Goal: Task Accomplishment & Management: Use online tool/utility

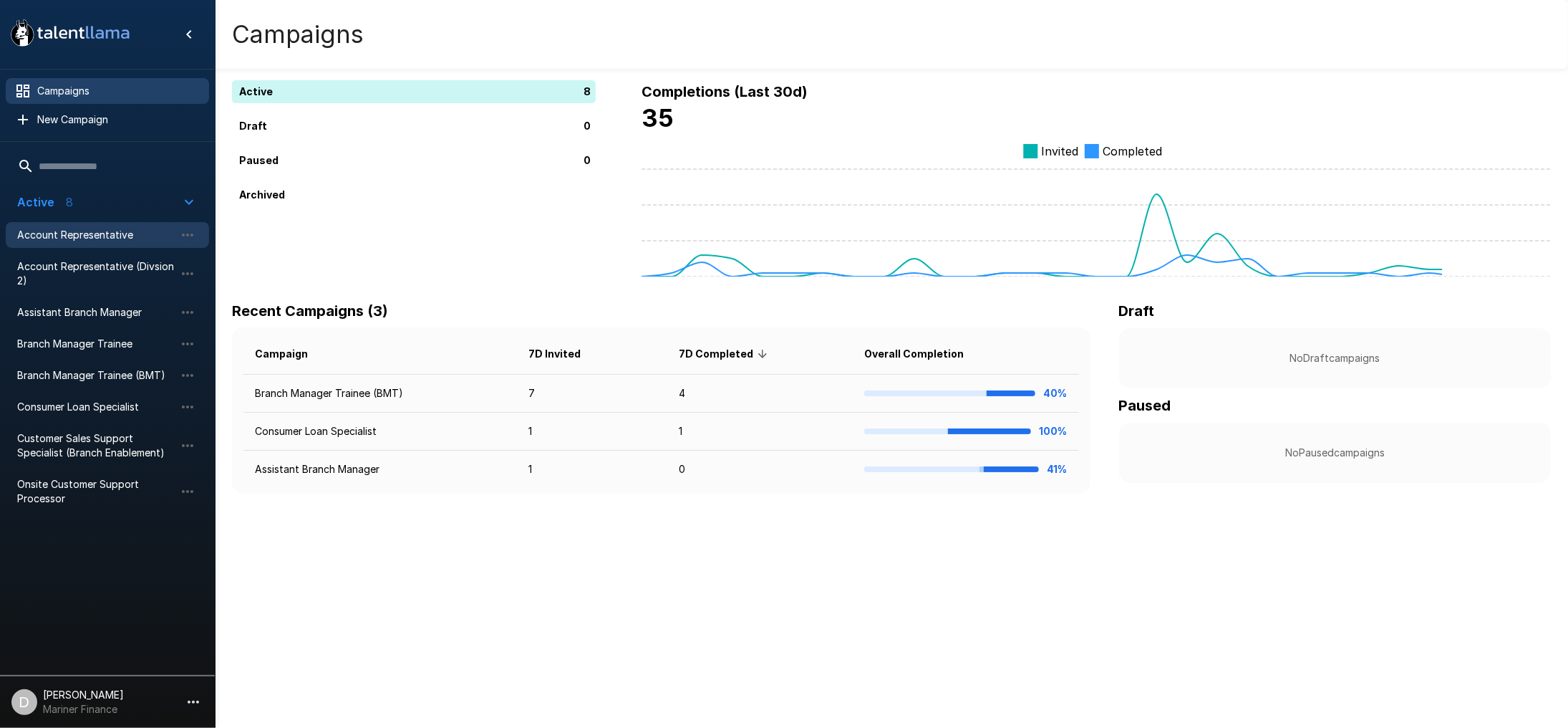
click at [82, 235] on span "Account Representative" at bounding box center [96, 235] width 157 height 14
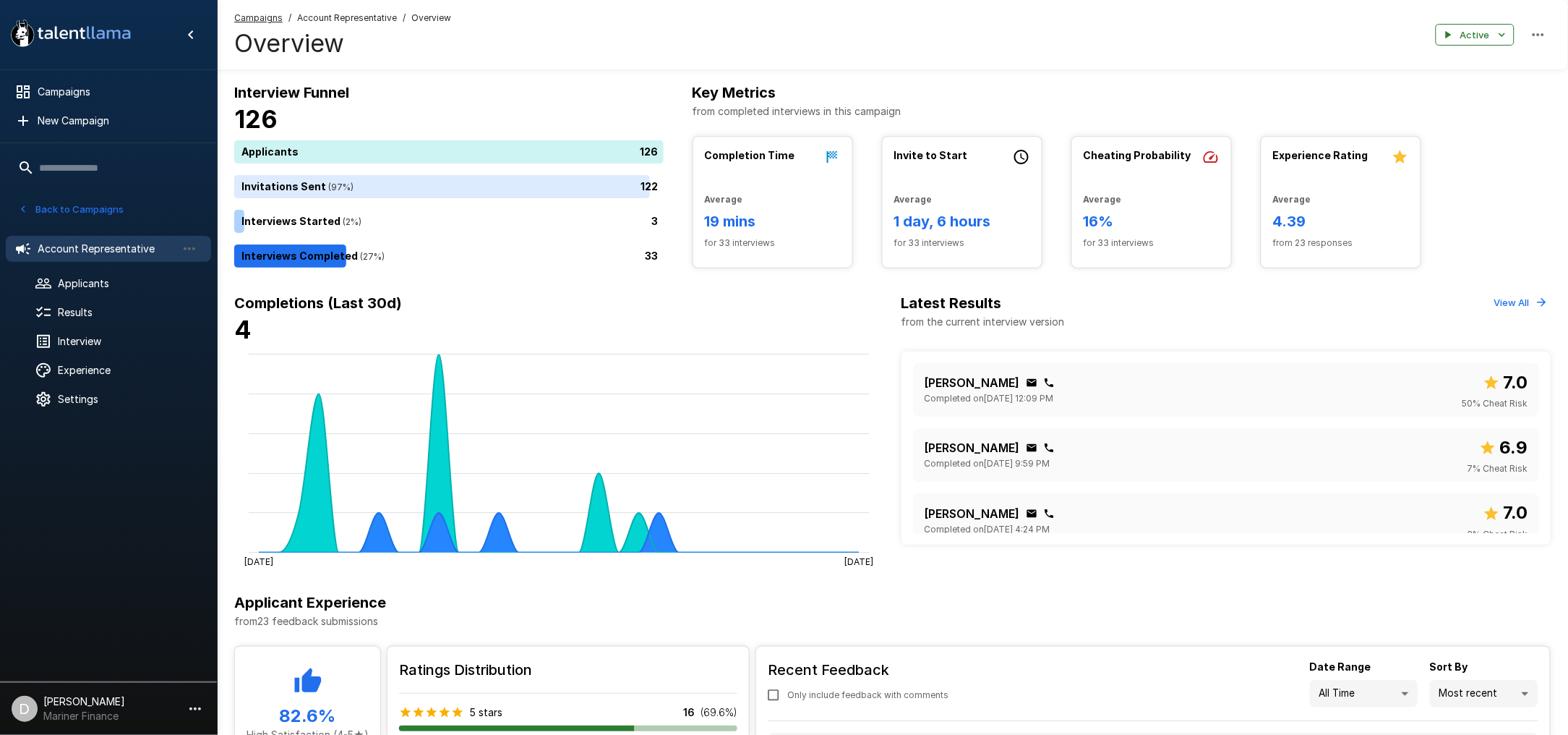
click at [710, 311] on h6 "Completions (Last 30d)" at bounding box center [559, 302] width 650 height 23
click at [191, 250] on icon "button" at bounding box center [190, 249] width 18 height 18
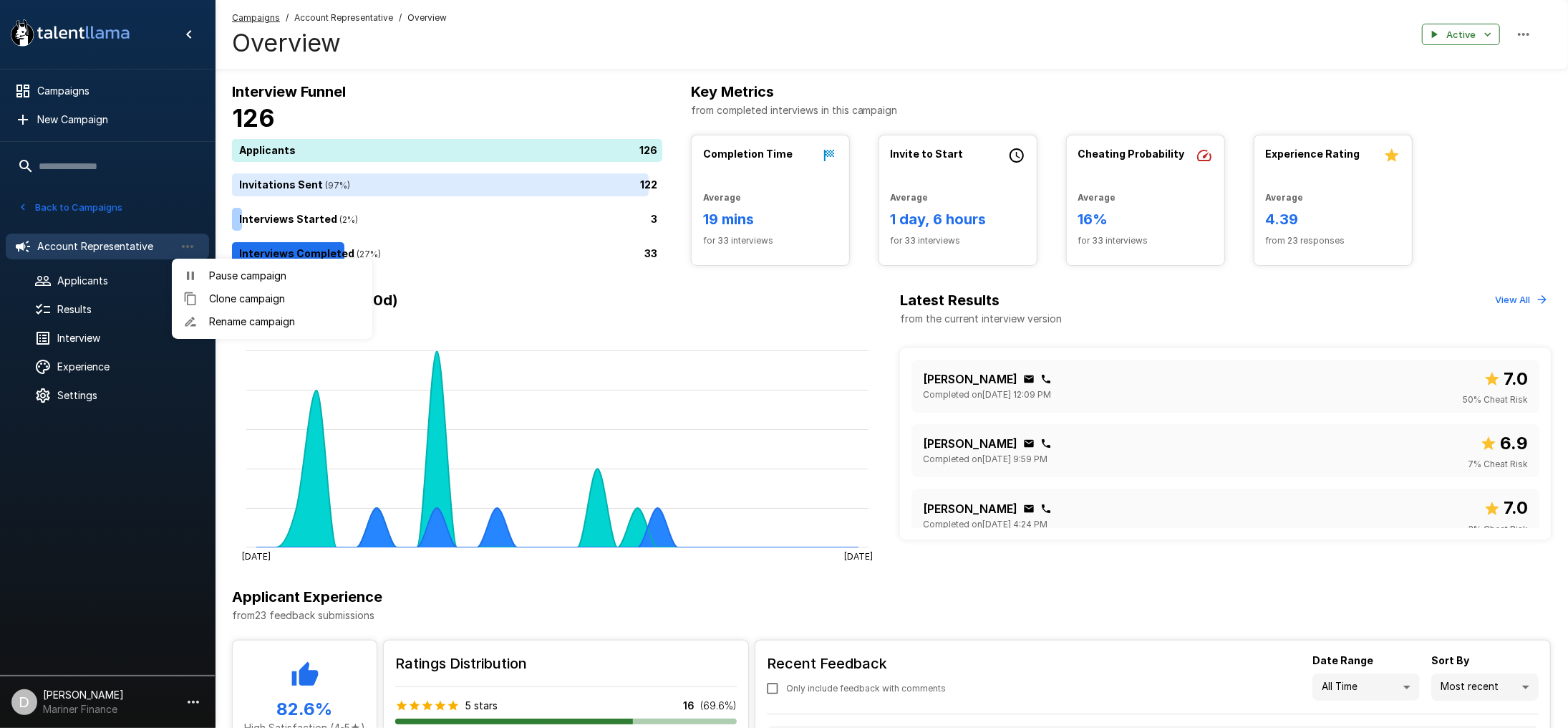
click at [576, 60] on div at bounding box center [784, 364] width 1568 height 728
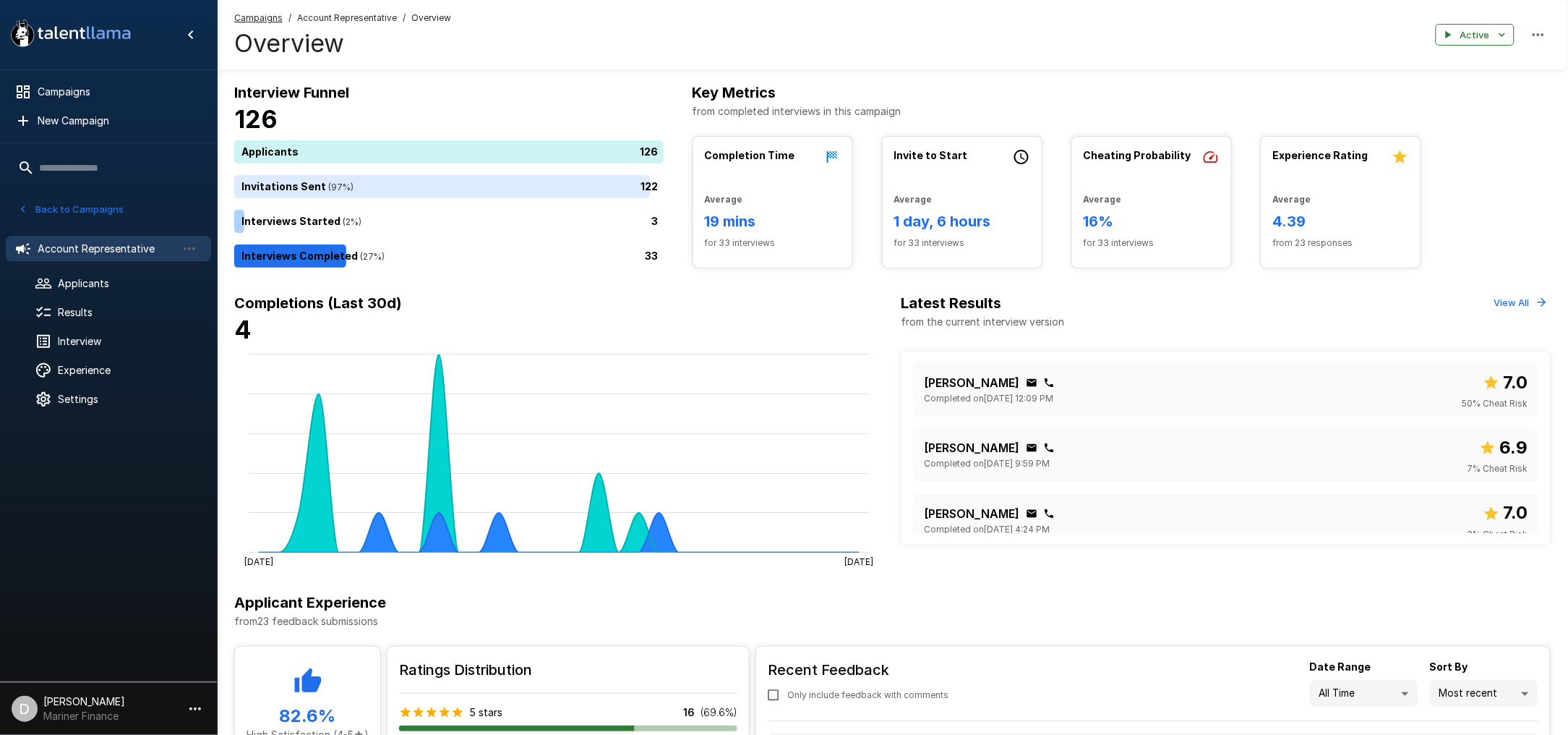
click at [1542, 30] on icon "button" at bounding box center [1538, 35] width 18 height 18
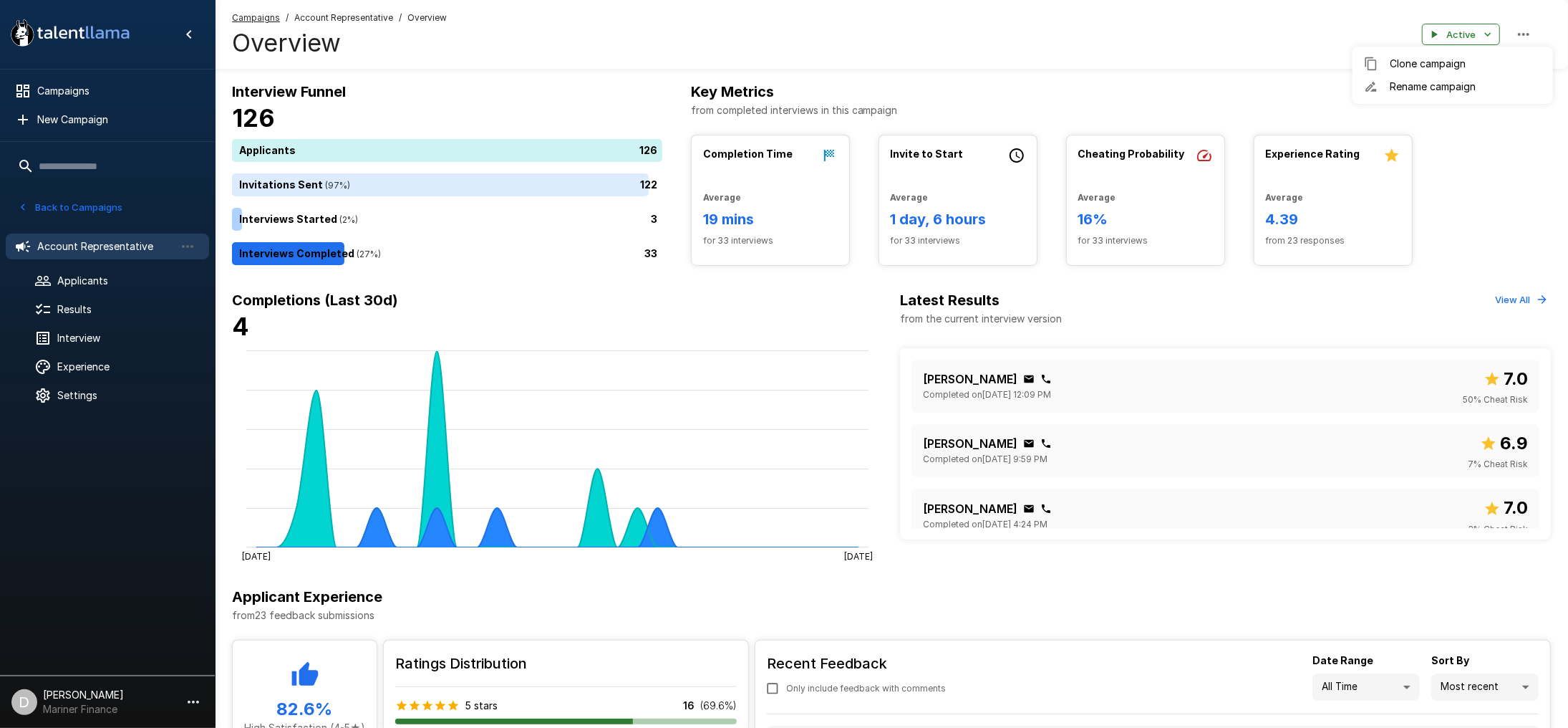
click at [1100, 33] on div at bounding box center [784, 364] width 1568 height 728
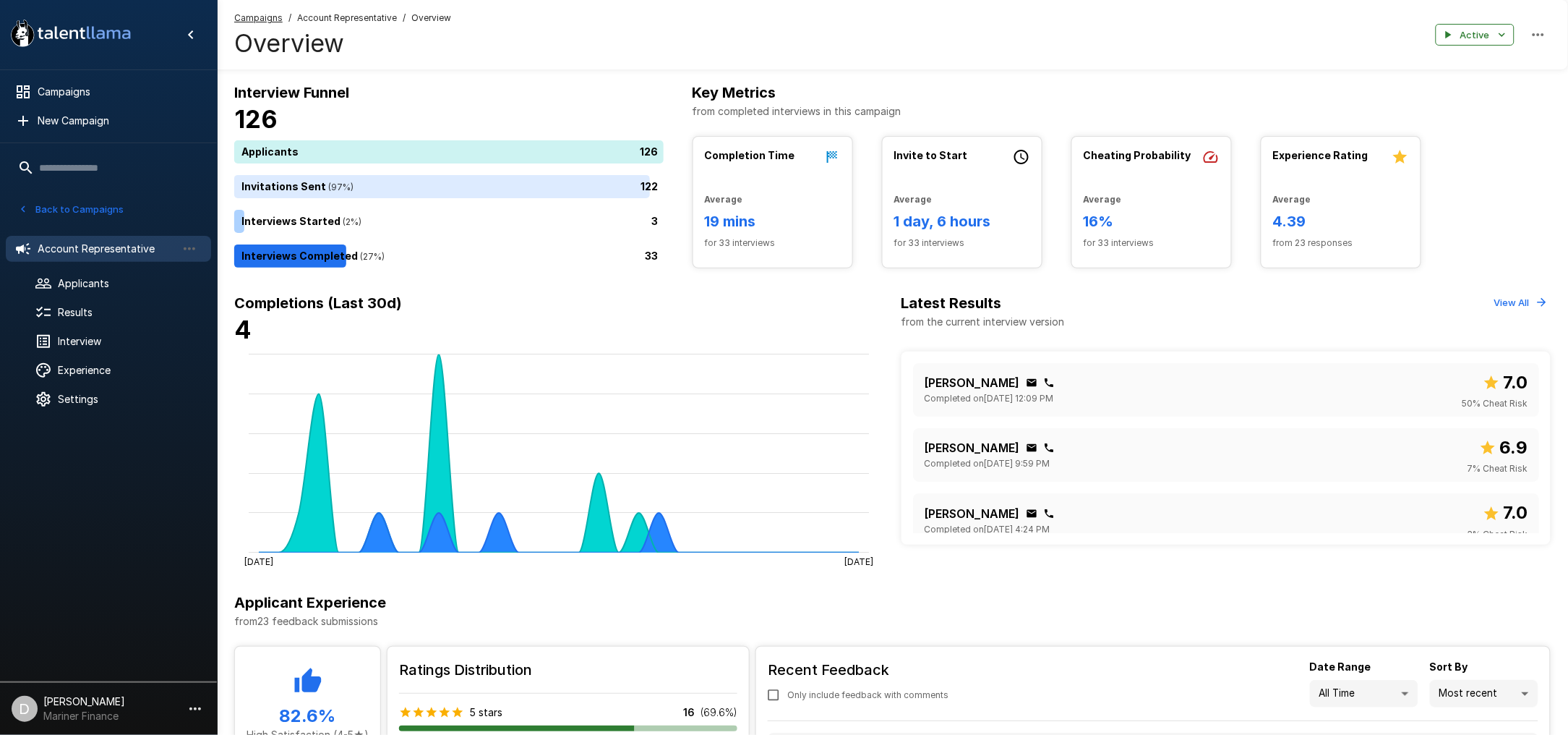
click at [80, 205] on button "Back to Campaigns" at bounding box center [70, 209] width 113 height 22
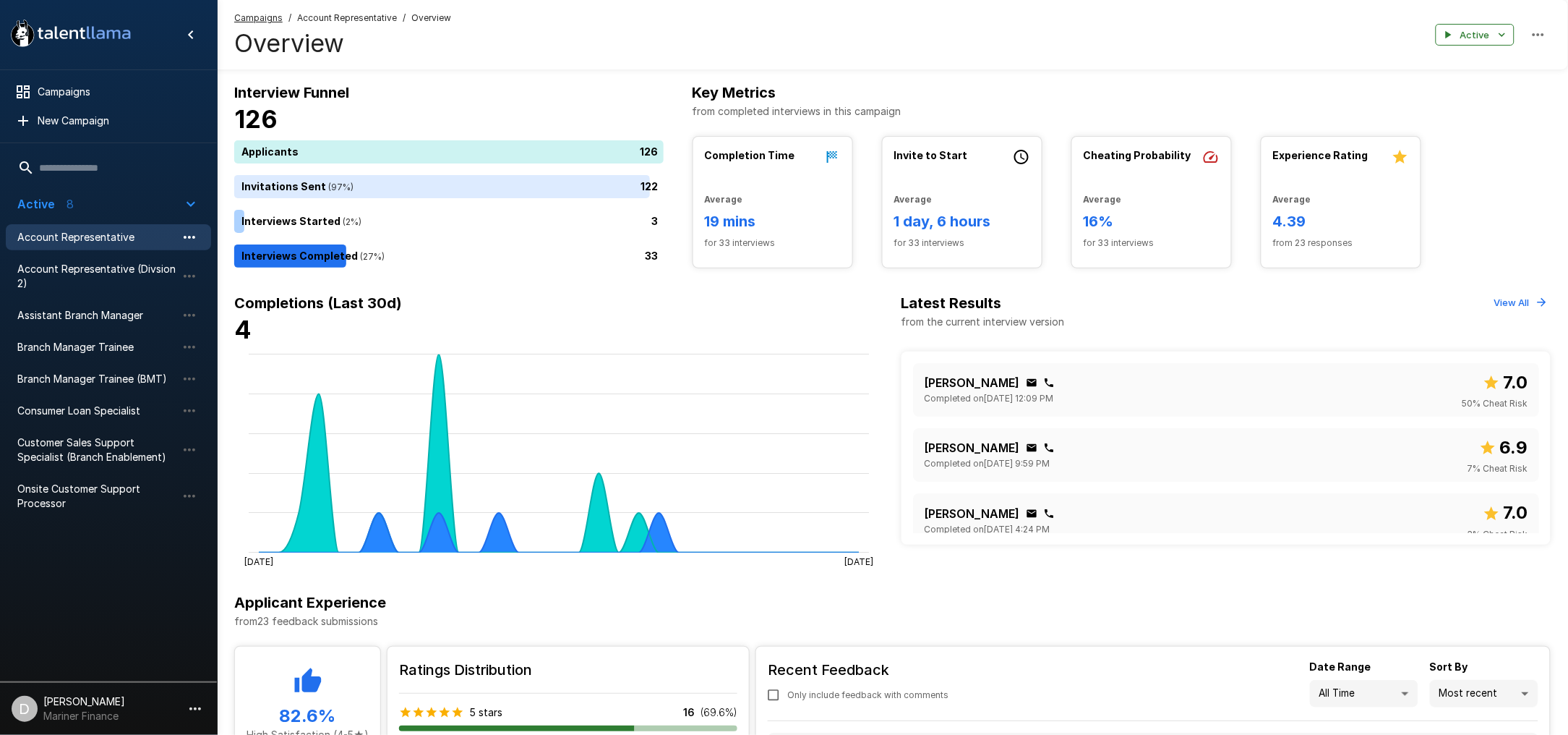
click at [184, 236] on icon "button" at bounding box center [190, 237] width 18 height 18
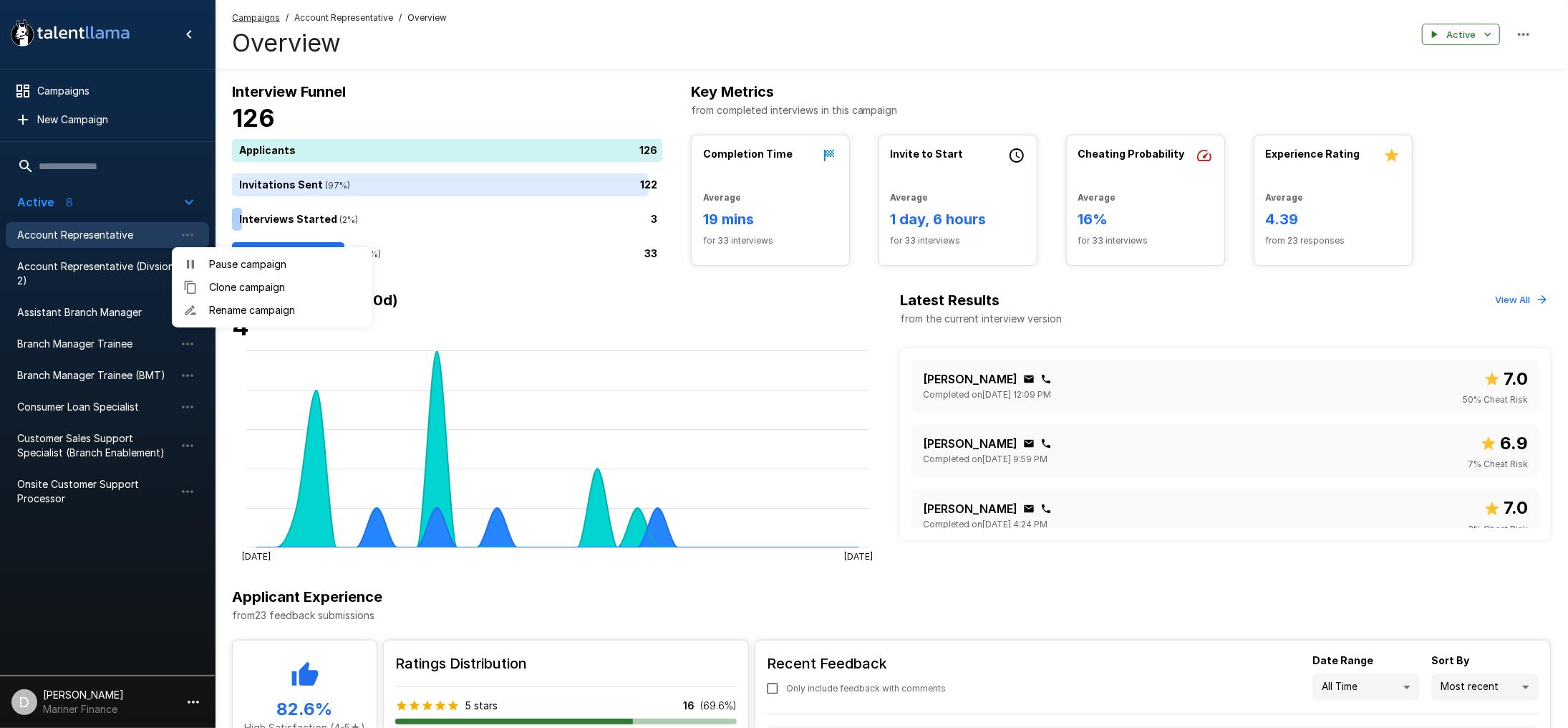
click at [112, 238] on div at bounding box center [784, 364] width 1568 height 728
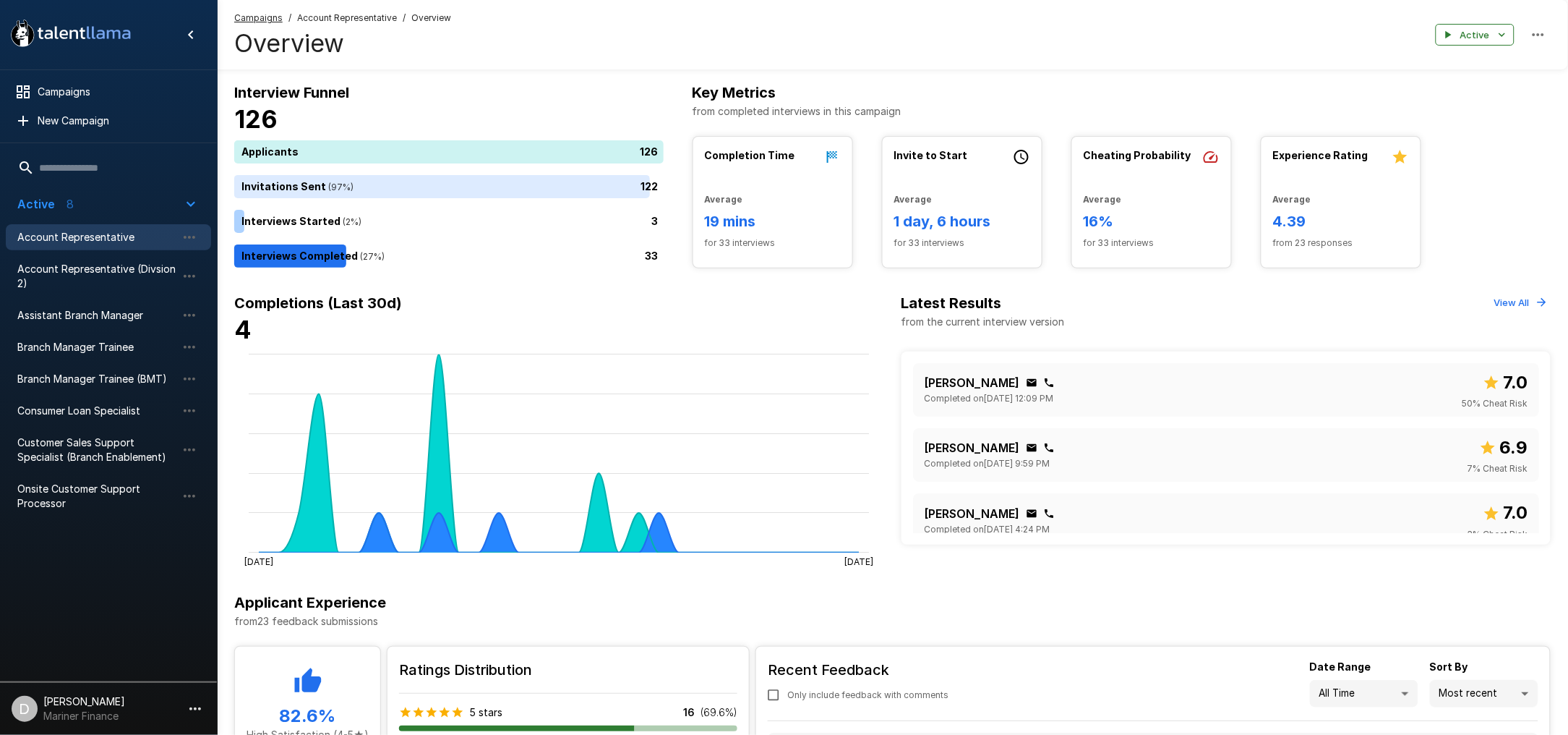
click at [1544, 32] on icon "button" at bounding box center [1538, 35] width 18 height 18
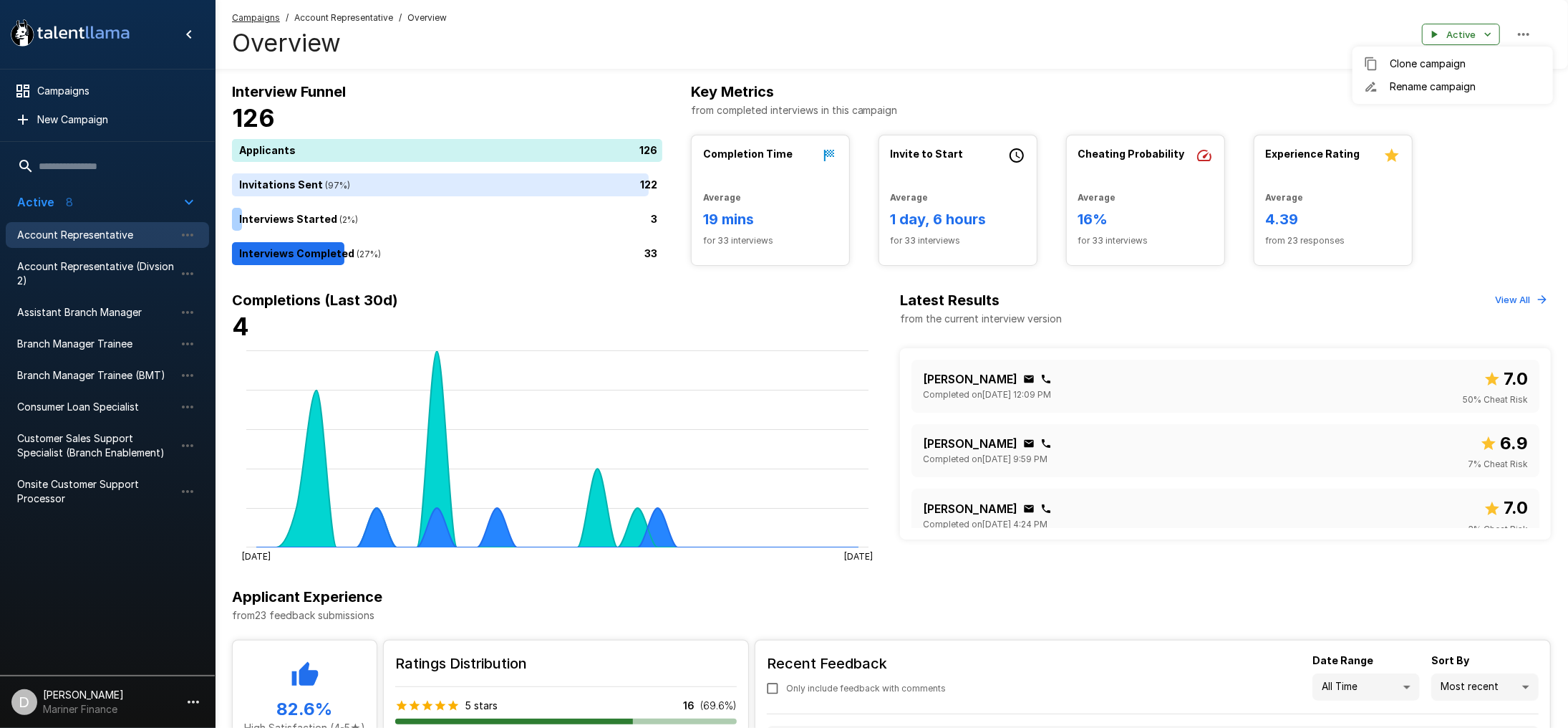
click at [1484, 130] on div at bounding box center [784, 364] width 1568 height 728
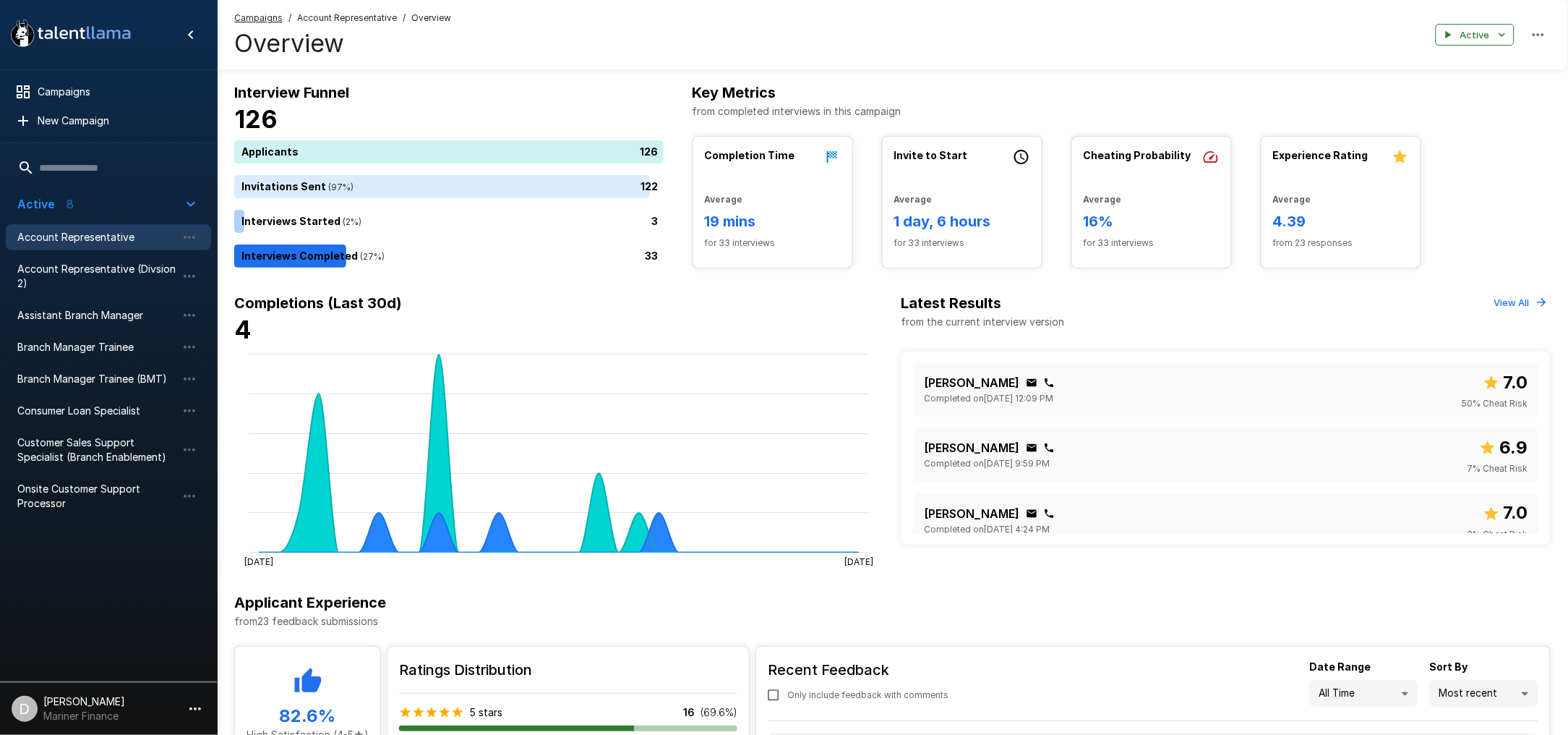
click at [854, 38] on div "Campaigns / Account Representative / Overview Overview Active" at bounding box center [893, 34] width 1352 height 69
click at [1324, 199] on span "Average" at bounding box center [1341, 200] width 136 height 14
click at [1122, 239] on span "for 33 interviews" at bounding box center [1151, 243] width 136 height 14
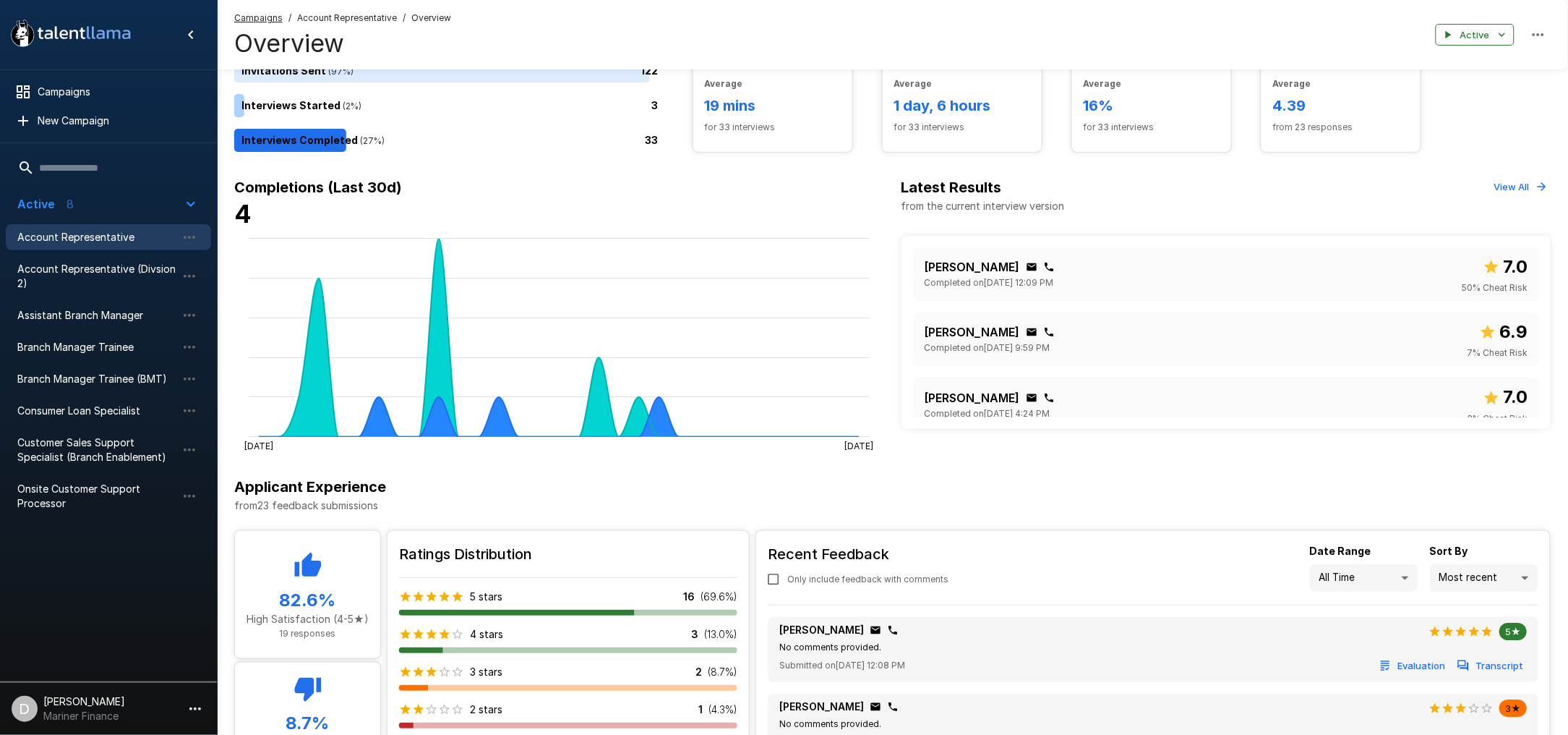
scroll to position [192, 0]
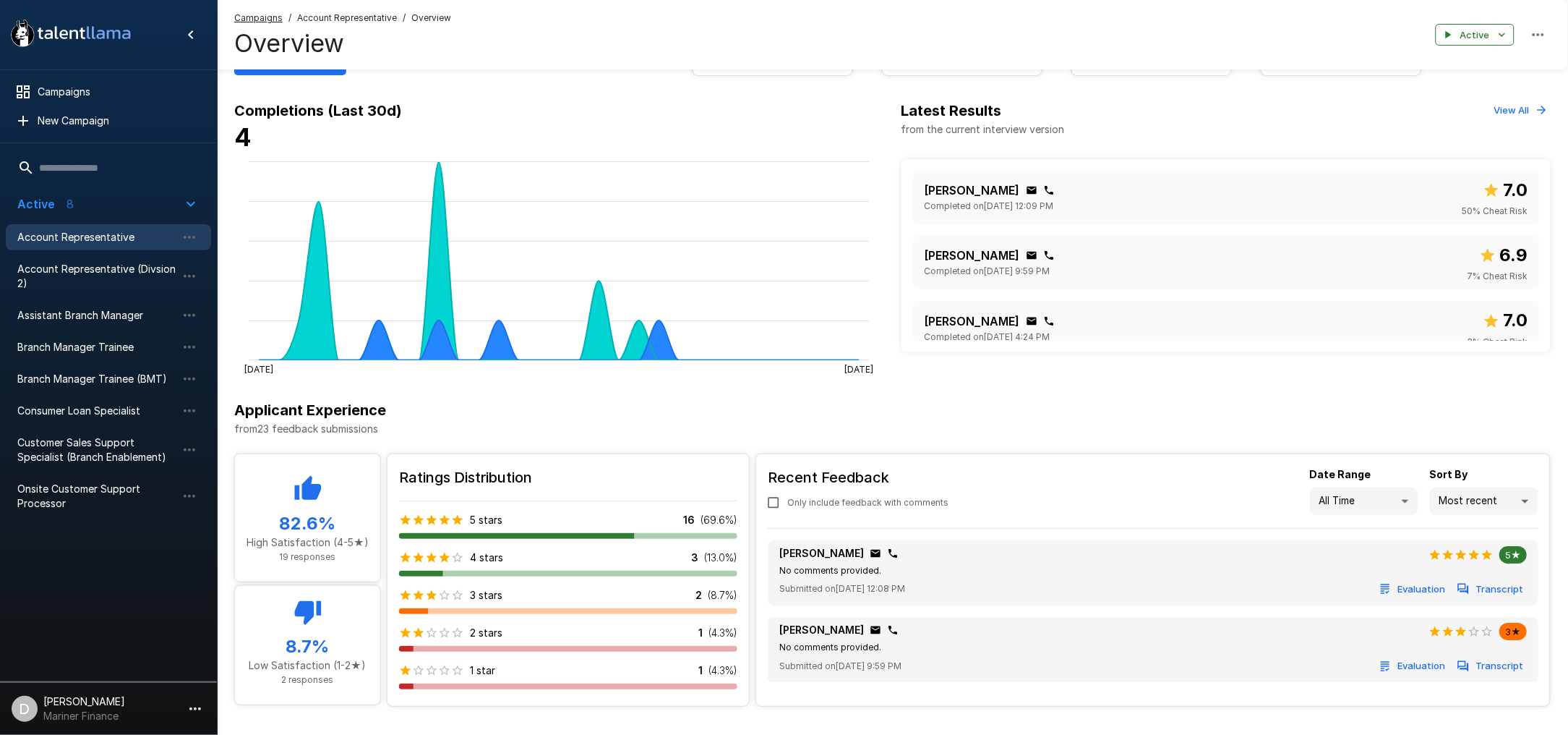
click at [1515, 108] on button "View All" at bounding box center [1521, 110] width 60 height 22
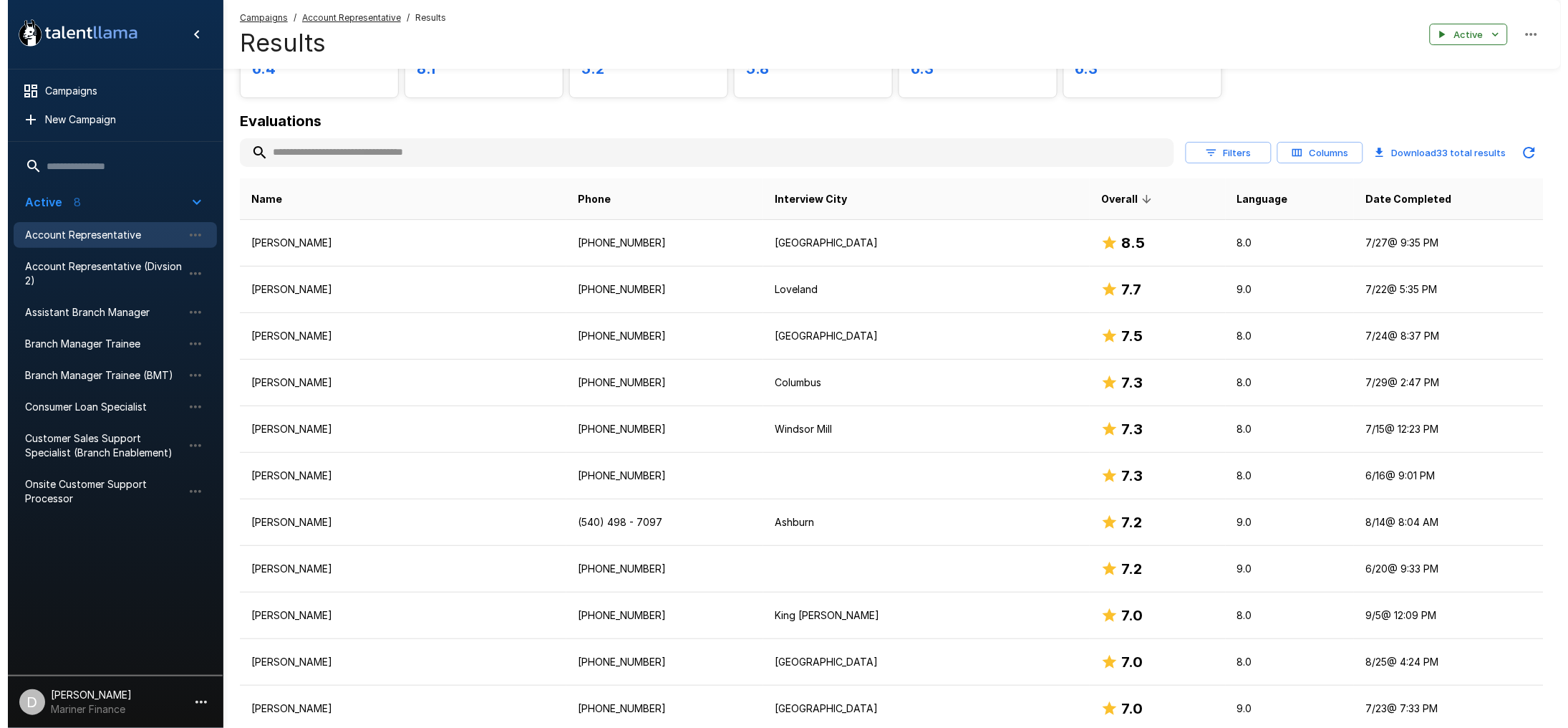
scroll to position [190, 0]
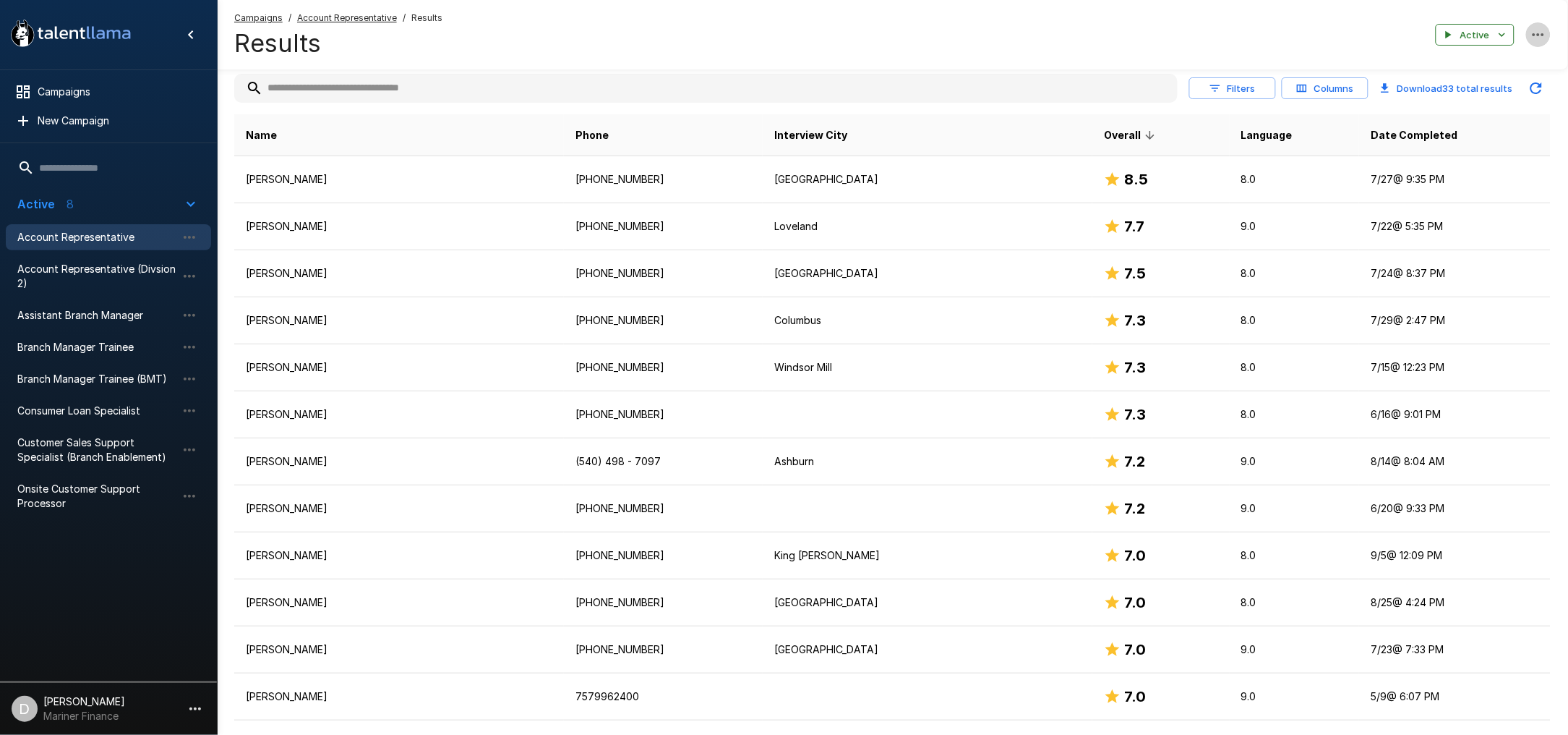
click at [1544, 30] on icon "button" at bounding box center [1538, 35] width 18 height 18
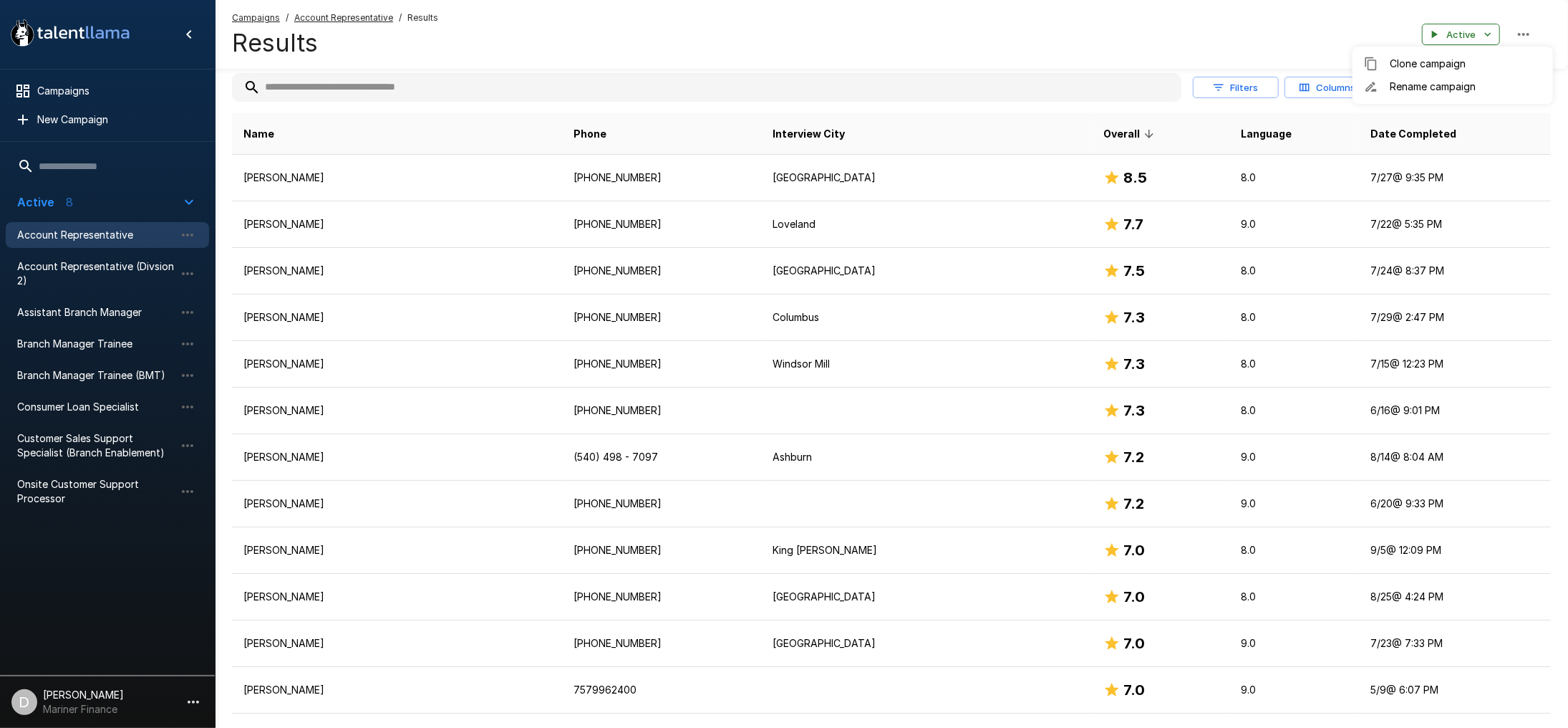
click at [1527, 31] on div at bounding box center [784, 364] width 1568 height 728
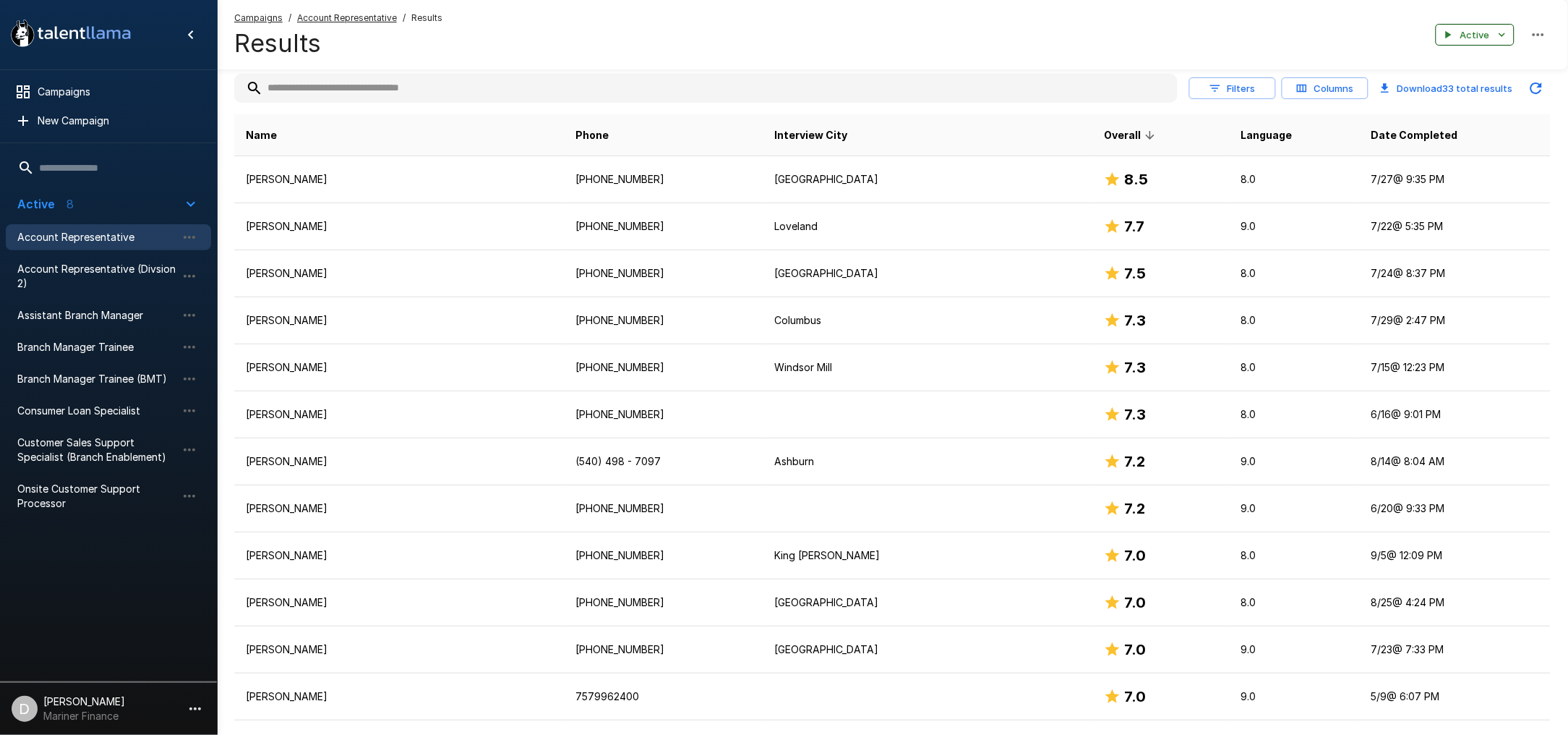
click at [1507, 34] on icon "button" at bounding box center [1503, 34] width 13 height 13
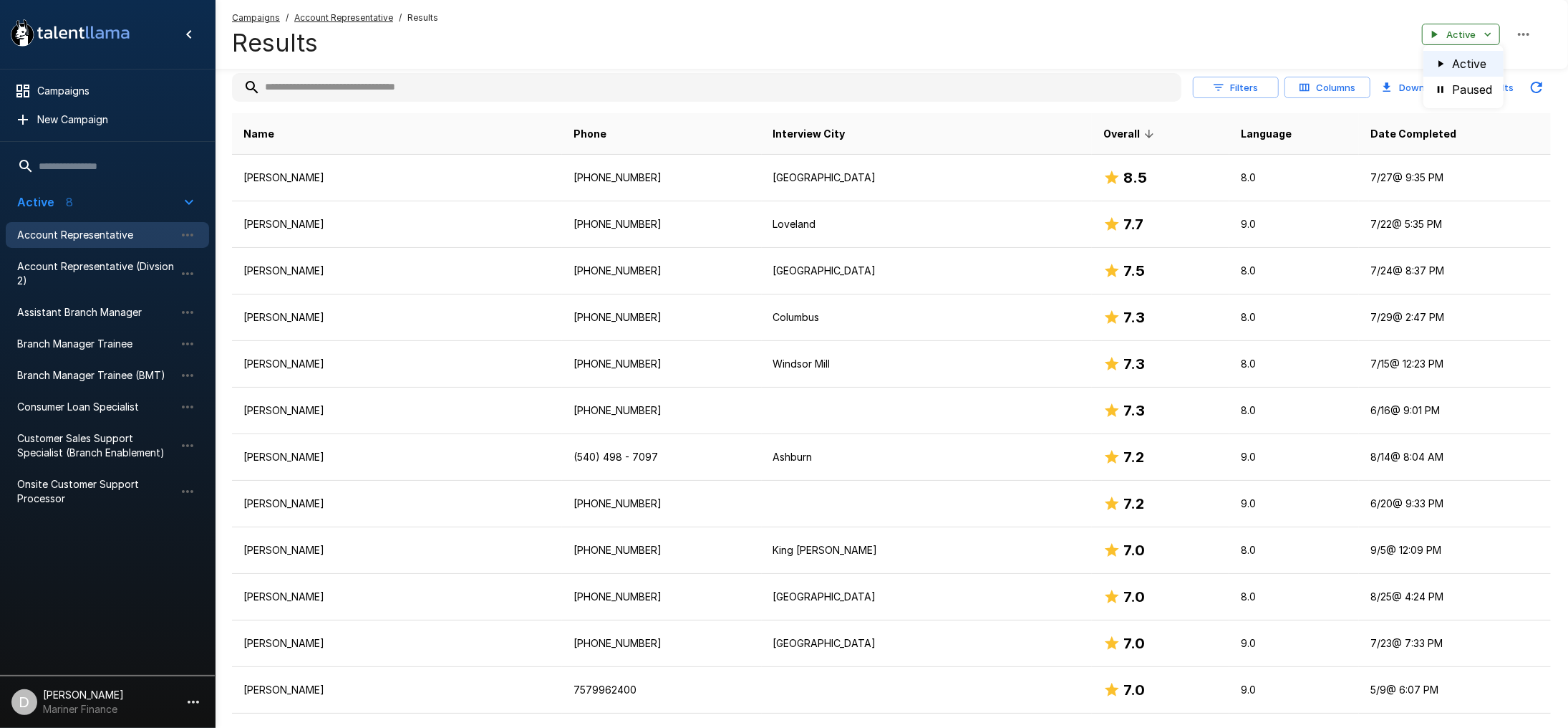
click at [1183, 43] on div at bounding box center [784, 364] width 1568 height 728
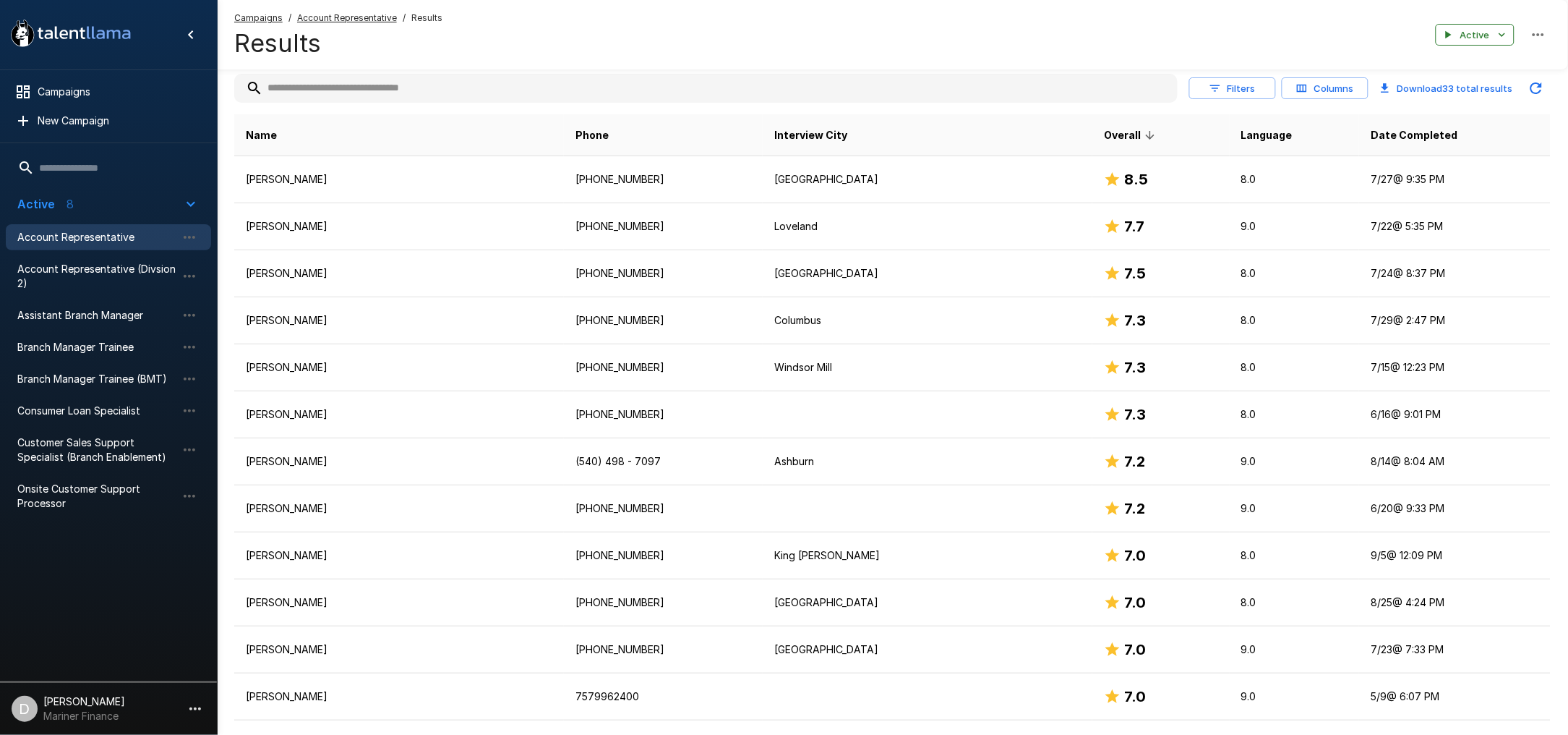
click at [543, 43] on div "Campaigns / Account Representative / Results Results Active" at bounding box center [893, 34] width 1352 height 69
click at [196, 708] on icon "button" at bounding box center [195, 709] width 11 height 3
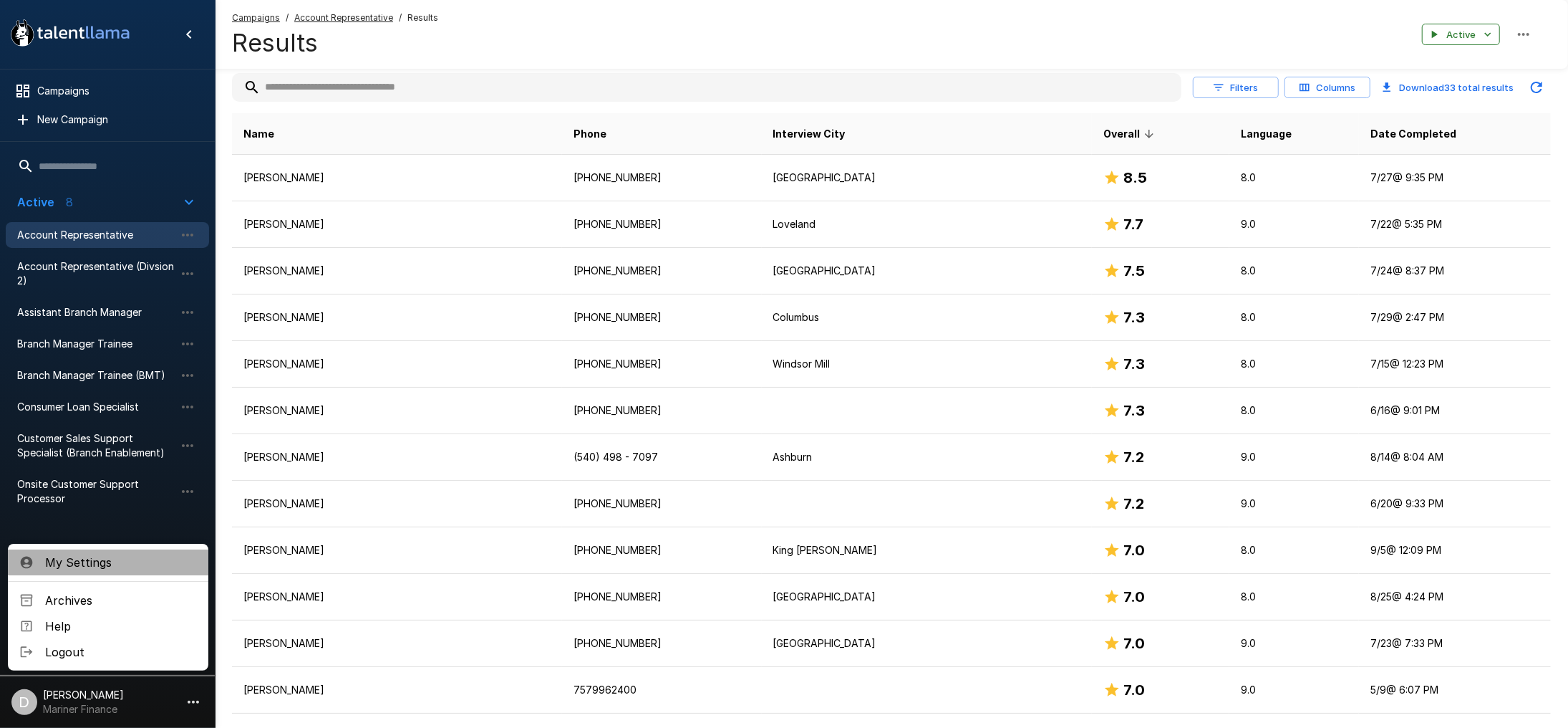
click at [172, 557] on span "My Settings" at bounding box center [121, 562] width 152 height 17
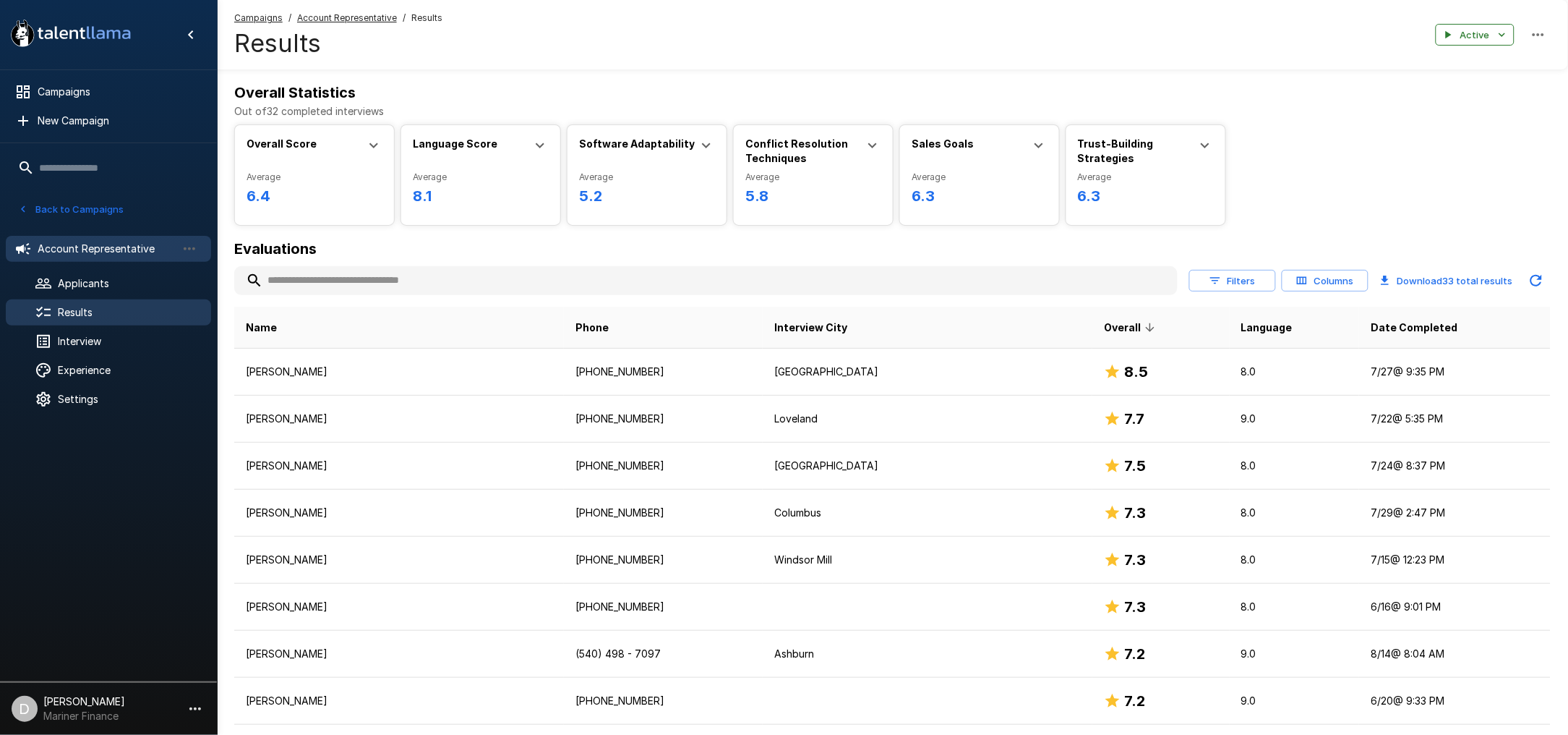
click at [113, 250] on span "Account Representative" at bounding box center [107, 249] width 139 height 14
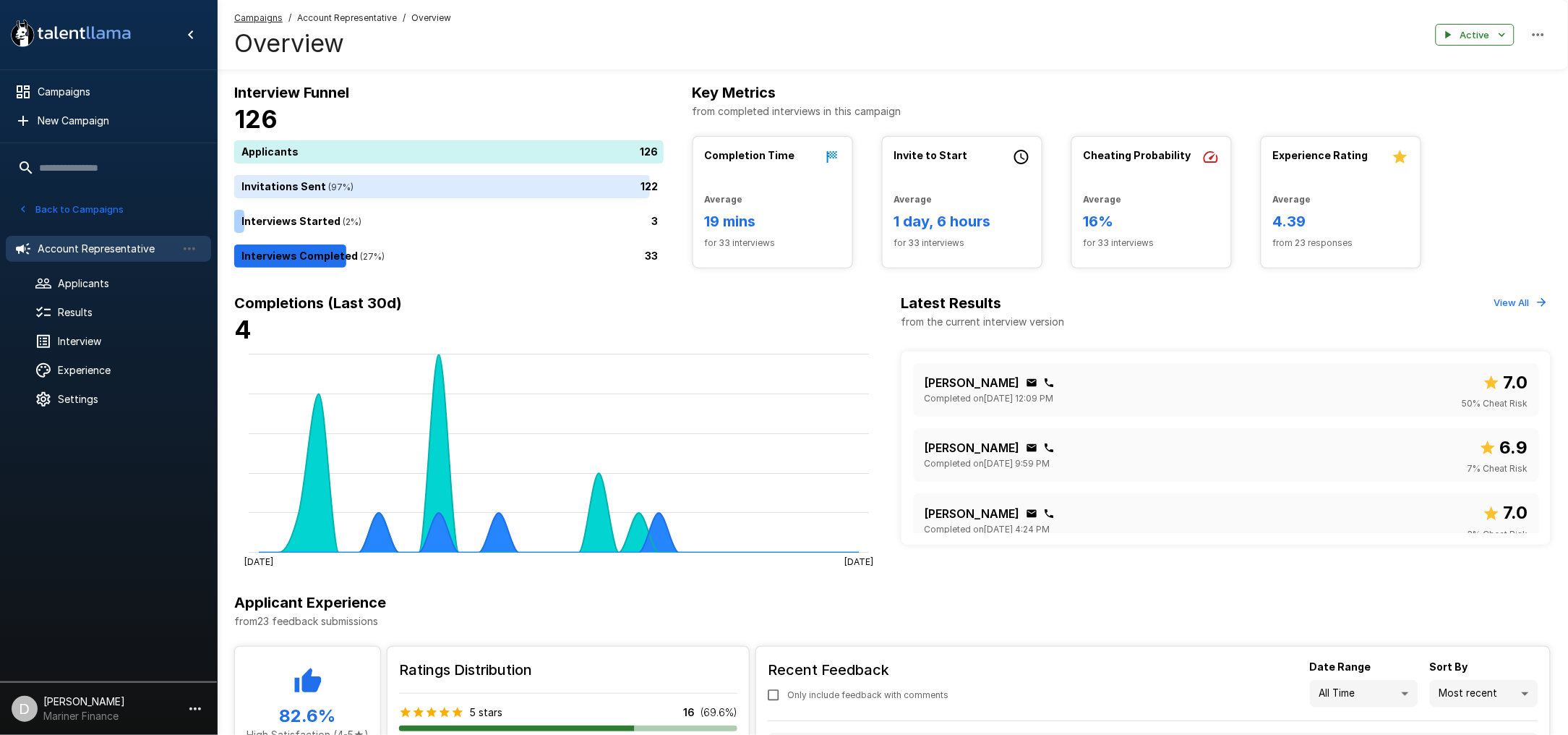
click at [1004, 28] on div "Campaigns / Account Representative / Overview Overview Active" at bounding box center [893, 34] width 1352 height 69
click at [381, 179] on div "122" at bounding box center [452, 186] width 436 height 23
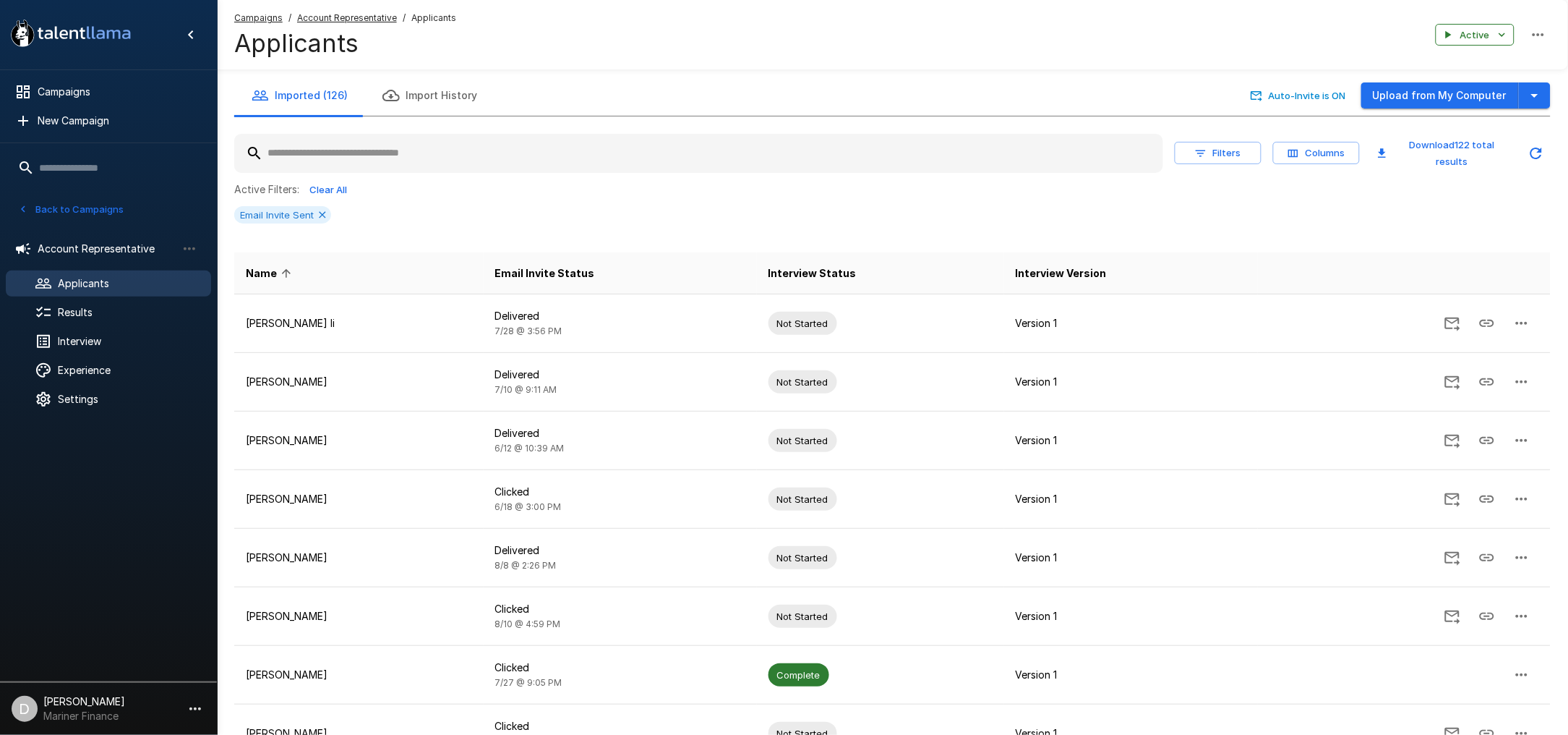
click at [1534, 36] on icon "button" at bounding box center [1538, 35] width 18 height 18
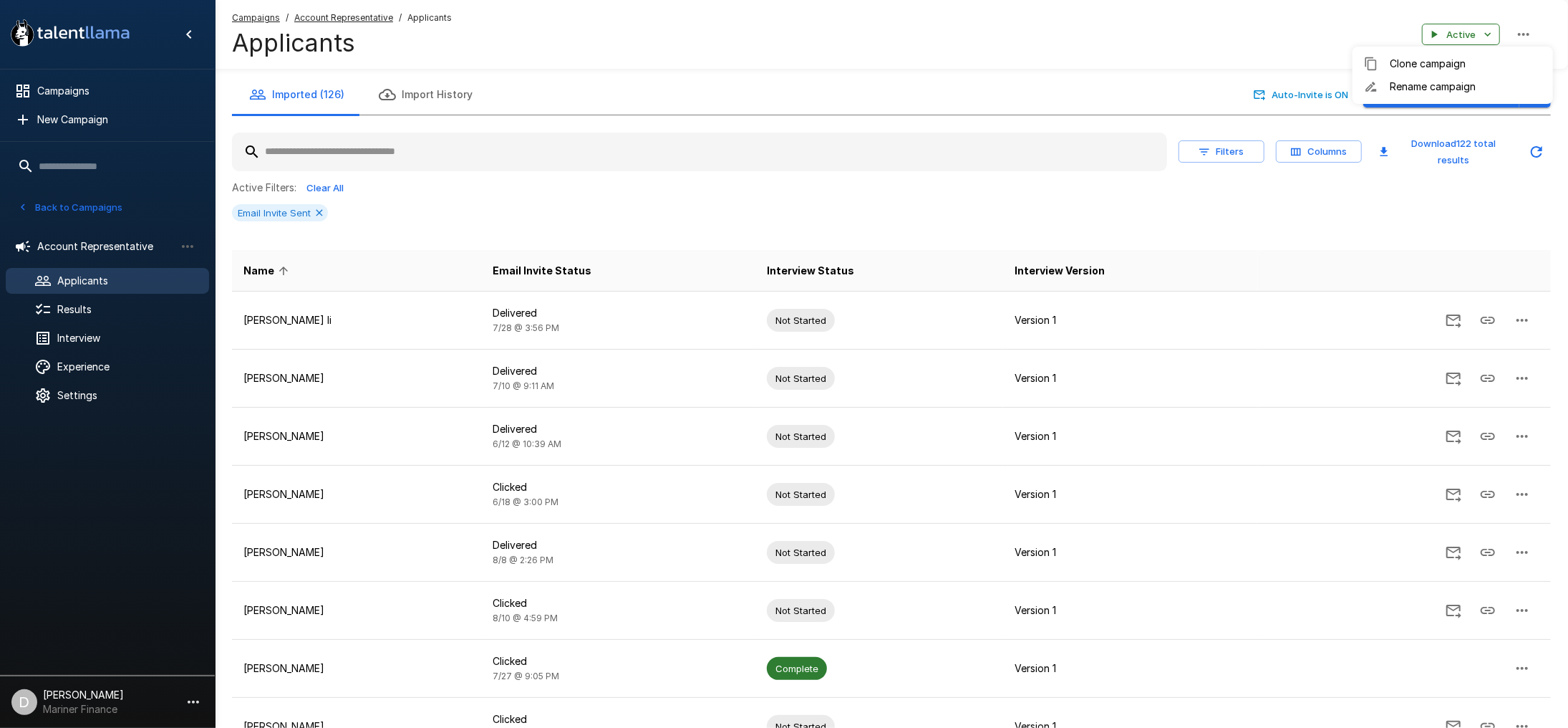
click at [1520, 36] on div at bounding box center [784, 364] width 1568 height 728
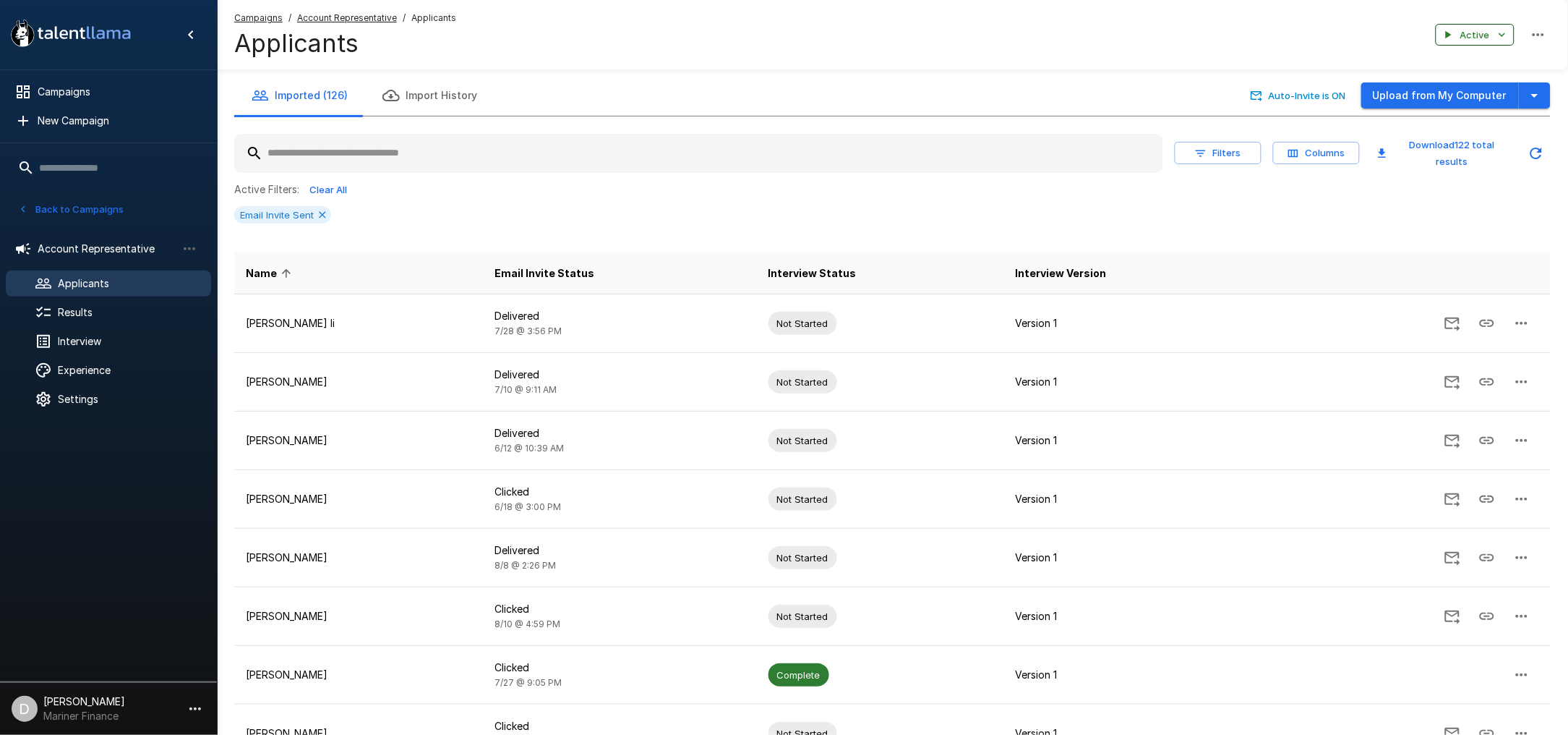
click at [1502, 32] on icon "button" at bounding box center [1503, 34] width 13 height 13
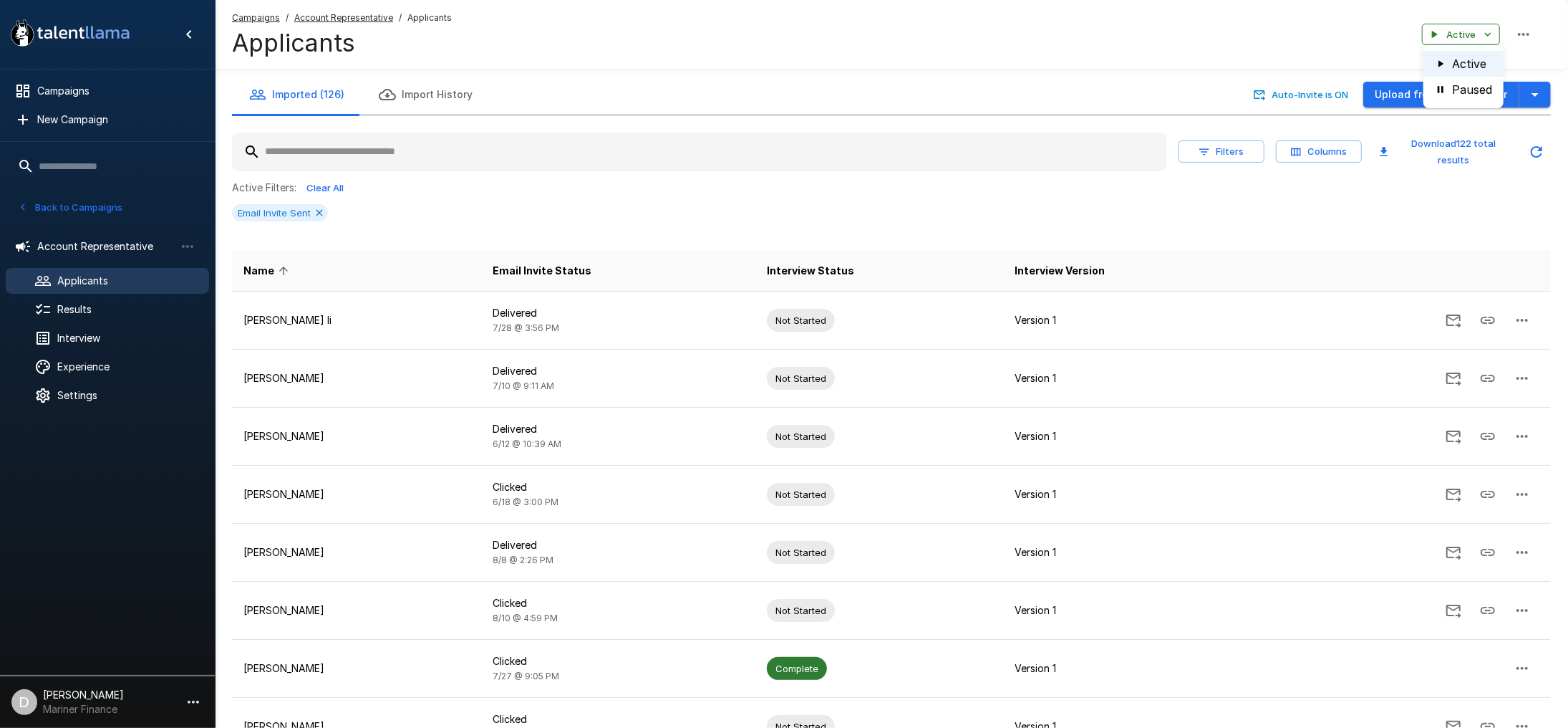
click at [1487, 33] on div at bounding box center [784, 364] width 1568 height 728
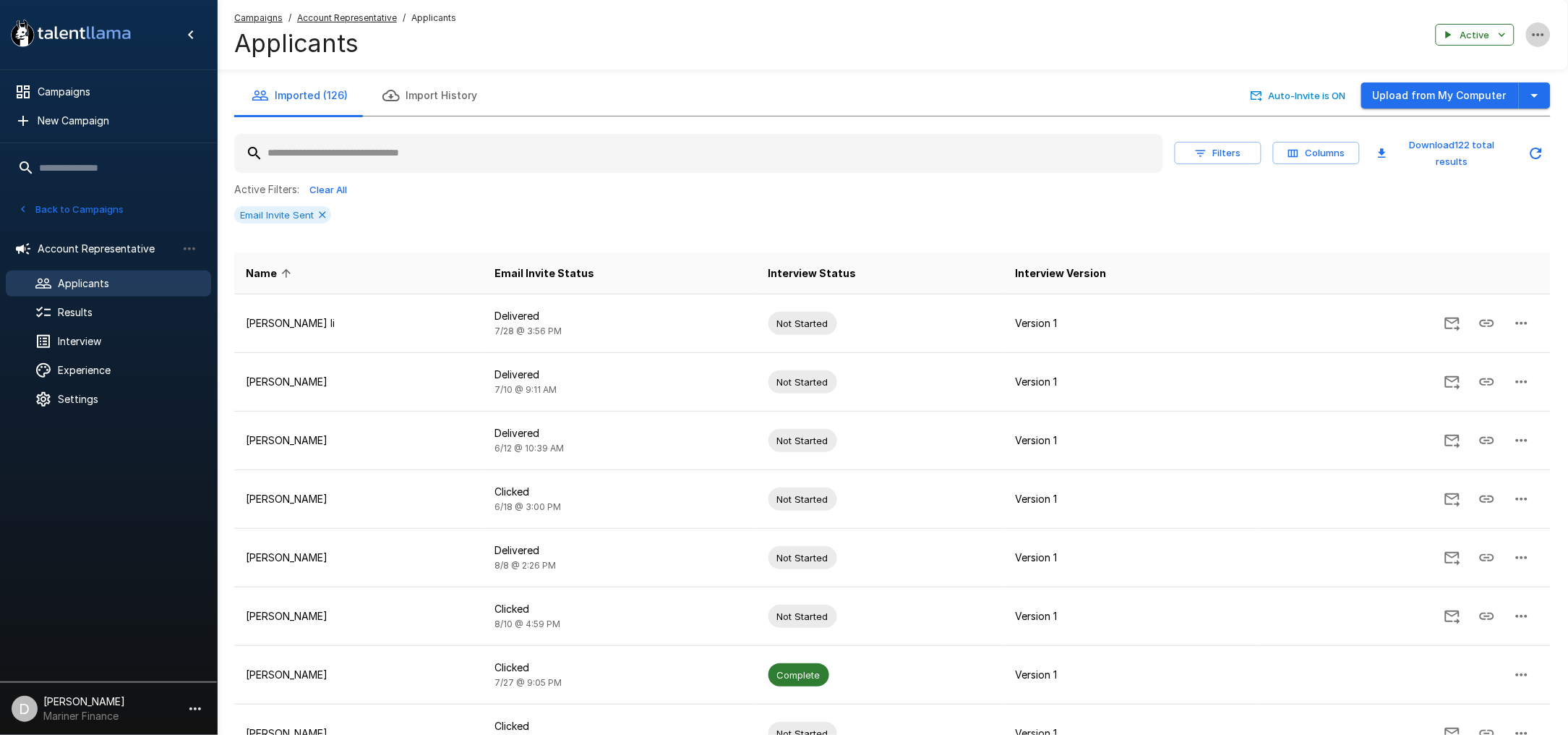
click at [1544, 36] on icon "button" at bounding box center [1538, 35] width 18 height 18
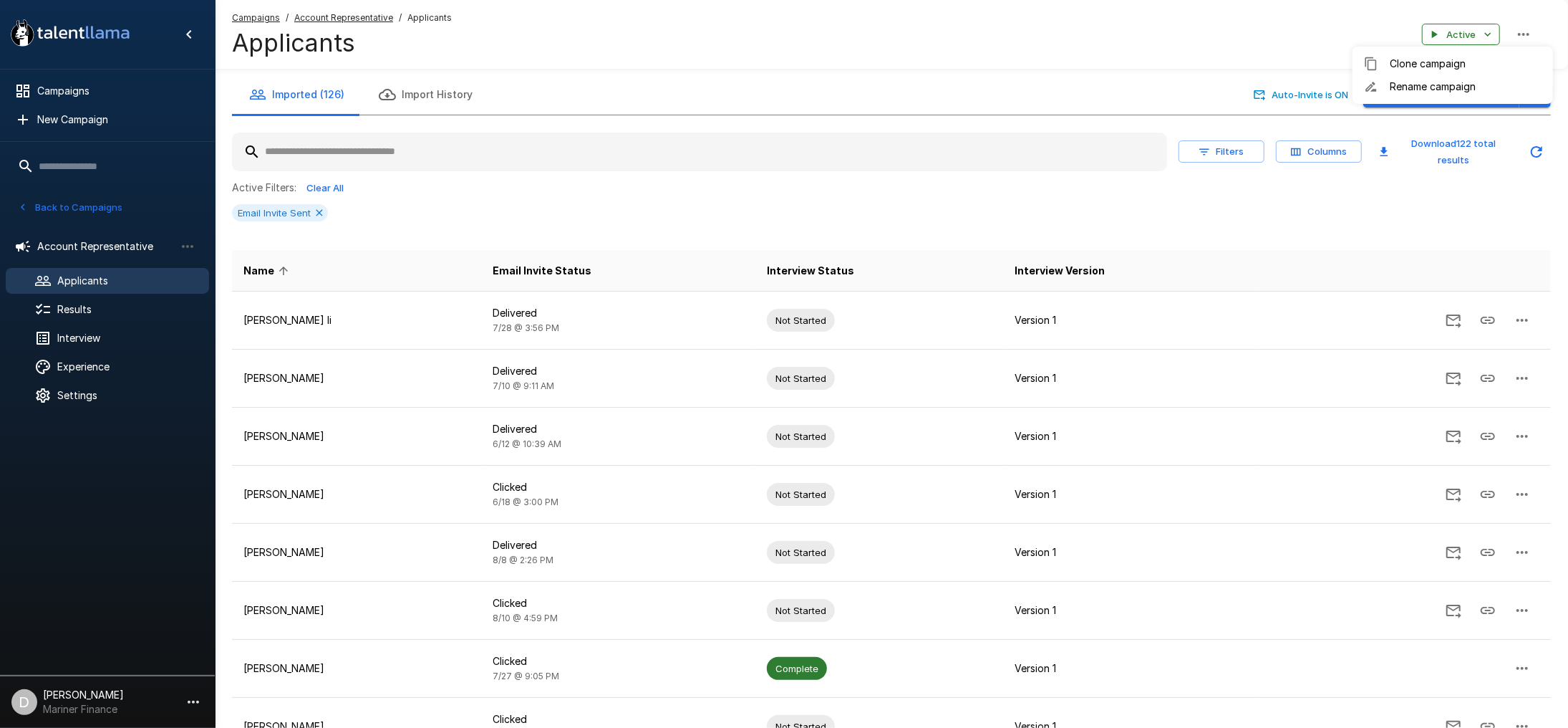
click at [1529, 36] on div at bounding box center [784, 364] width 1568 height 728
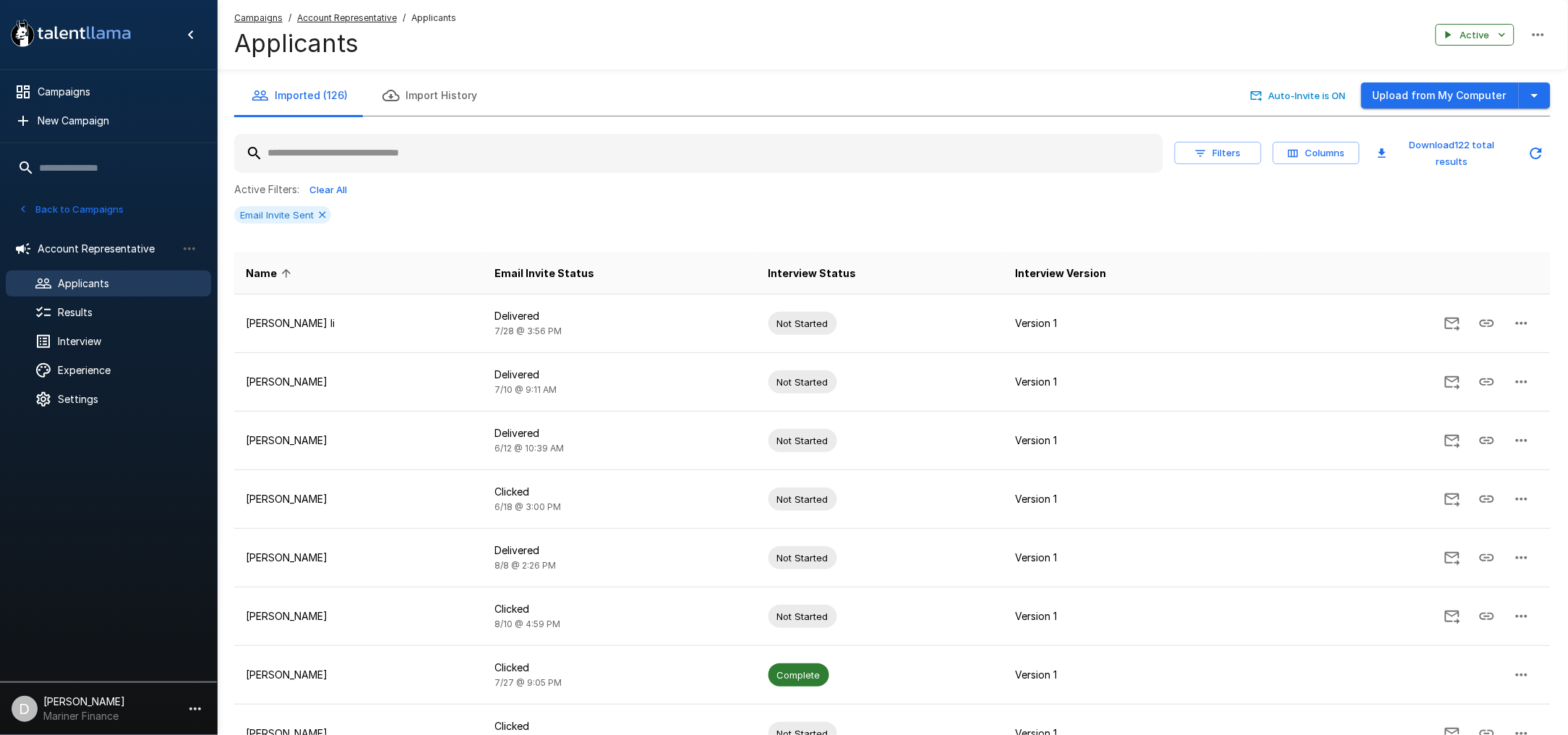
drag, startPoint x: 1029, startPoint y: 51, endPoint x: 563, endPoint y: 61, distance: 466.1
click at [1029, 51] on div "Campaigns / Account Representative / Applicants Applicants Active" at bounding box center [893, 34] width 1352 height 69
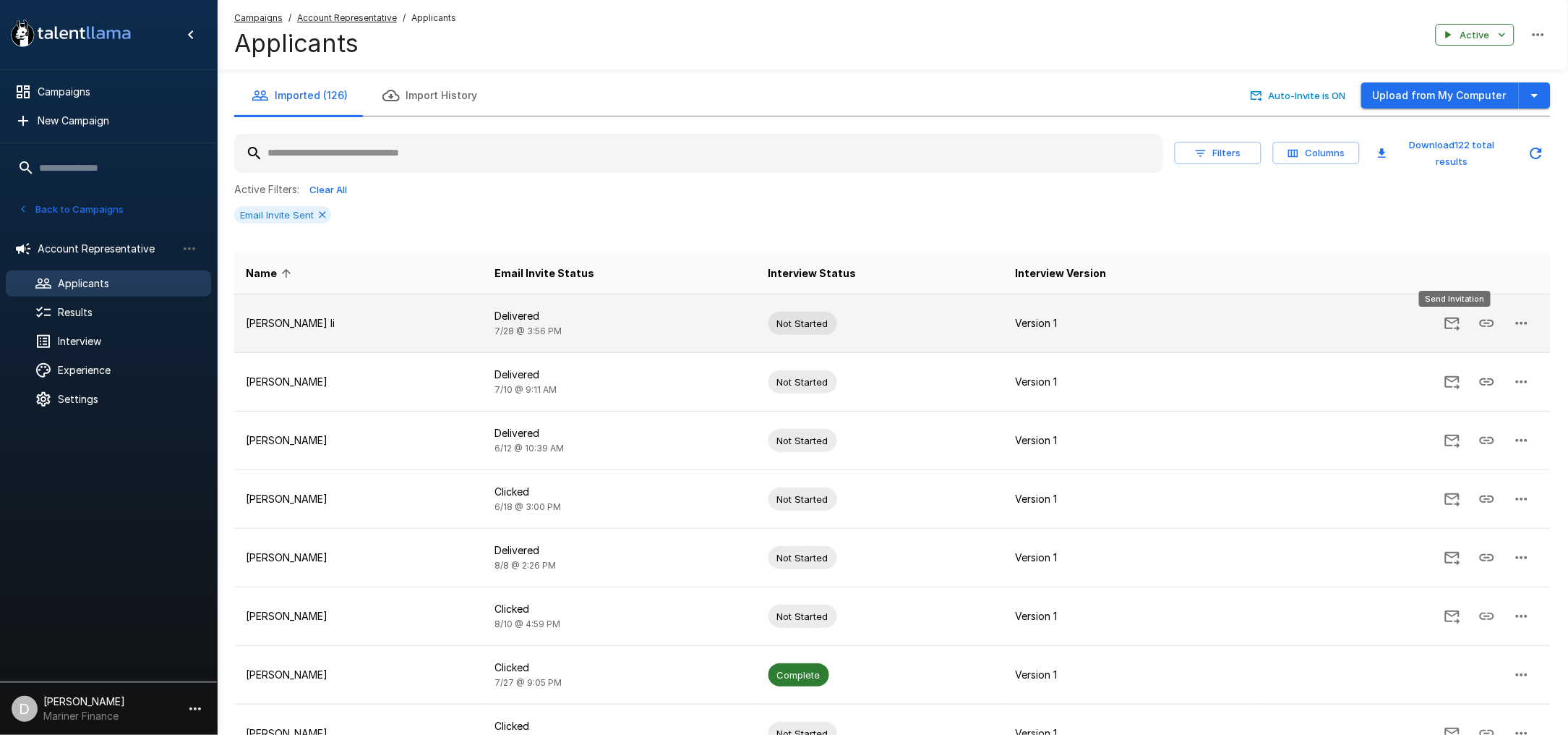
click at [1455, 323] on icon "Send Invitation" at bounding box center [1453, 323] width 18 height 18
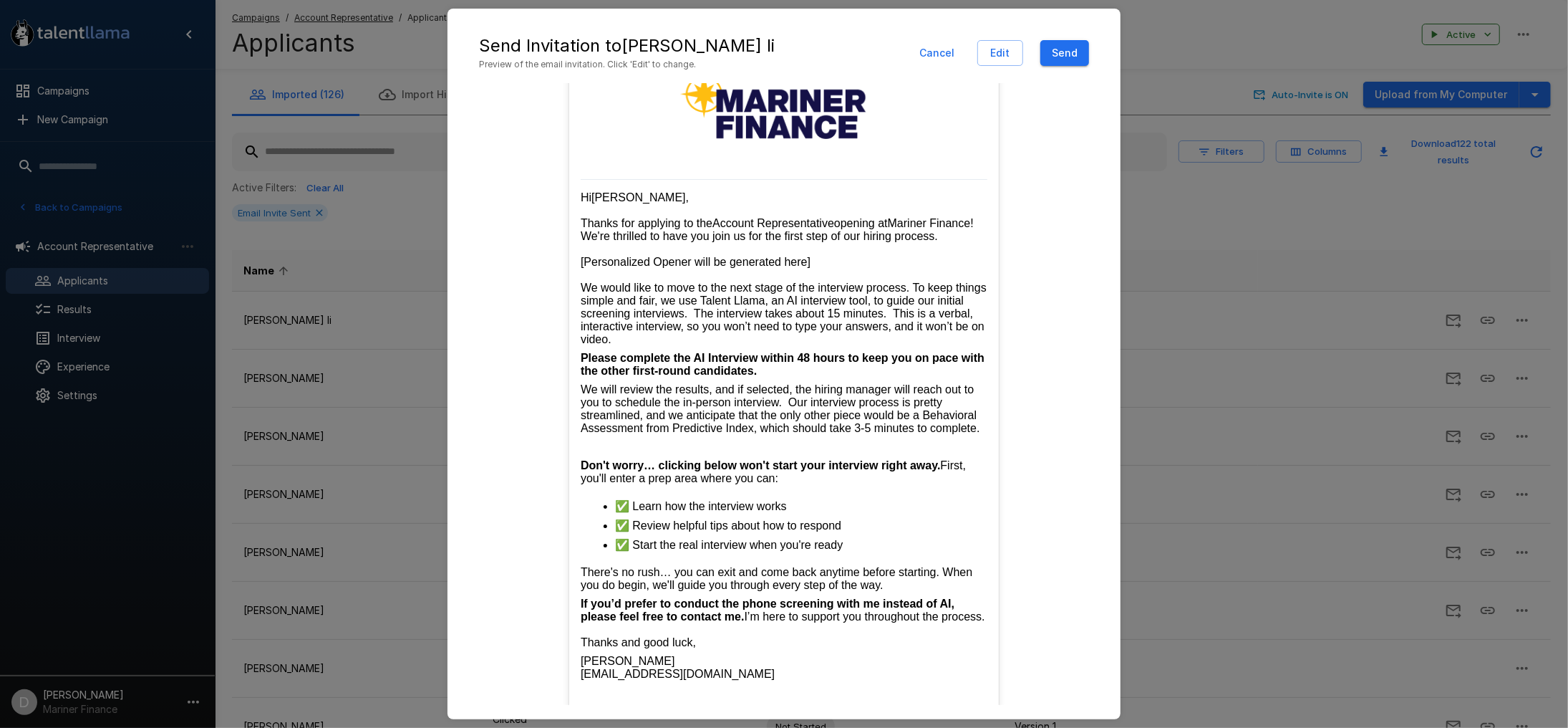
scroll to position [278, 0]
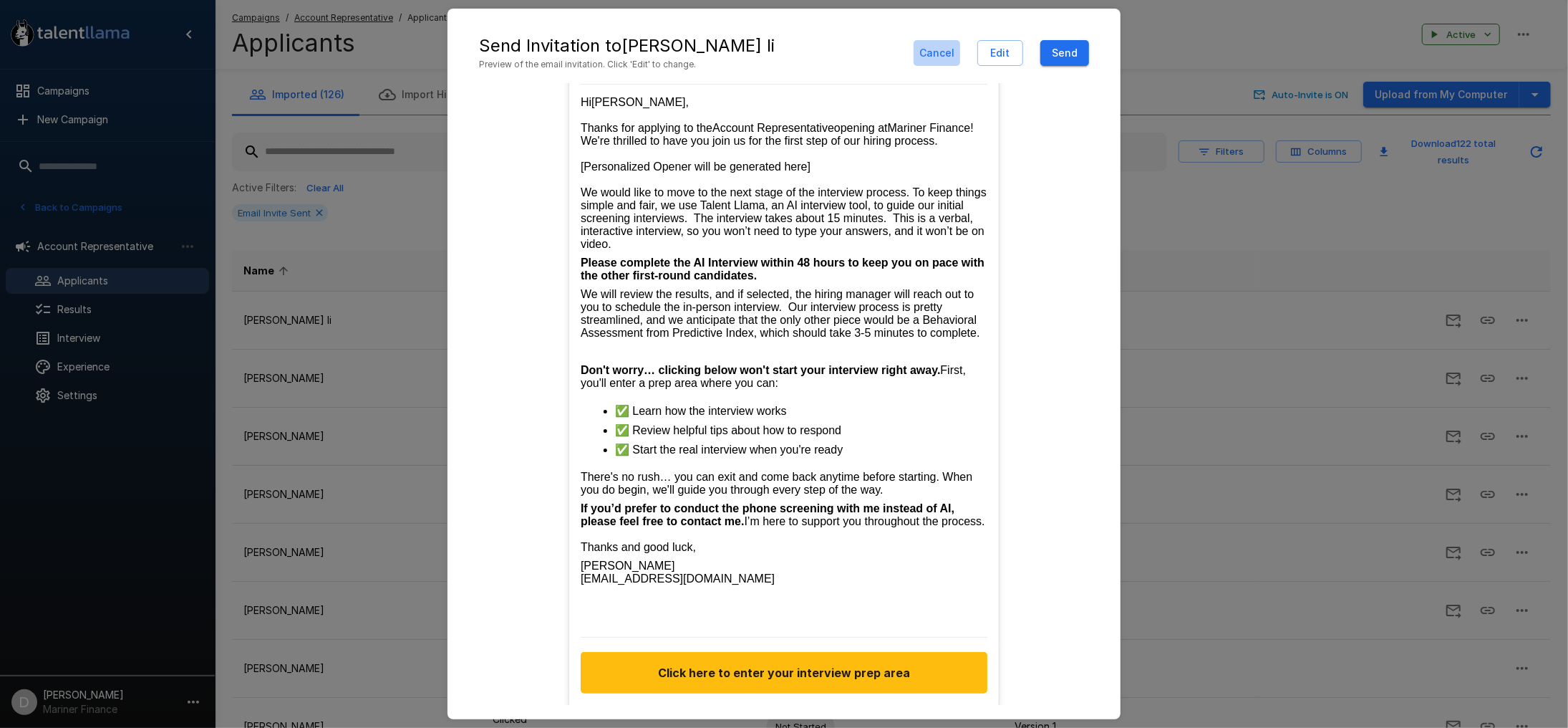
click at [940, 51] on button "Cancel" at bounding box center [936, 54] width 47 height 27
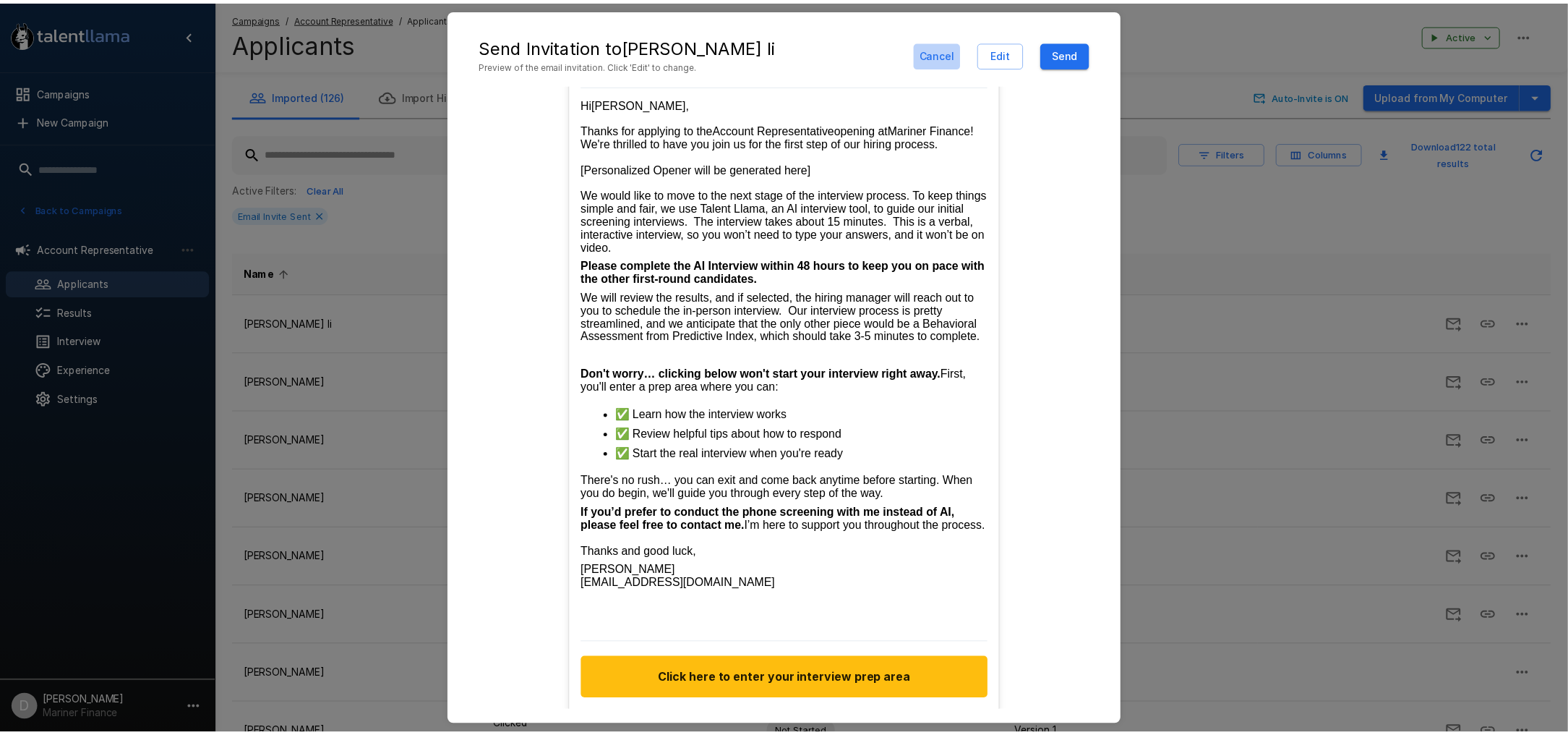
scroll to position [263, 0]
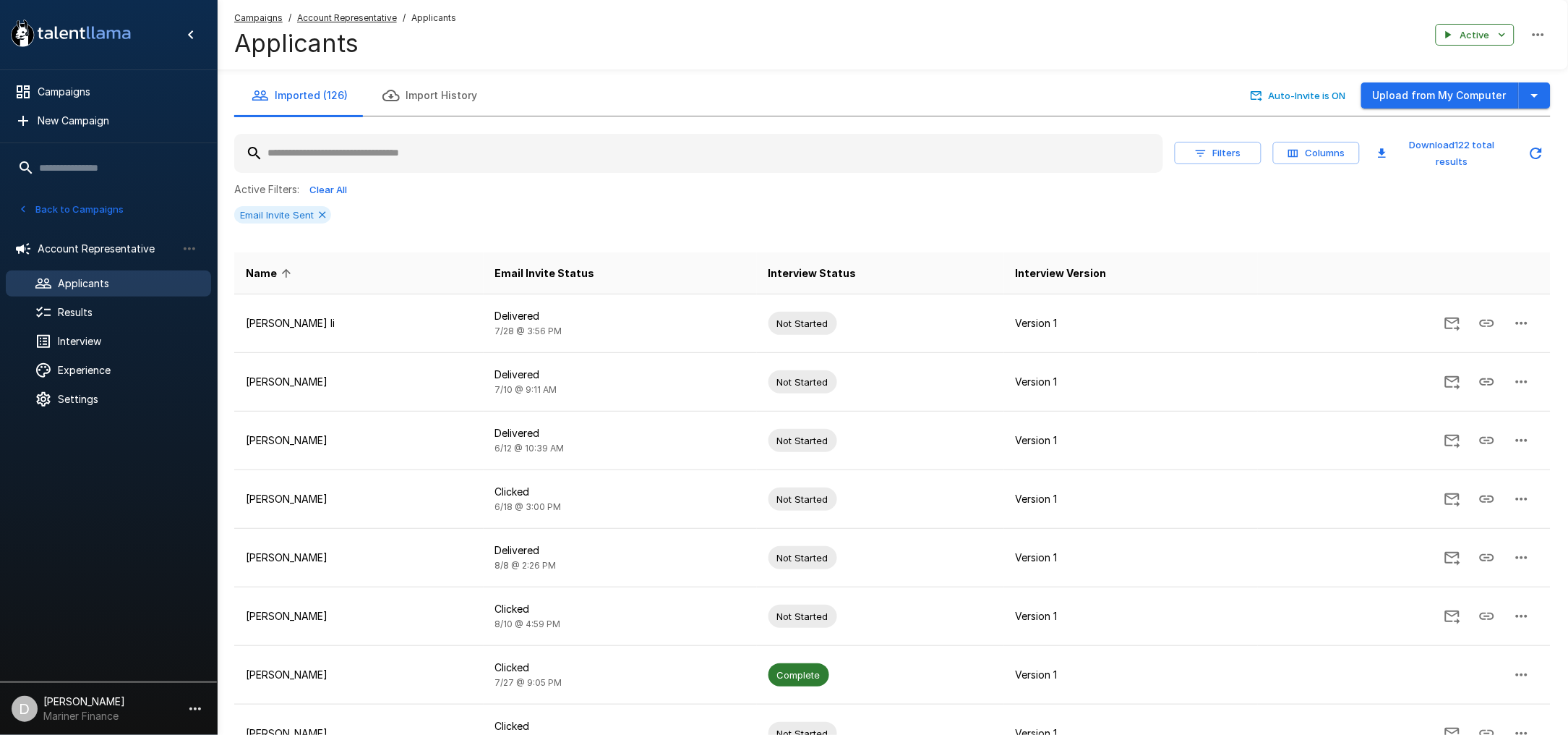
click at [1256, 209] on div "Email Invite Sent" at bounding box center [893, 215] width 1317 height 18
click at [189, 246] on icon "button" at bounding box center [190, 249] width 18 height 18
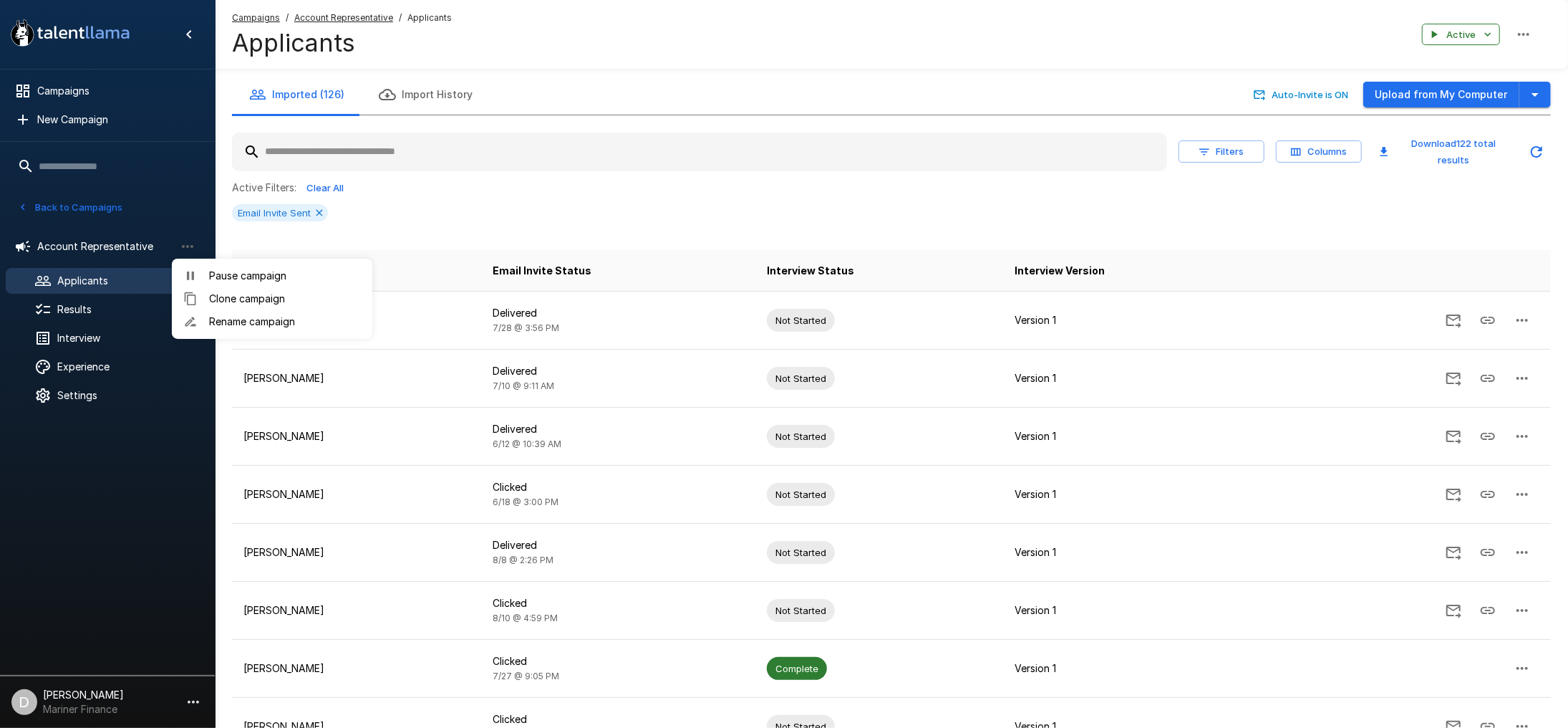
click at [607, 84] on div at bounding box center [784, 364] width 1568 height 728
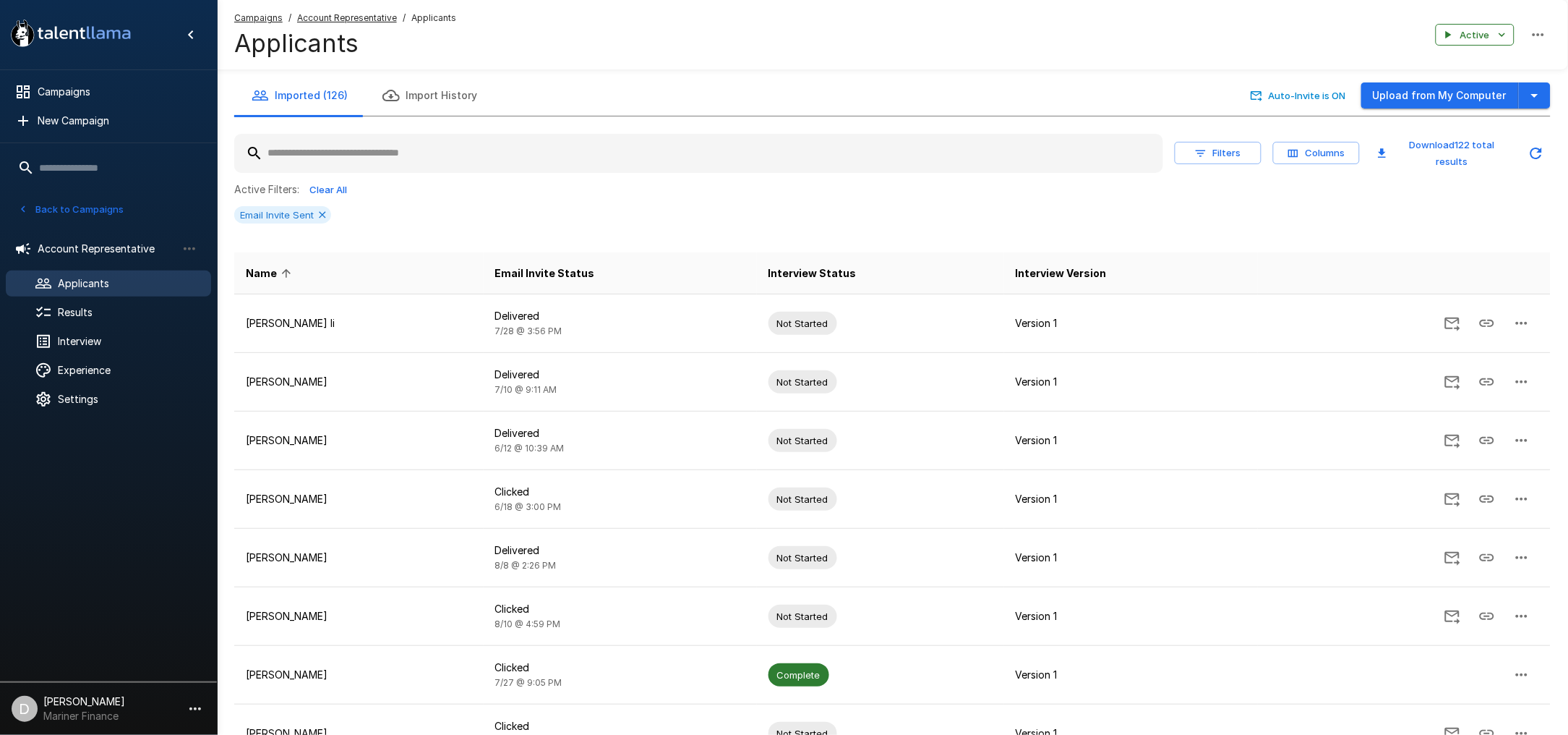
click at [48, 212] on button "Back to Campaigns" at bounding box center [70, 209] width 113 height 22
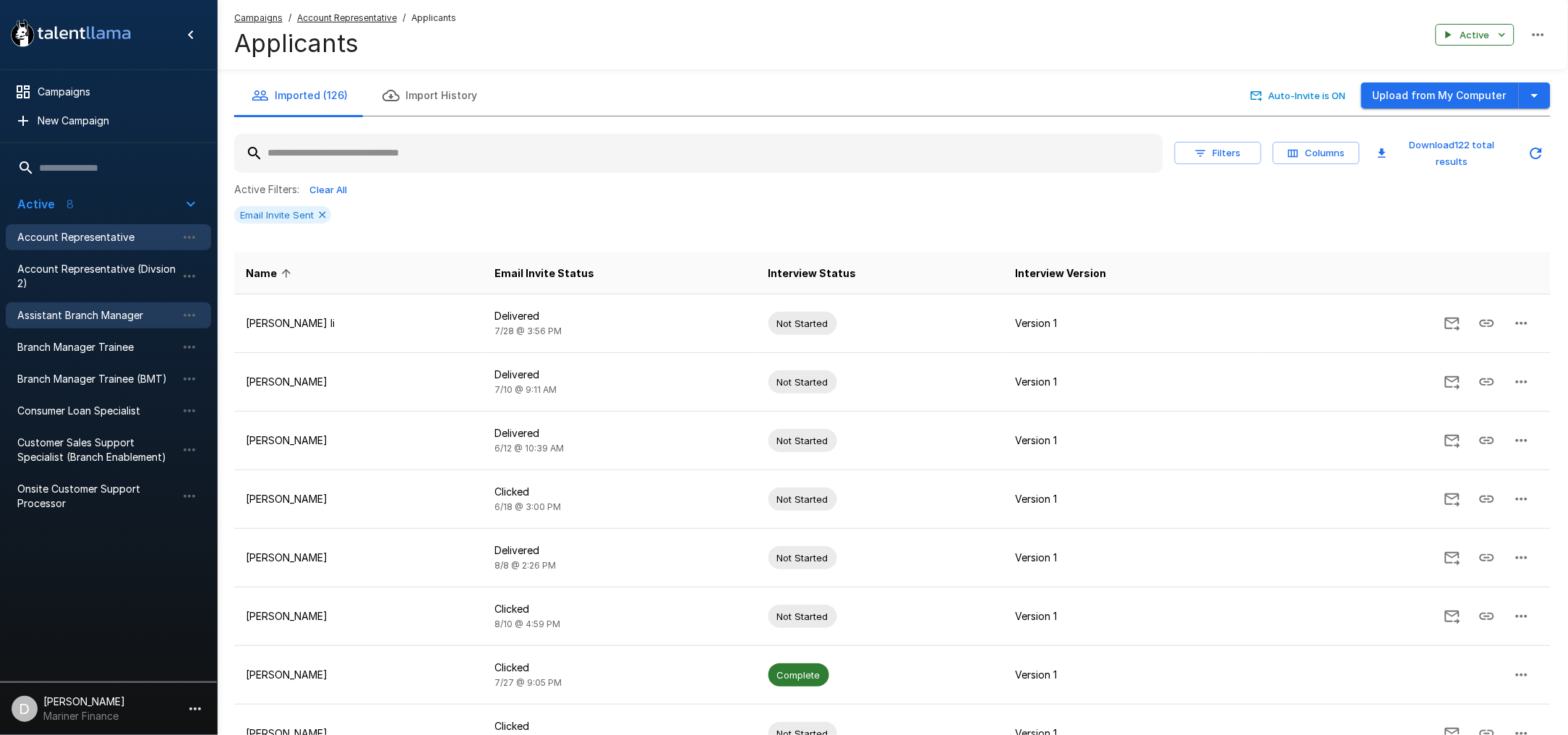
click at [122, 318] on span "Assistant Branch Manager" at bounding box center [97, 315] width 159 height 14
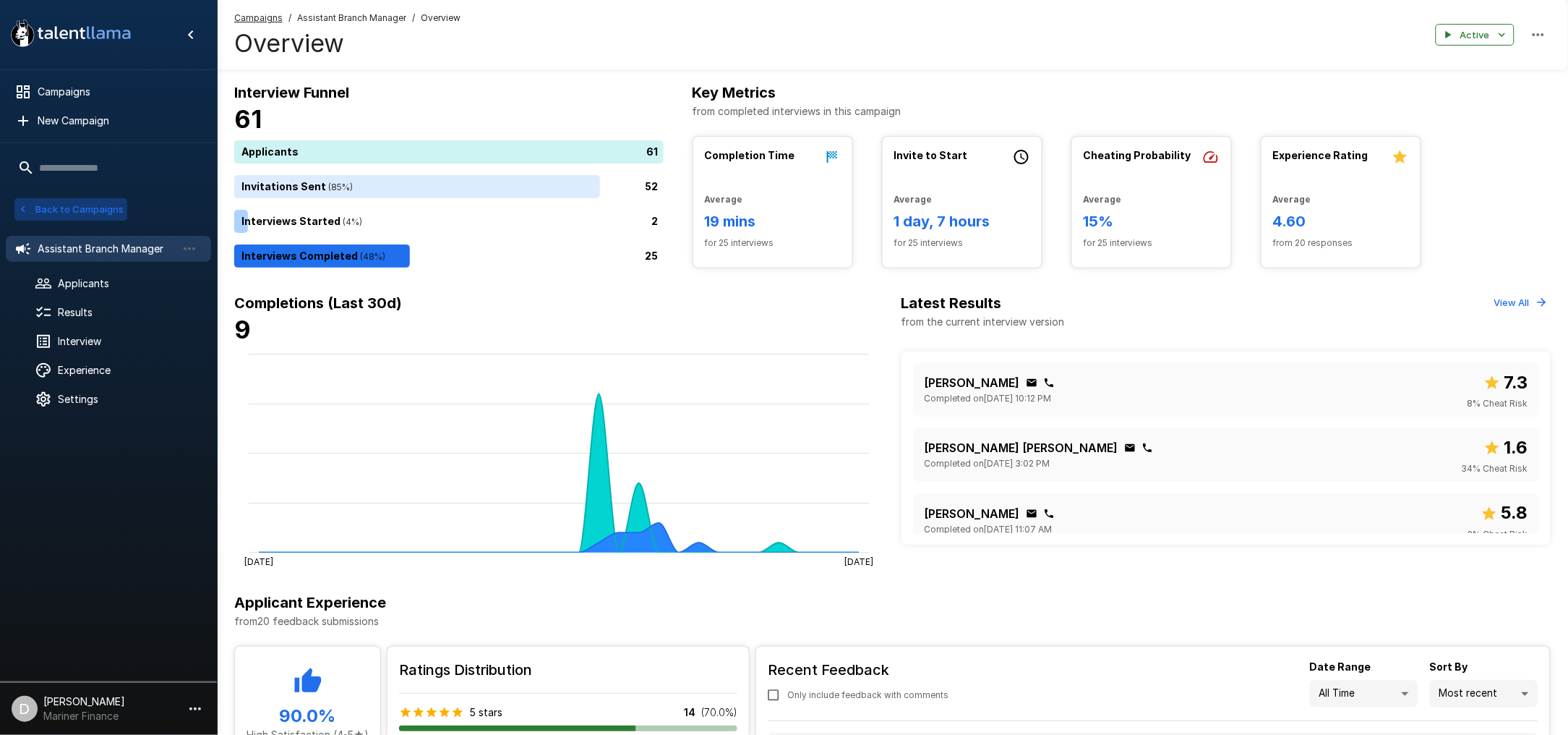
click at [78, 204] on button "Back to Campaigns" at bounding box center [70, 209] width 113 height 22
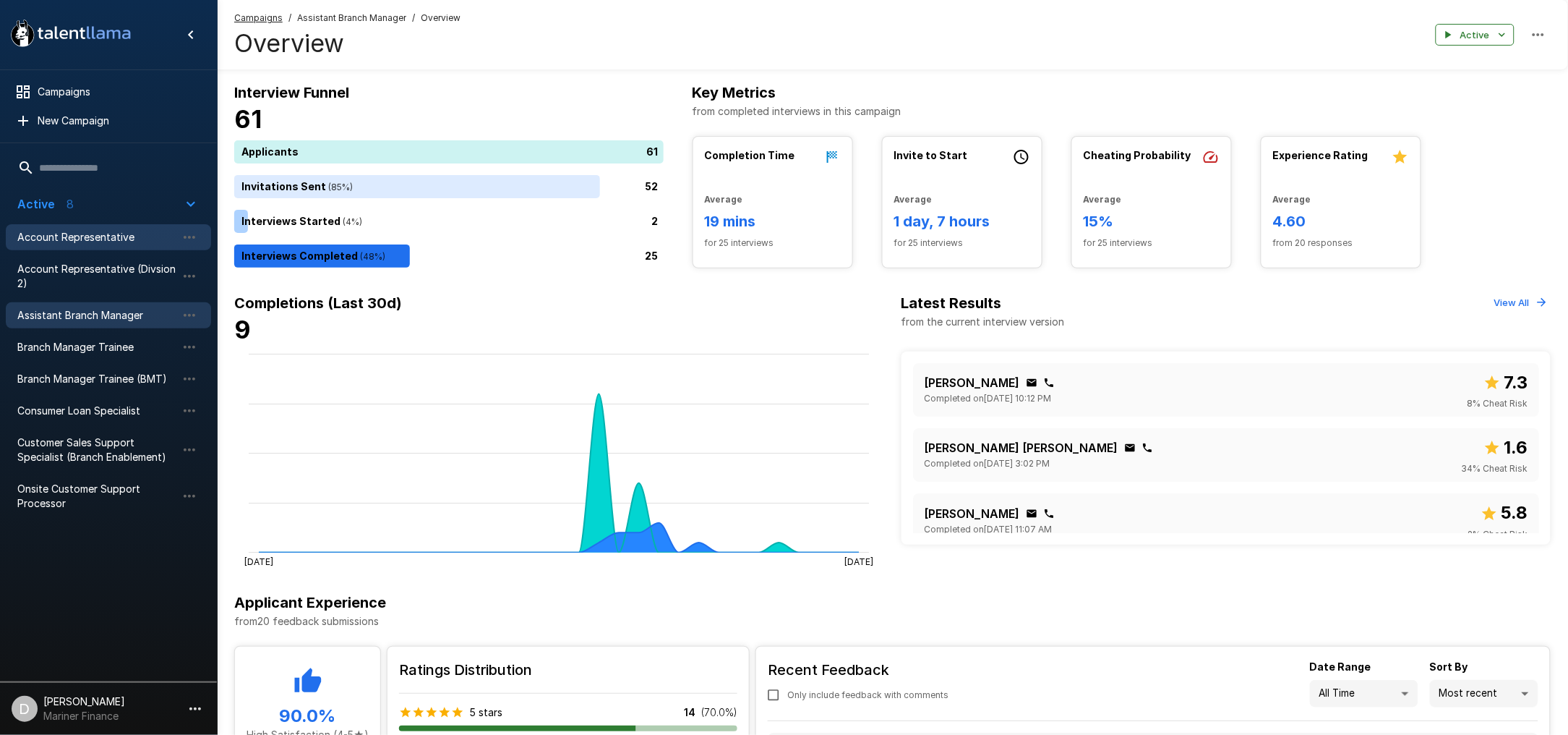
click at [110, 231] on span "Account Representative" at bounding box center [97, 237] width 159 height 14
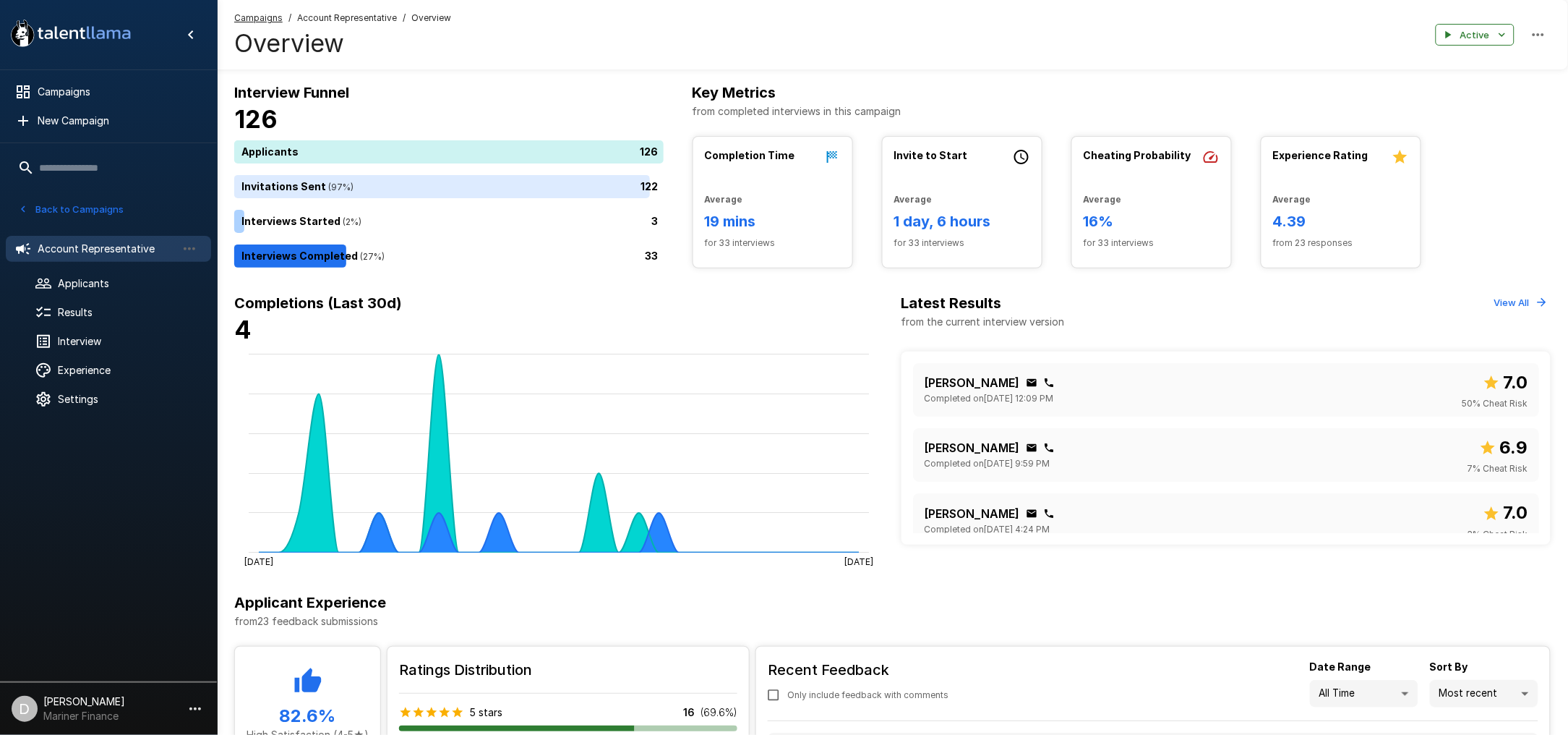
click at [1536, 36] on icon "button" at bounding box center [1538, 35] width 18 height 18
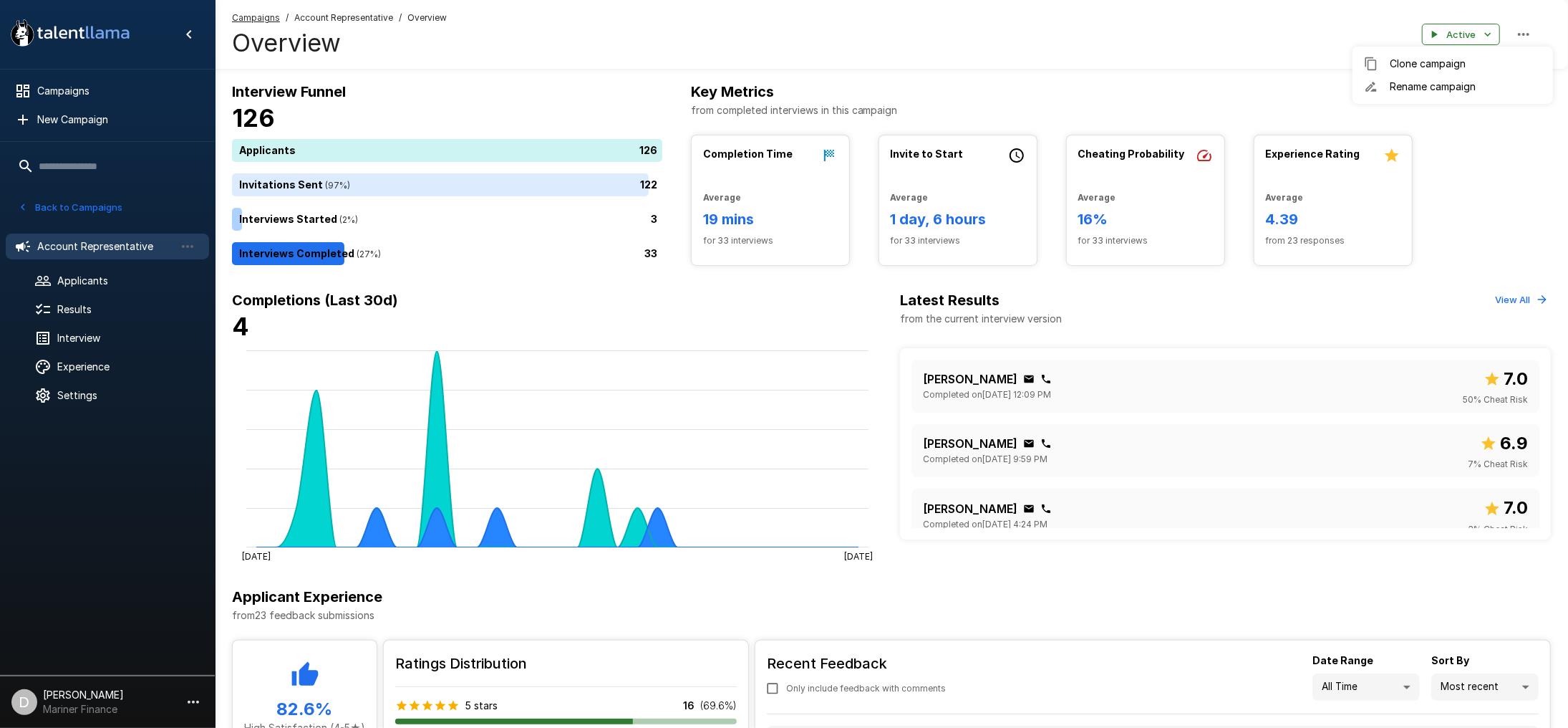
click at [1242, 34] on div at bounding box center [784, 364] width 1568 height 728
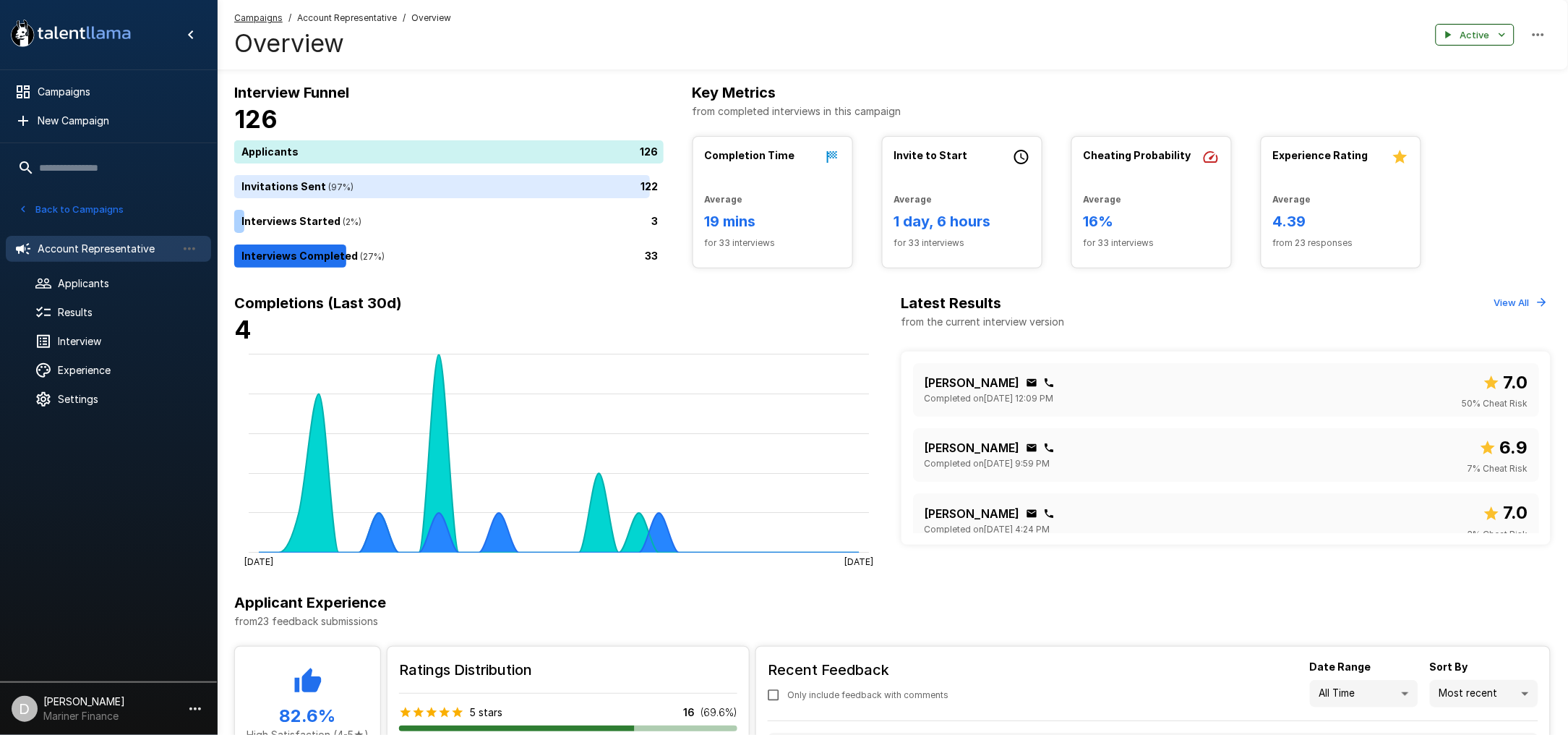
click at [1496, 37] on icon "button" at bounding box center [1503, 34] width 13 height 13
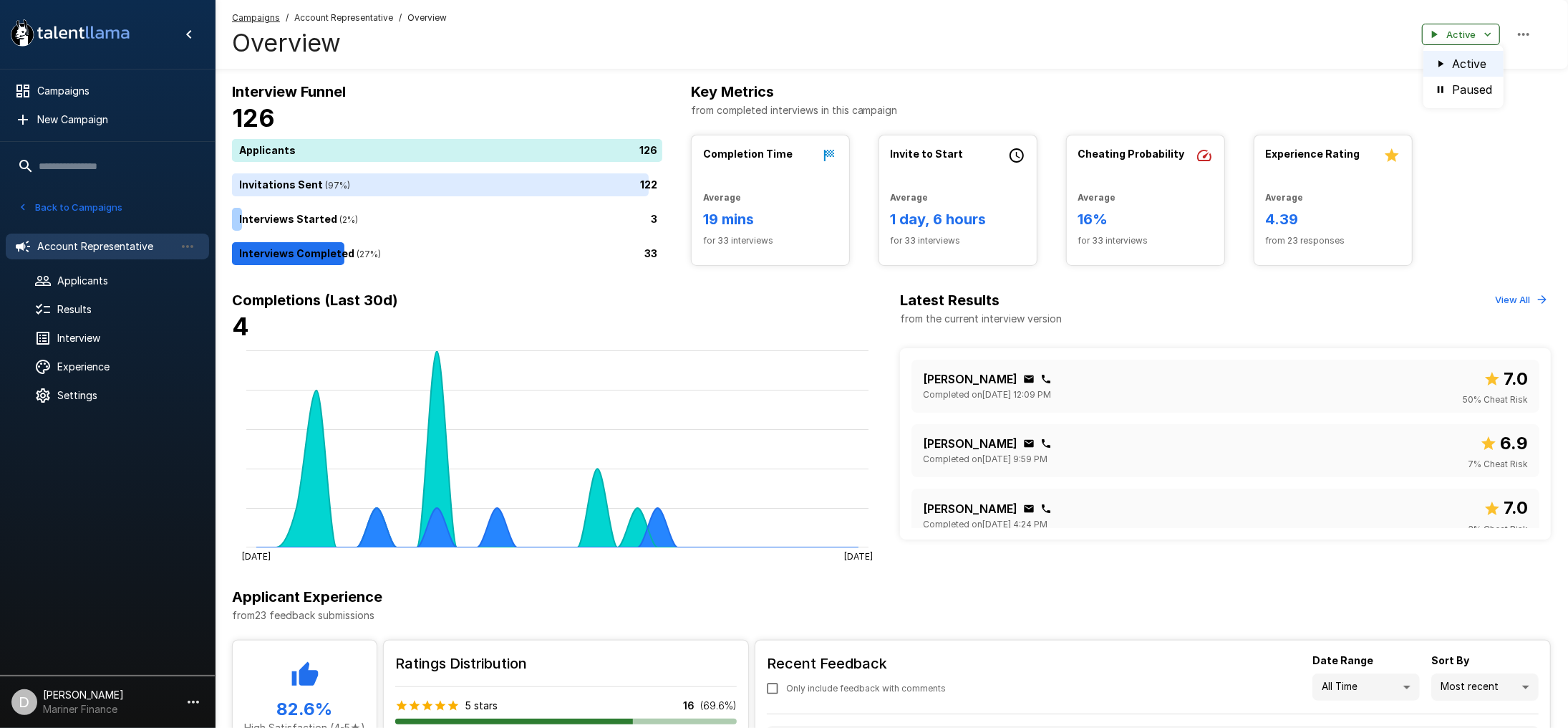
click at [1481, 36] on div at bounding box center [784, 364] width 1568 height 728
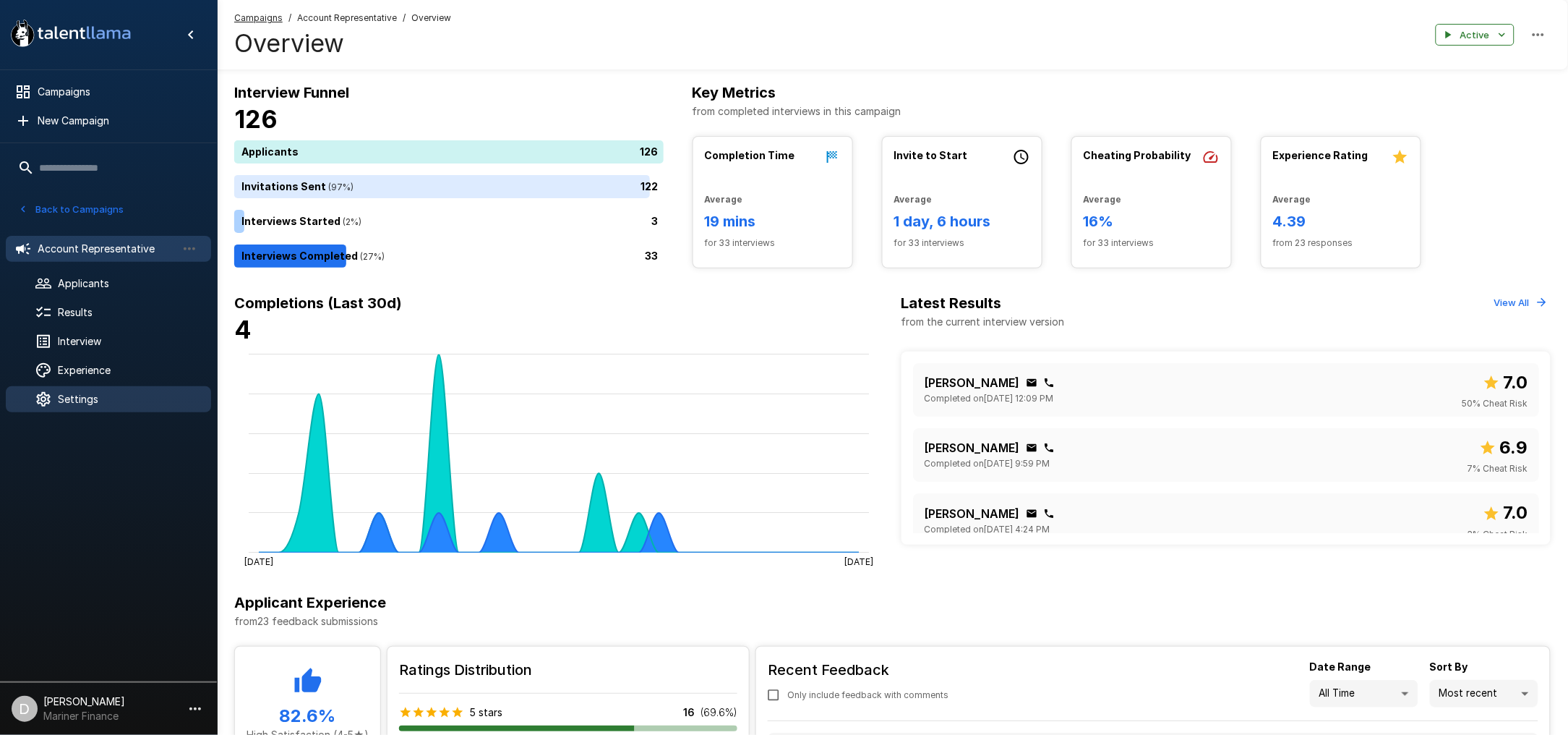
drag, startPoint x: 113, startPoint y: 395, endPoint x: 128, endPoint y: 394, distance: 15.0
click at [113, 394] on span "Settings" at bounding box center [128, 399] width 142 height 14
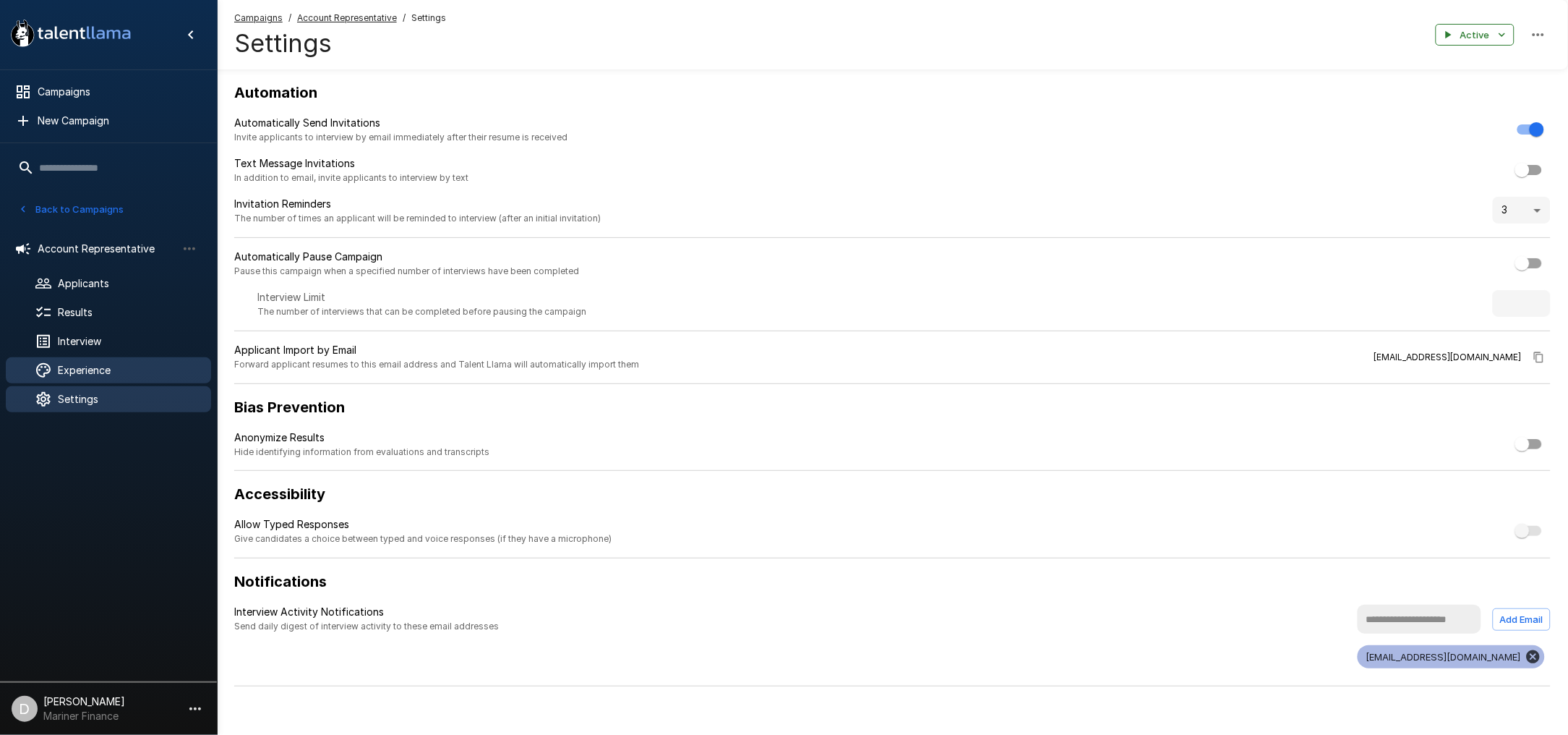
click at [101, 364] on span "Experience" at bounding box center [128, 370] width 142 height 14
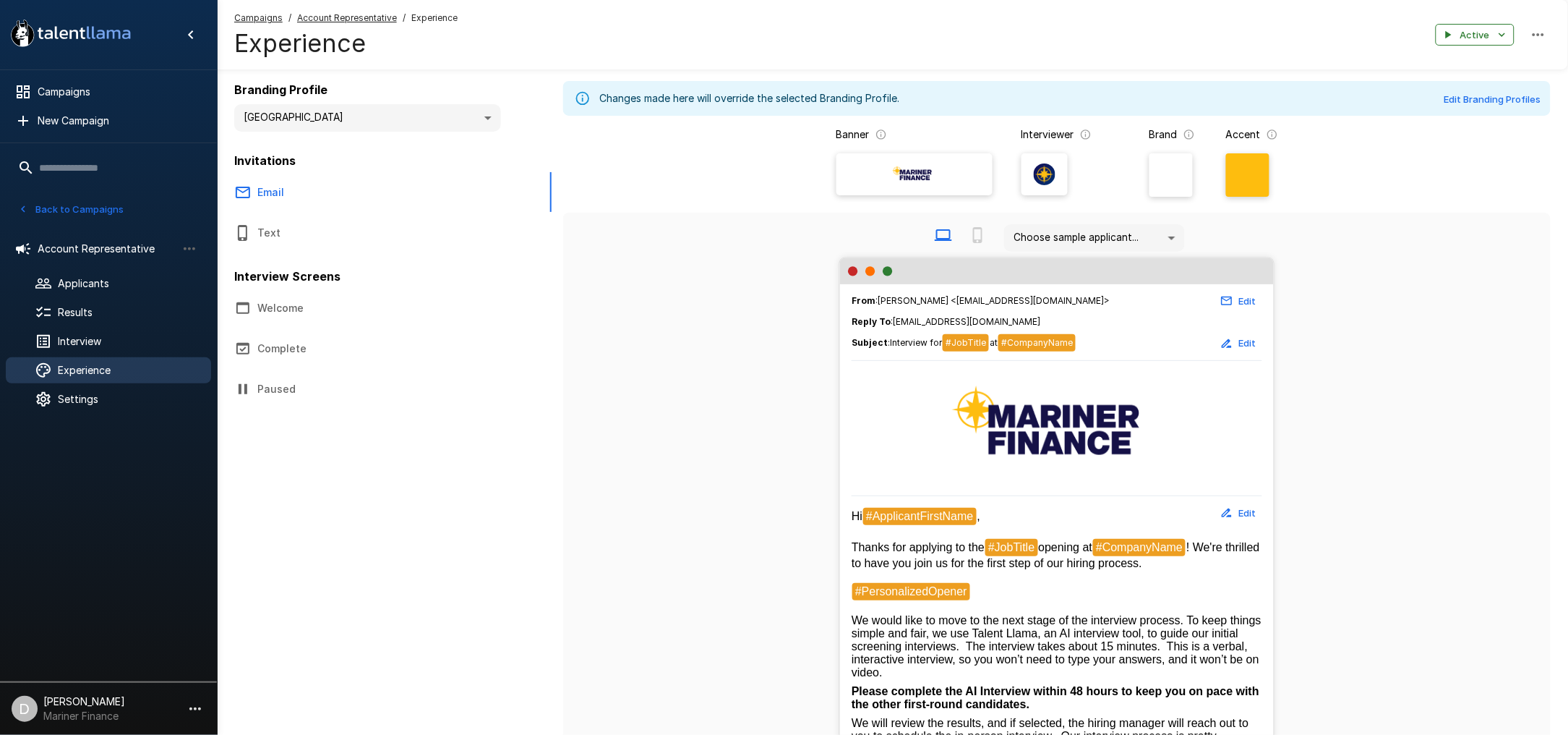
click at [282, 305] on button "Welcome" at bounding box center [347, 308] width 260 height 41
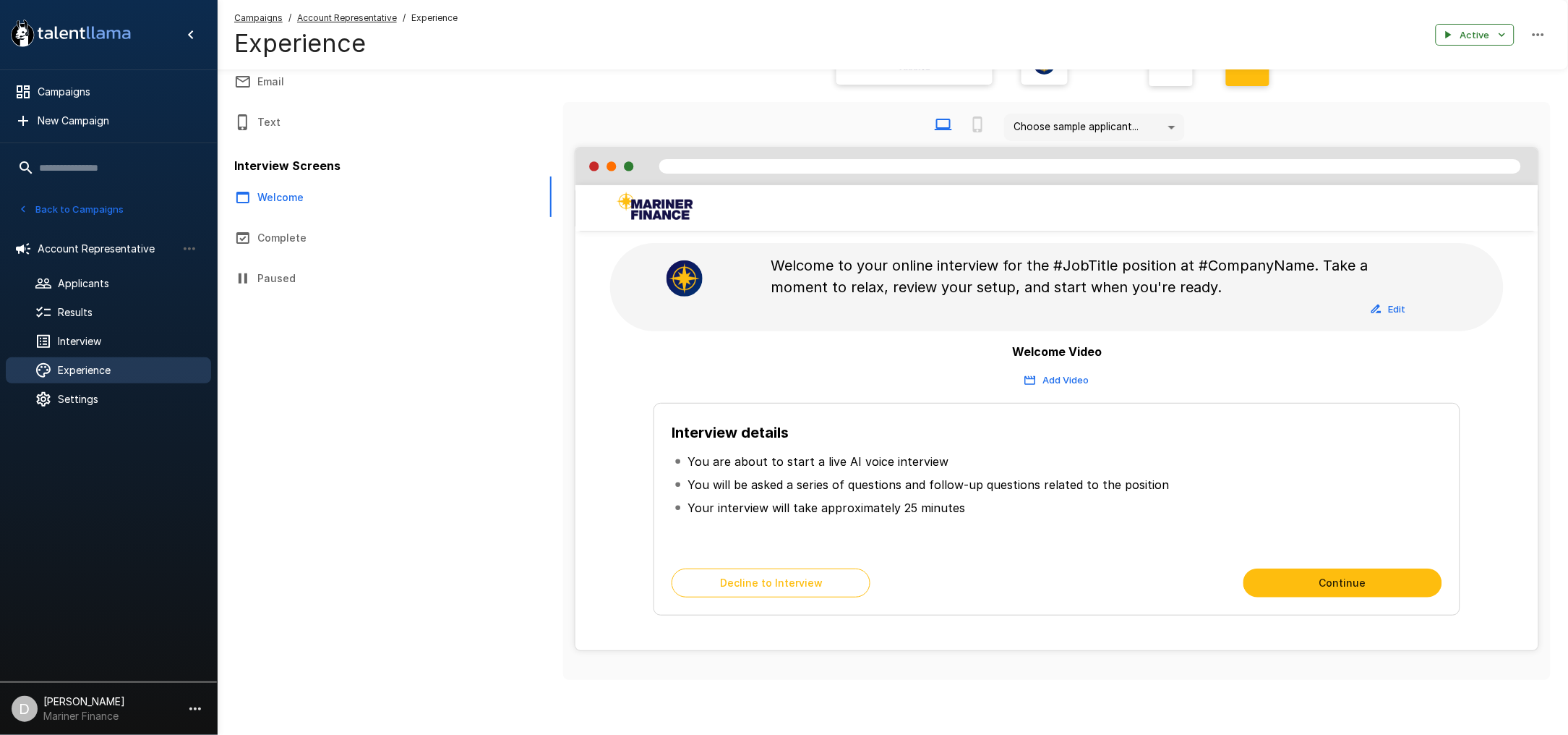
scroll to position [117, 0]
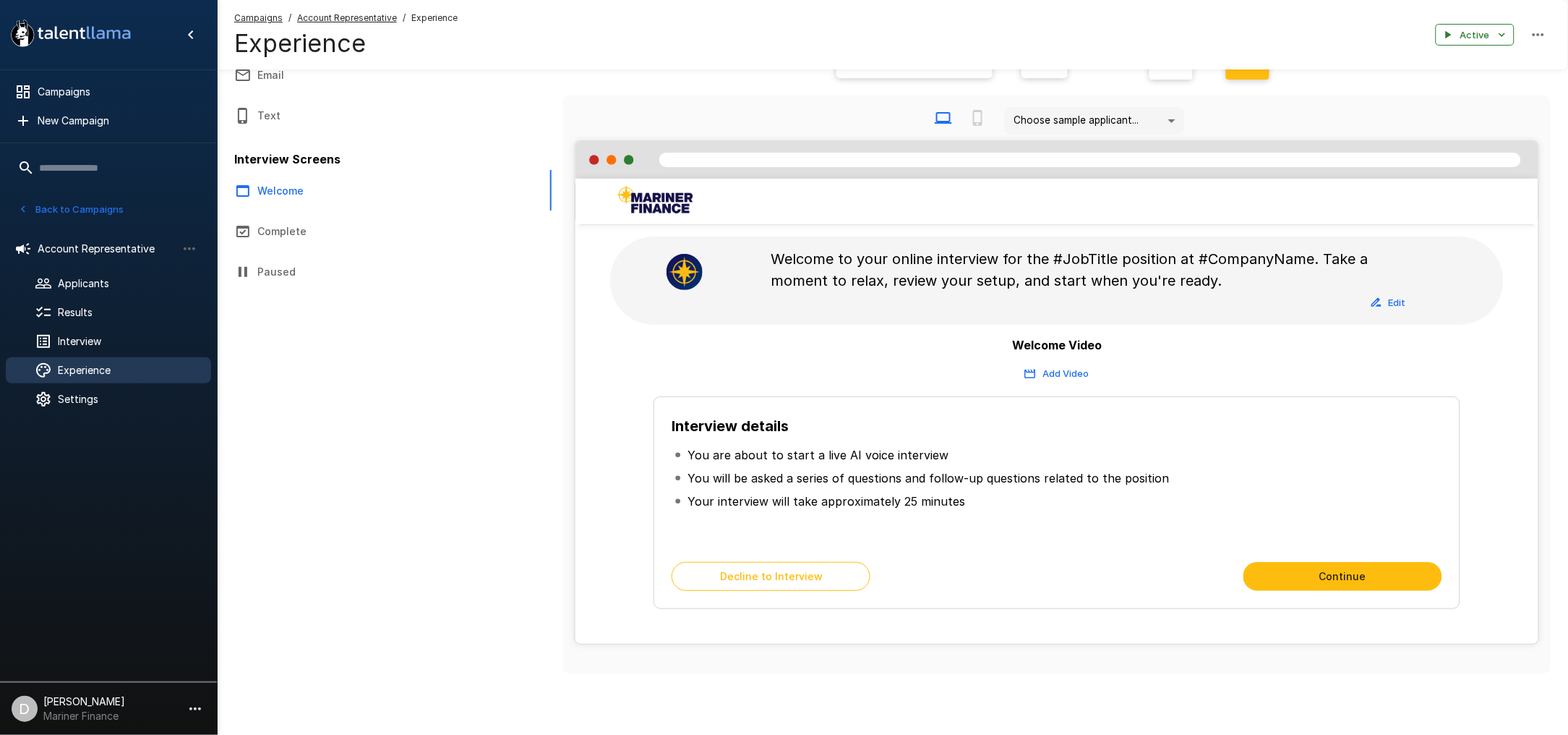
click at [294, 225] on button "Complete" at bounding box center [347, 231] width 260 height 41
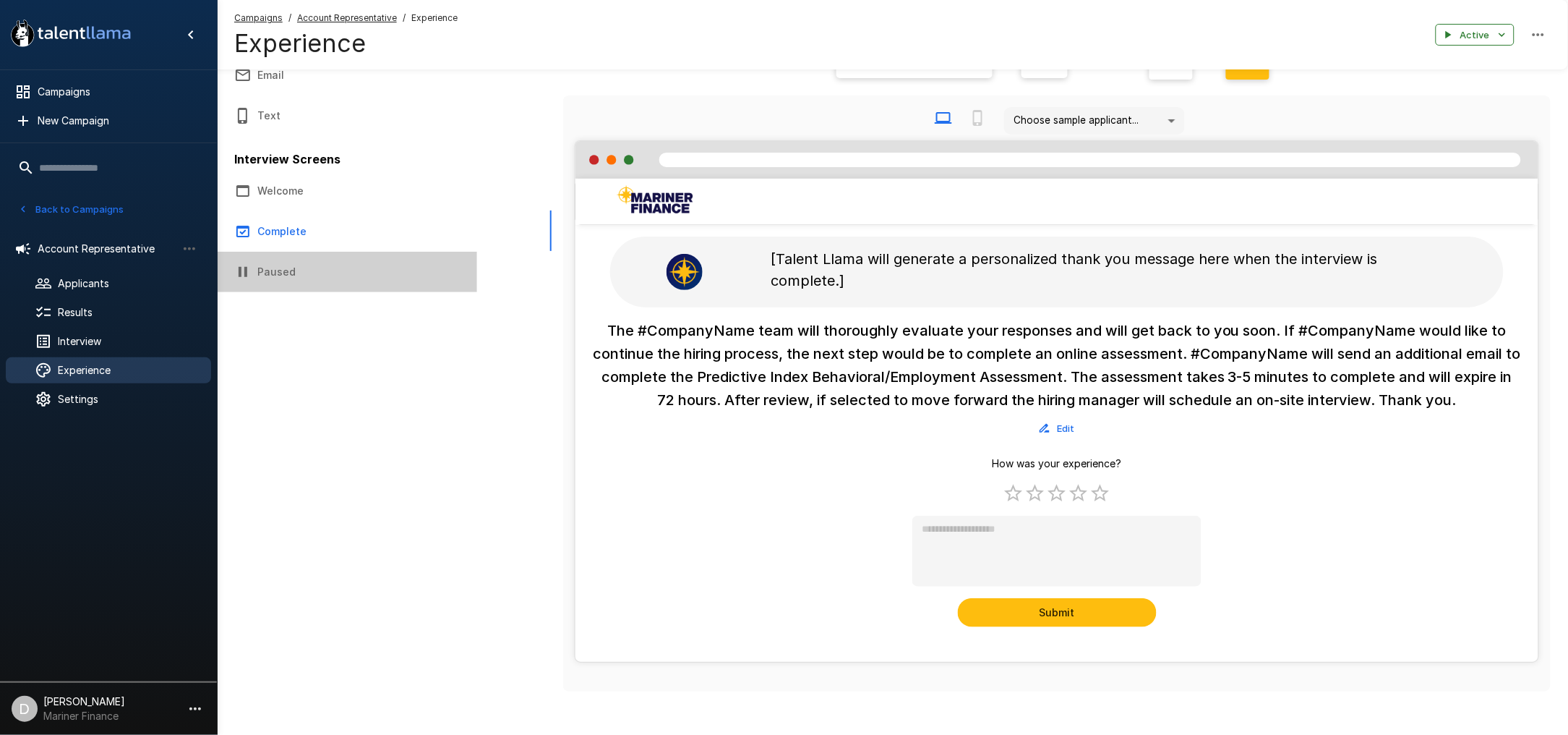
click at [278, 277] on button "Paused" at bounding box center [347, 271] width 260 height 41
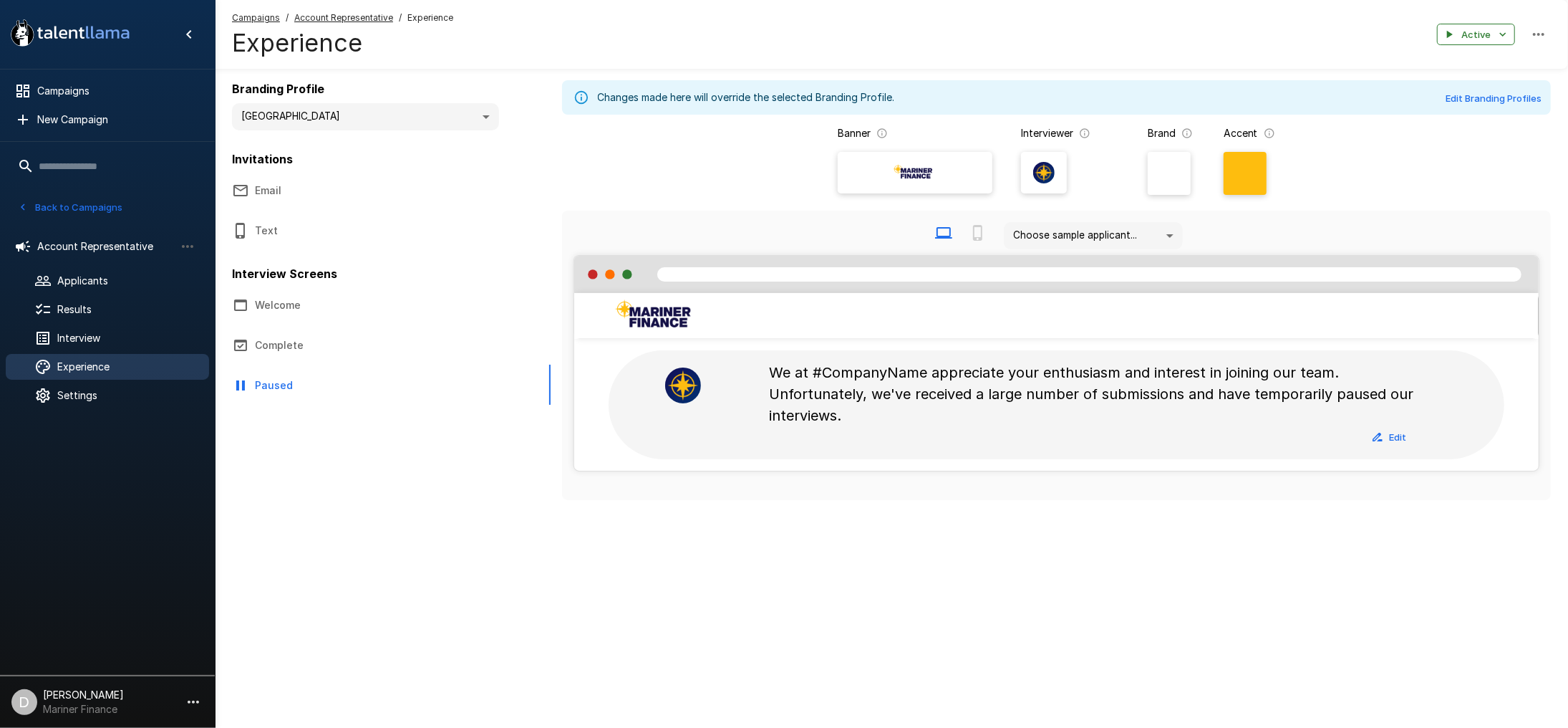
click at [261, 195] on button "Email" at bounding box center [344, 190] width 258 height 40
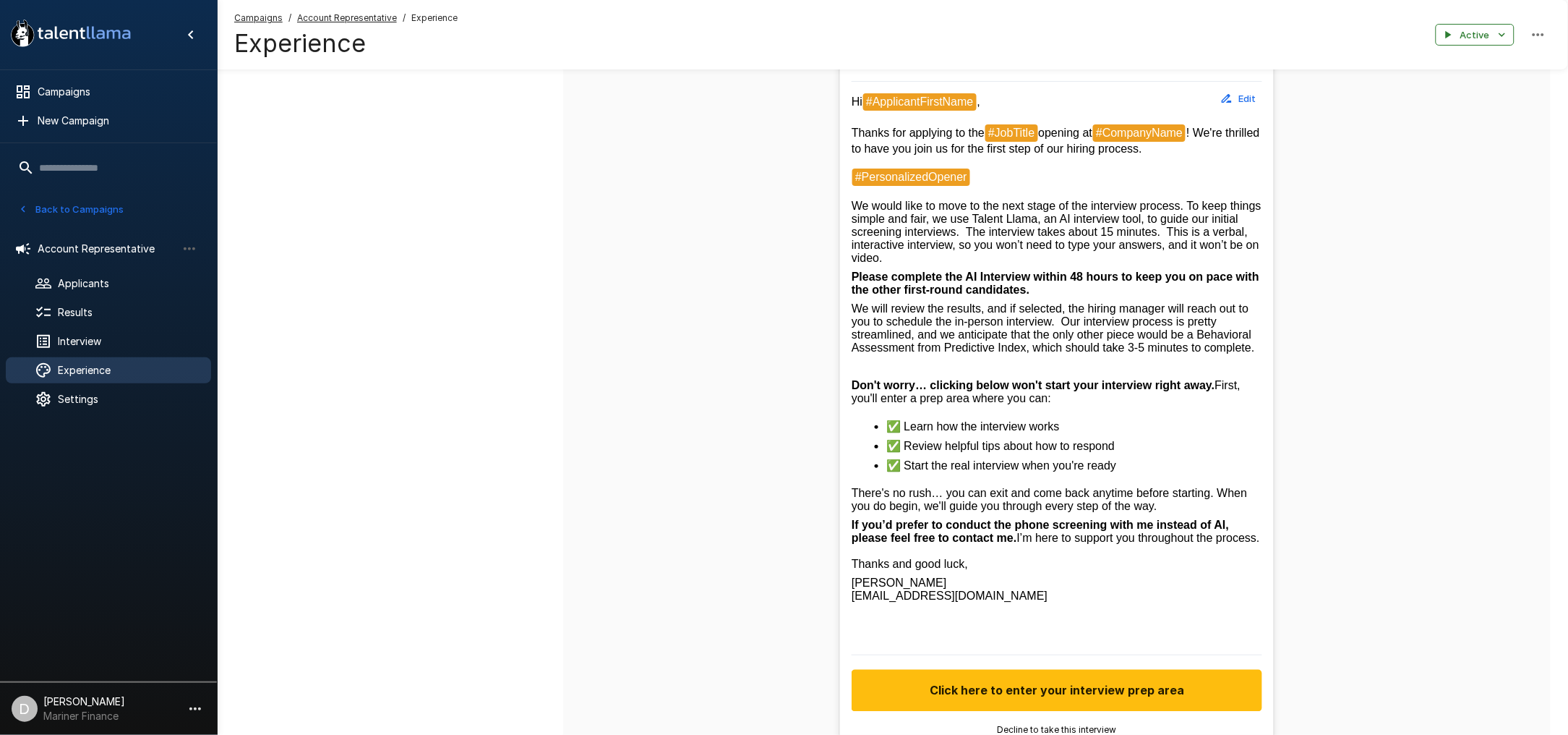
scroll to position [279, 0]
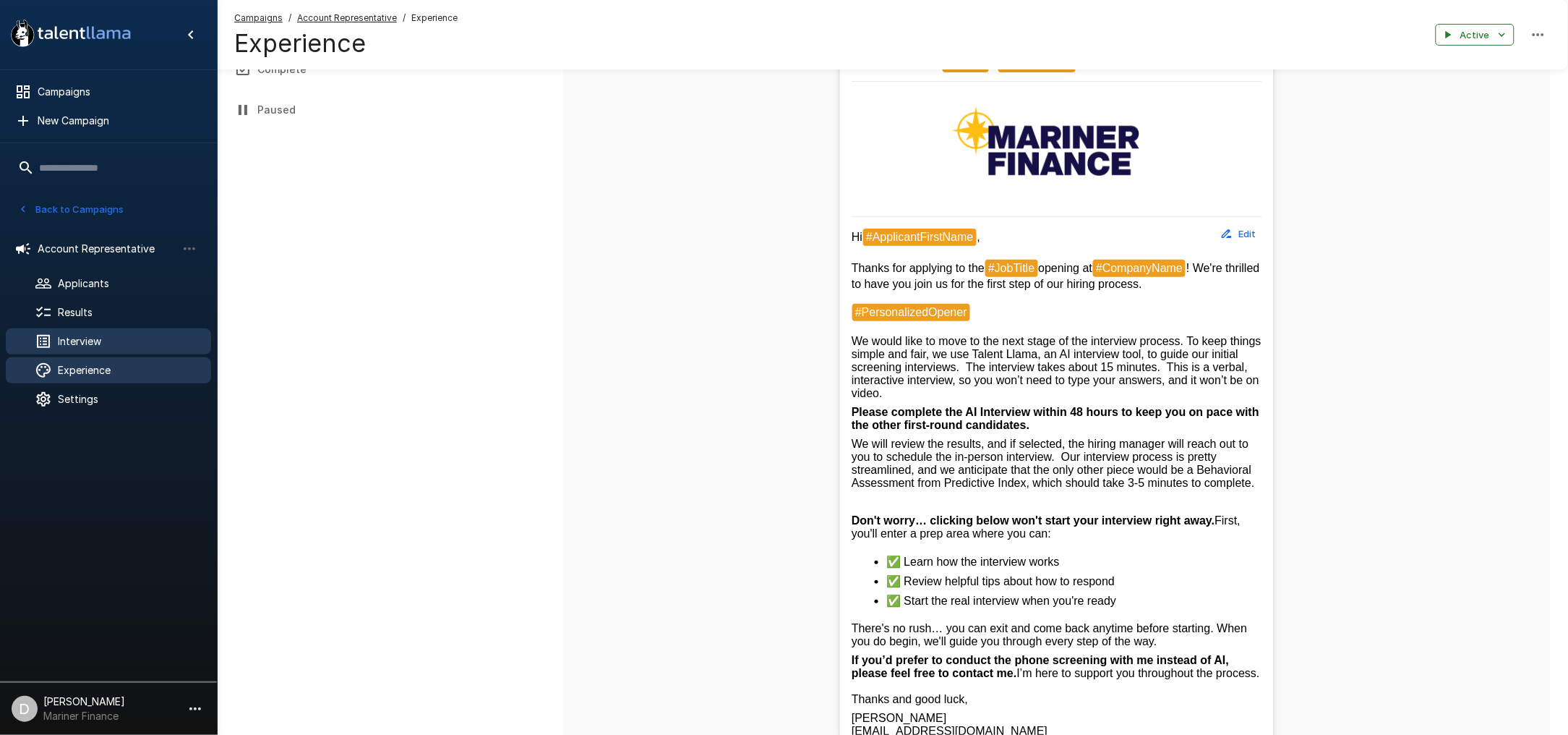
click at [113, 343] on span "Interview" at bounding box center [128, 342] width 142 height 14
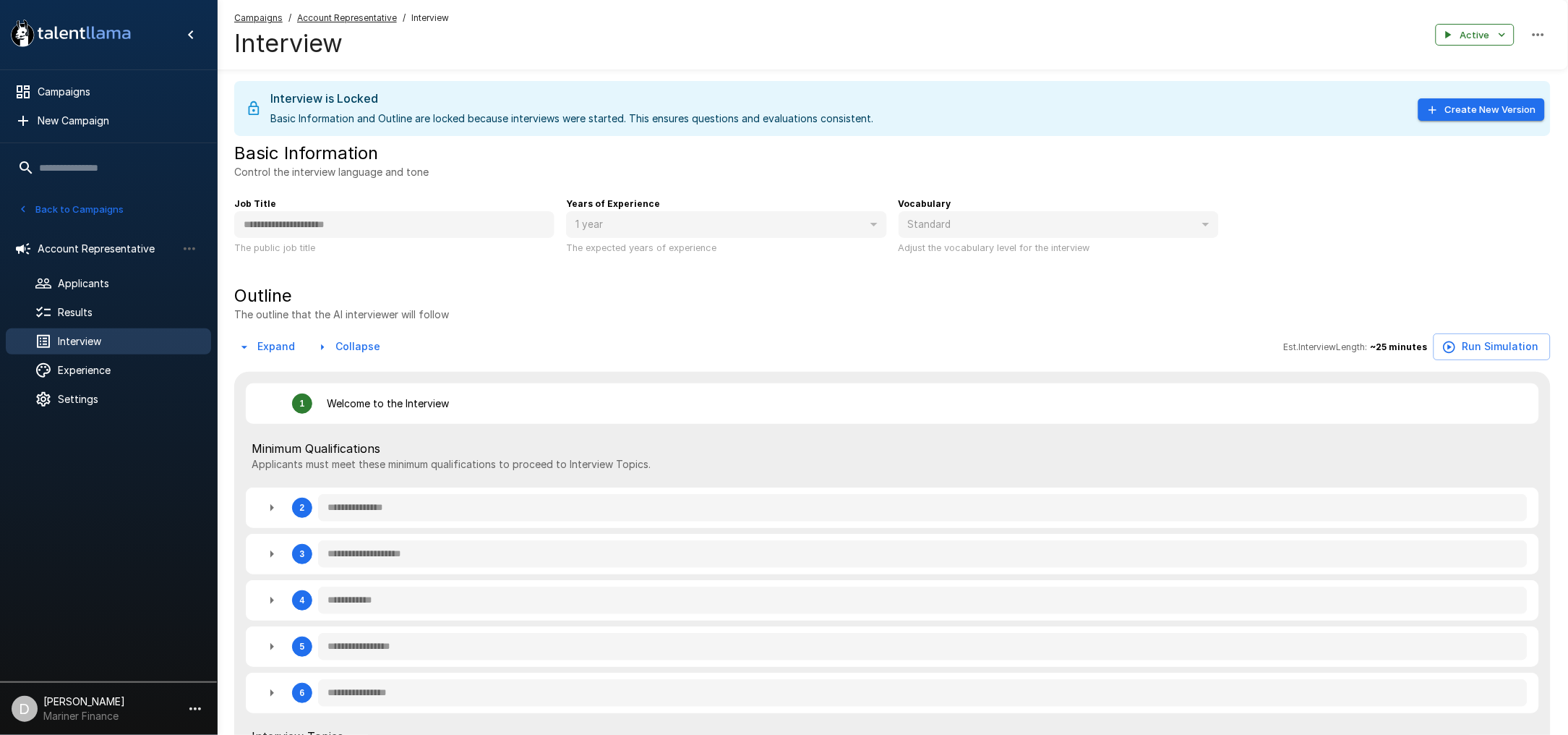
type textarea "*"
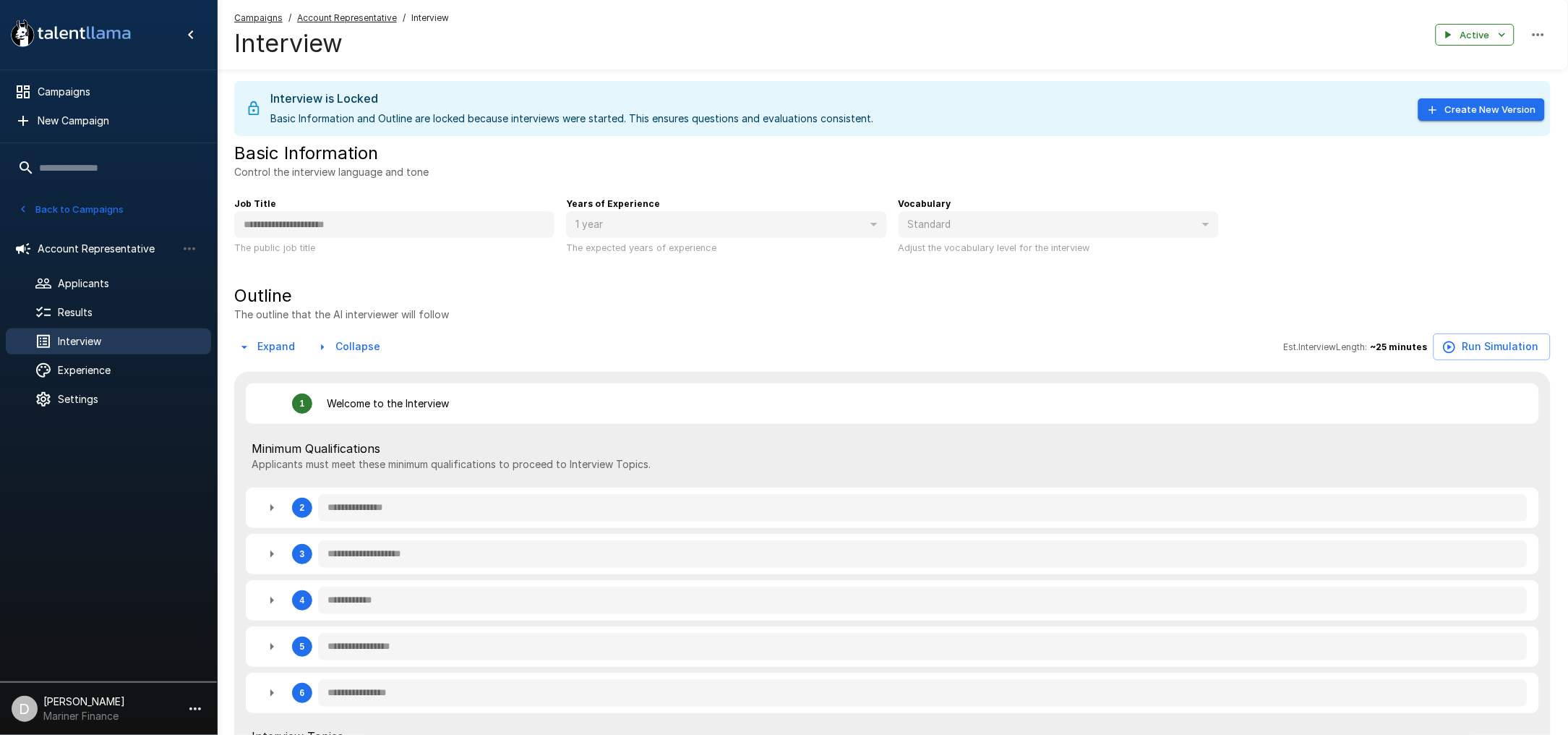
type textarea "*"
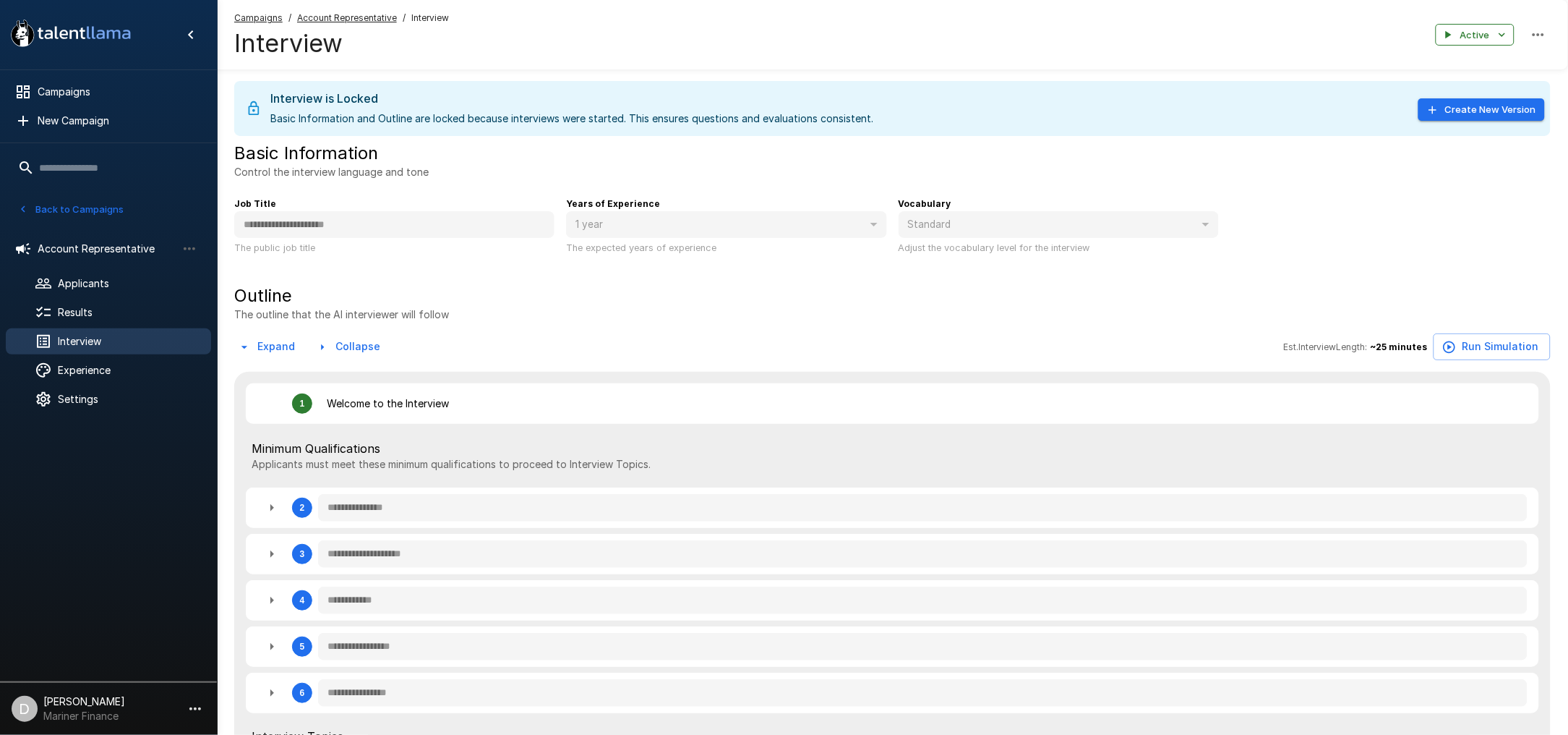
type textarea "*"
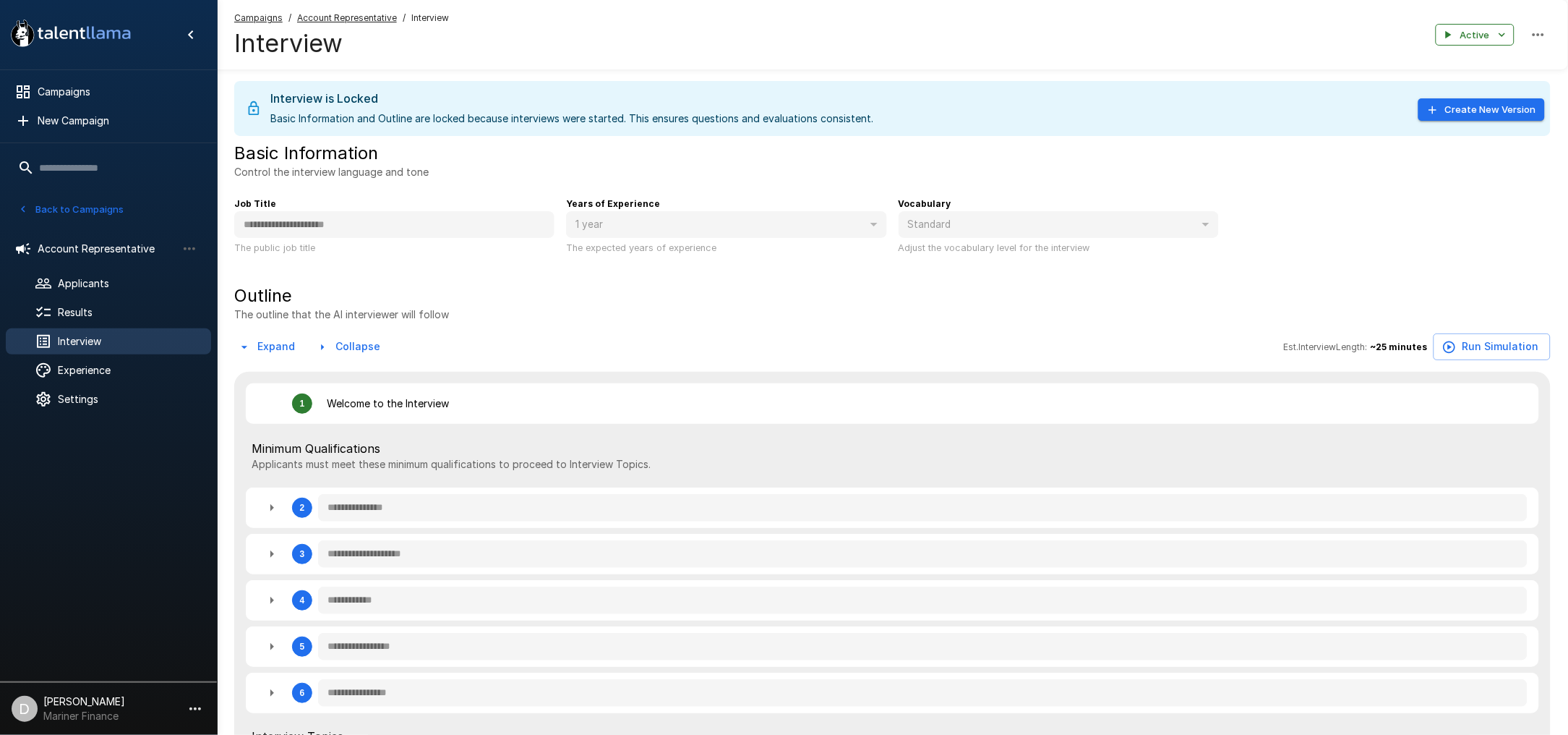
type textarea "*"
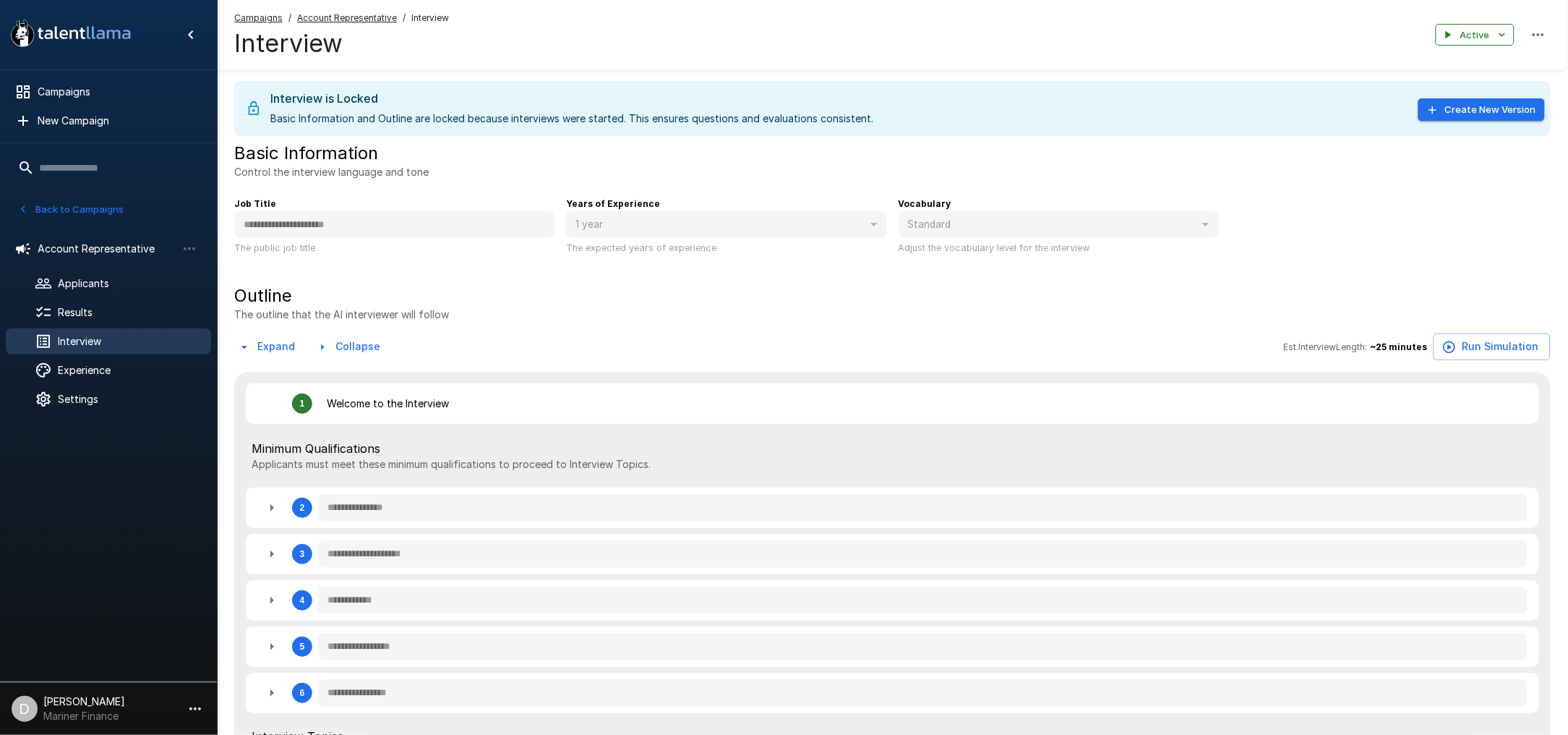
type textarea "*"
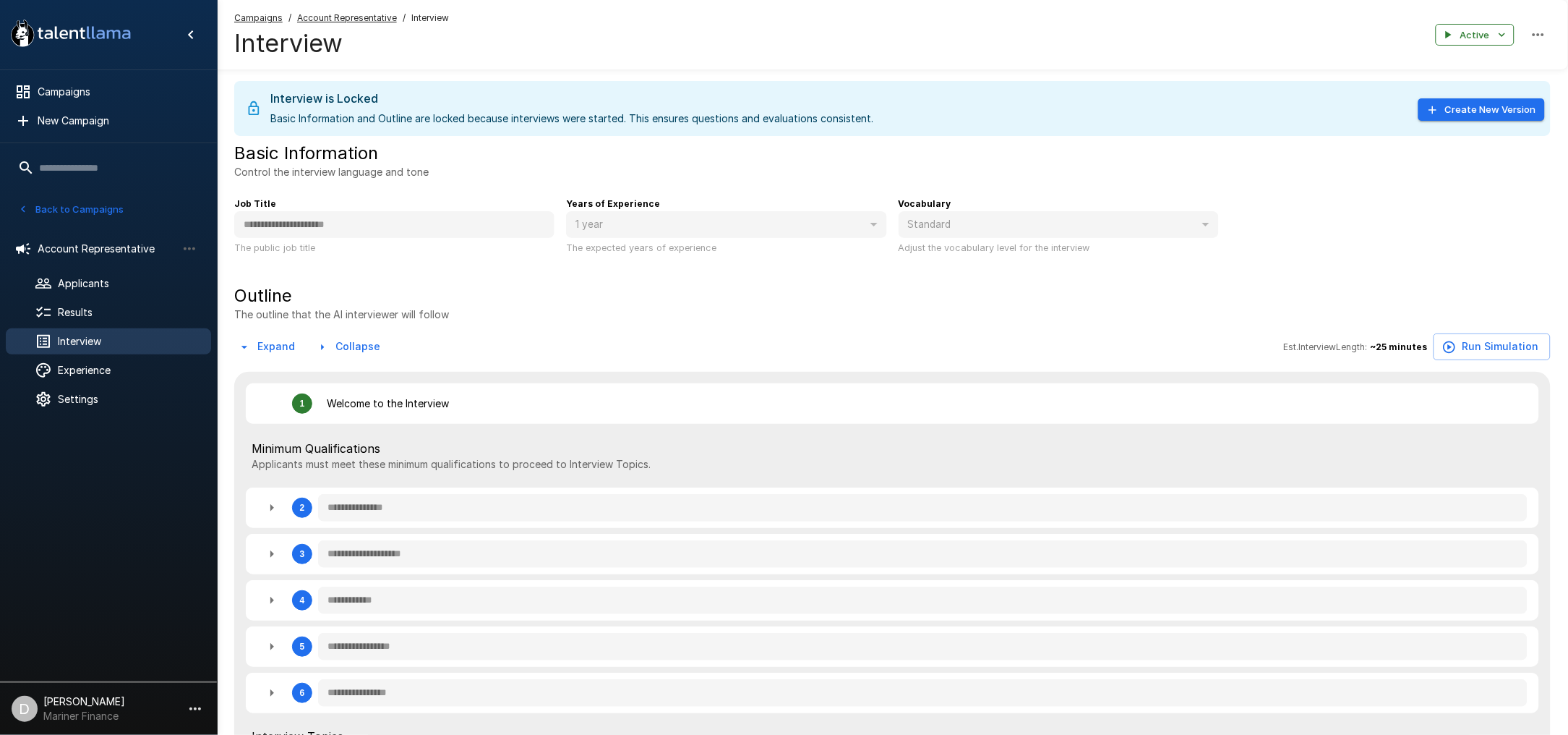
type textarea "*"
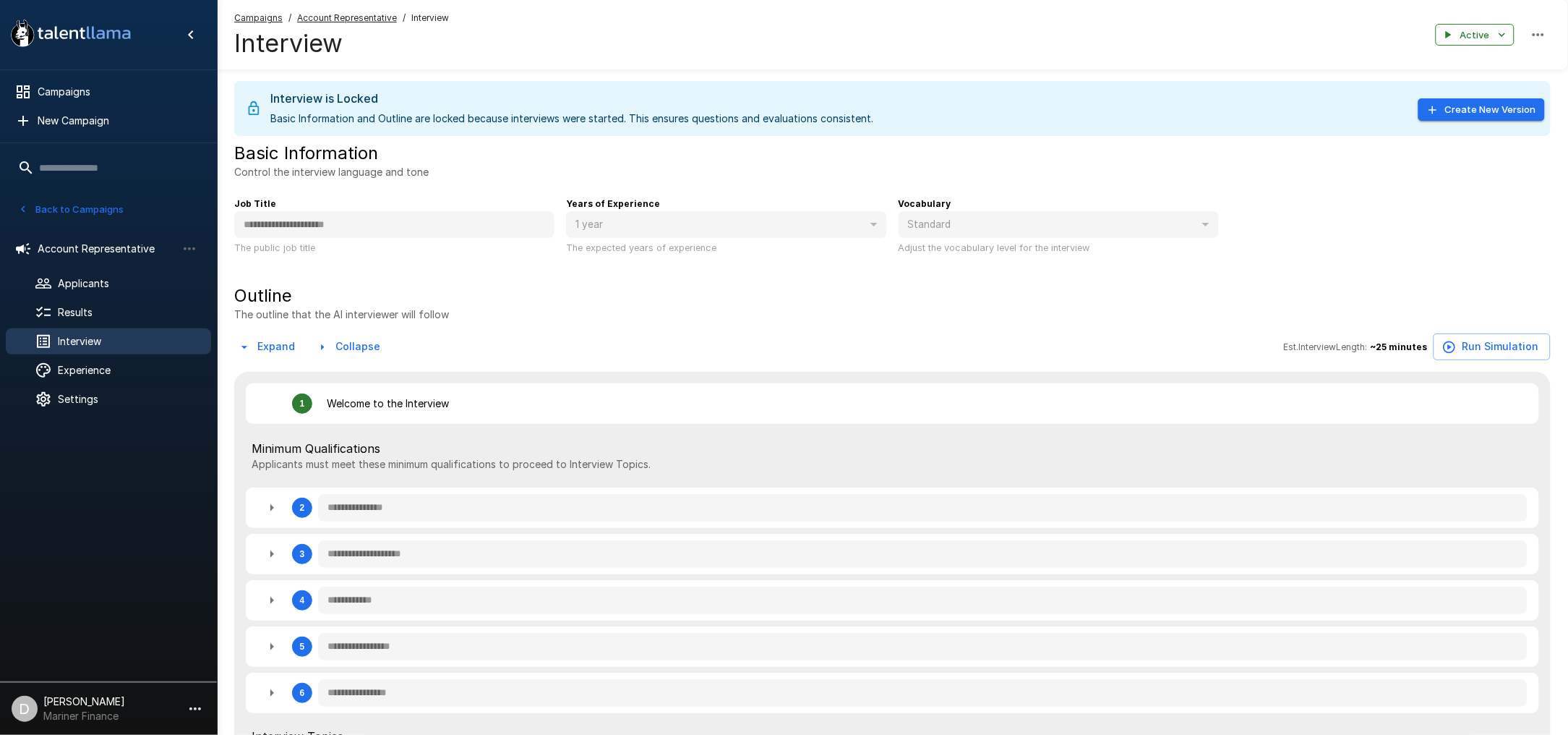
type textarea "*"
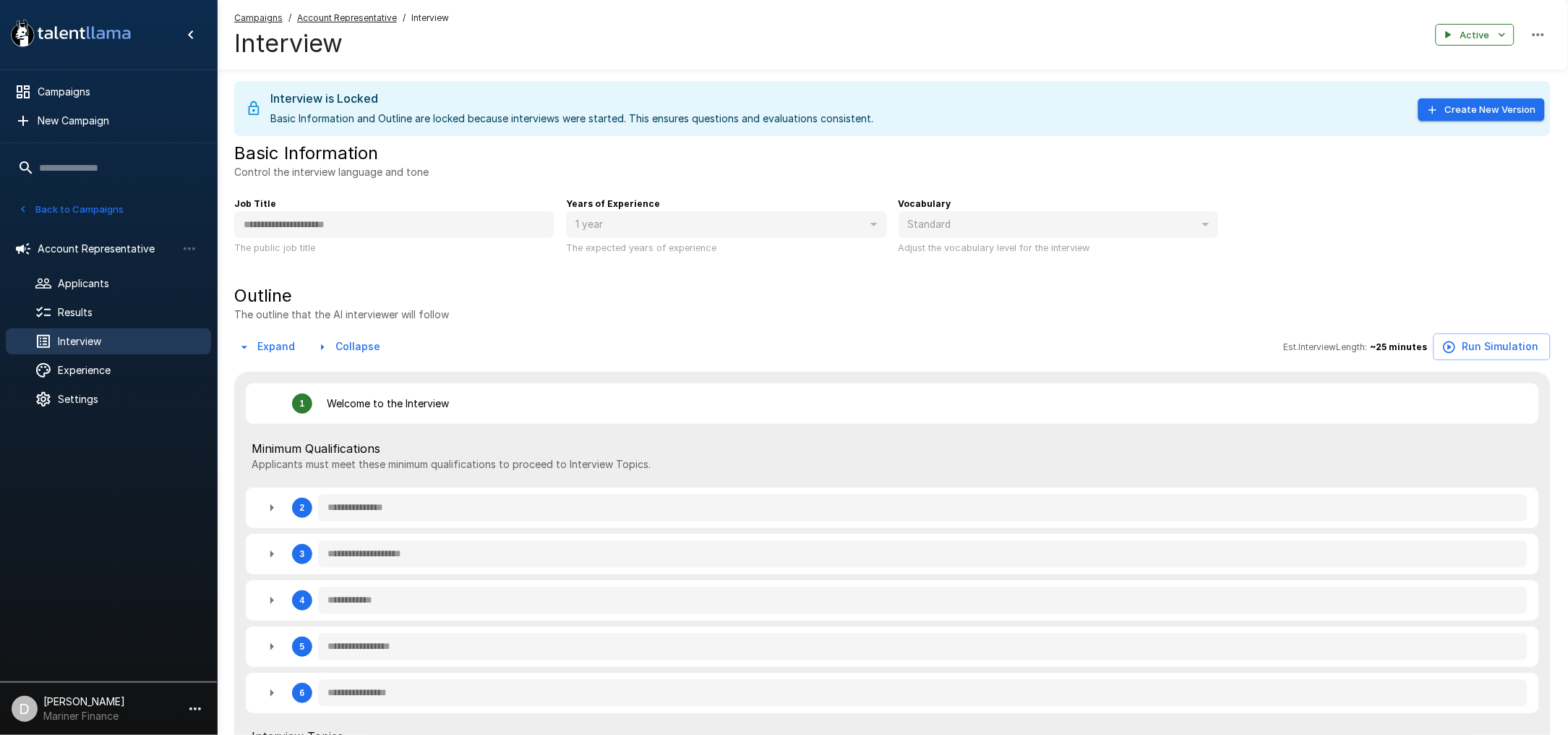
type textarea "*"
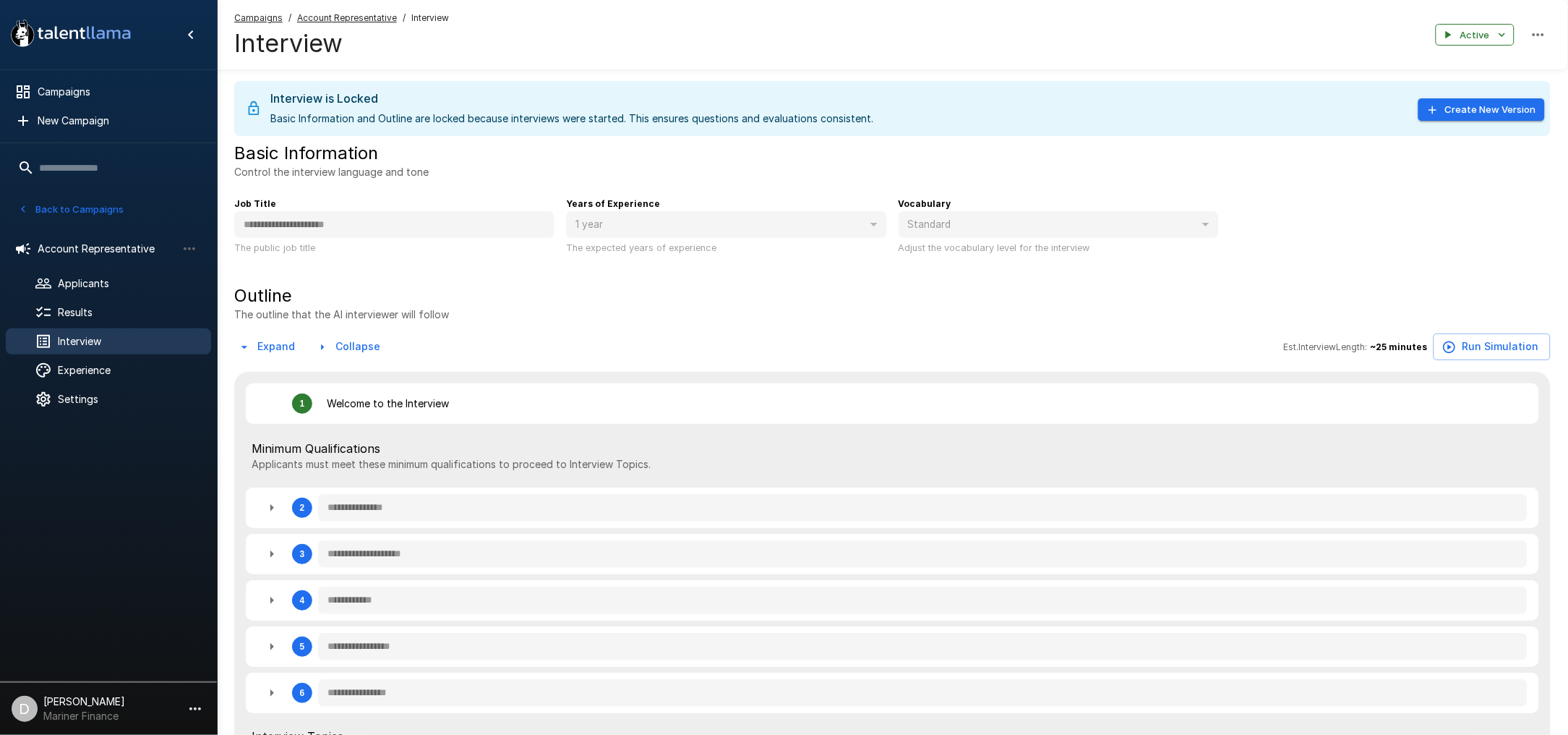
type textarea "*"
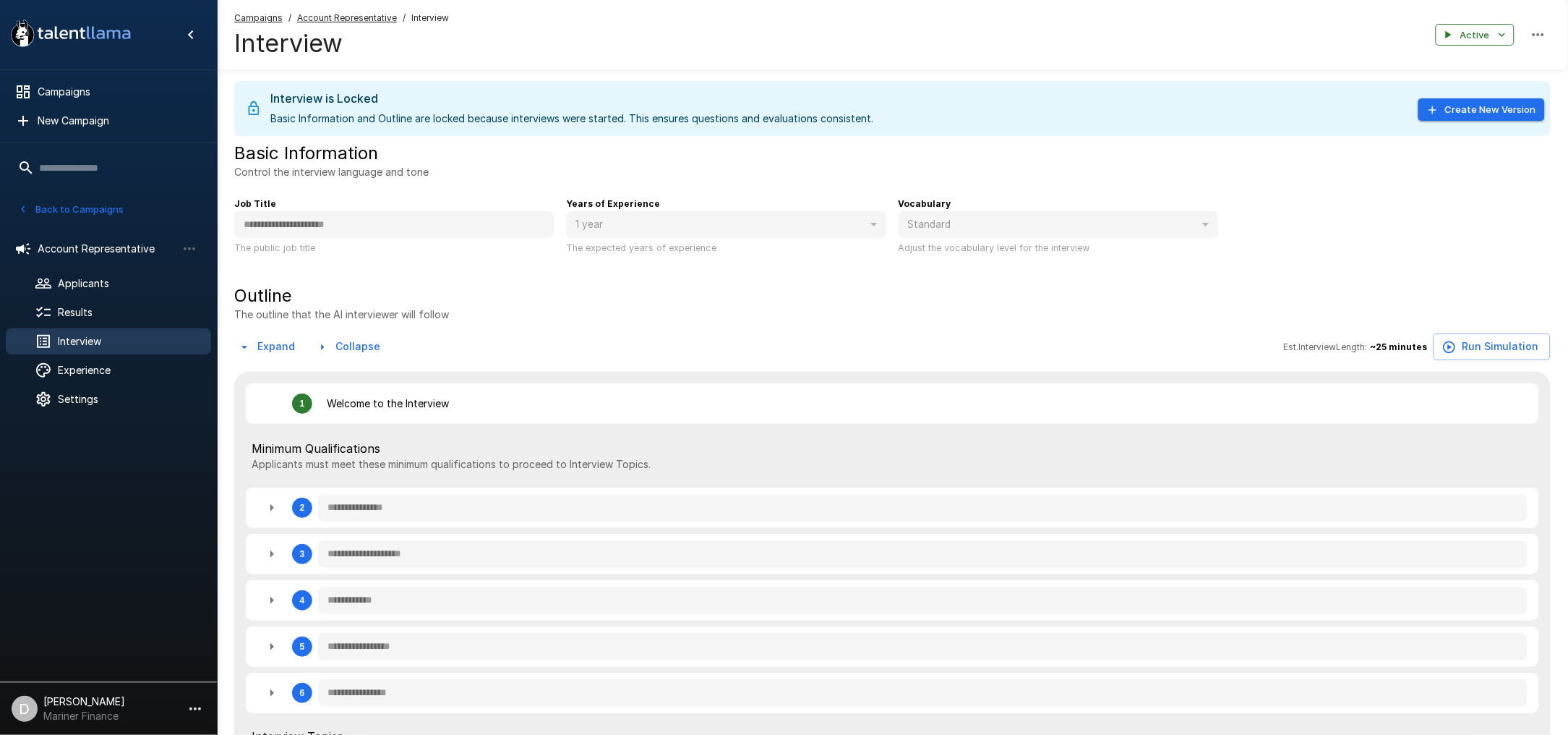
type textarea "*"
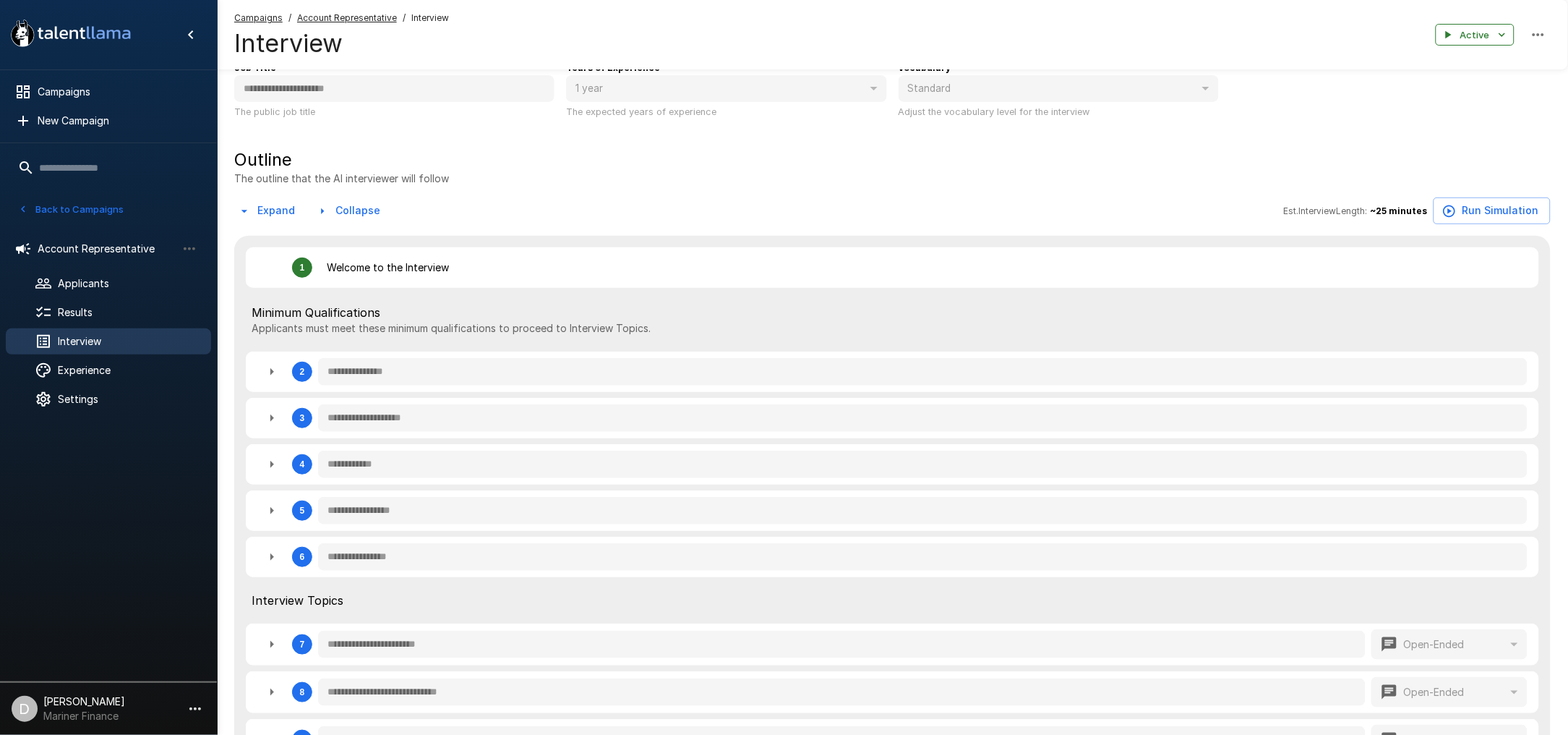
scroll to position [192, 0]
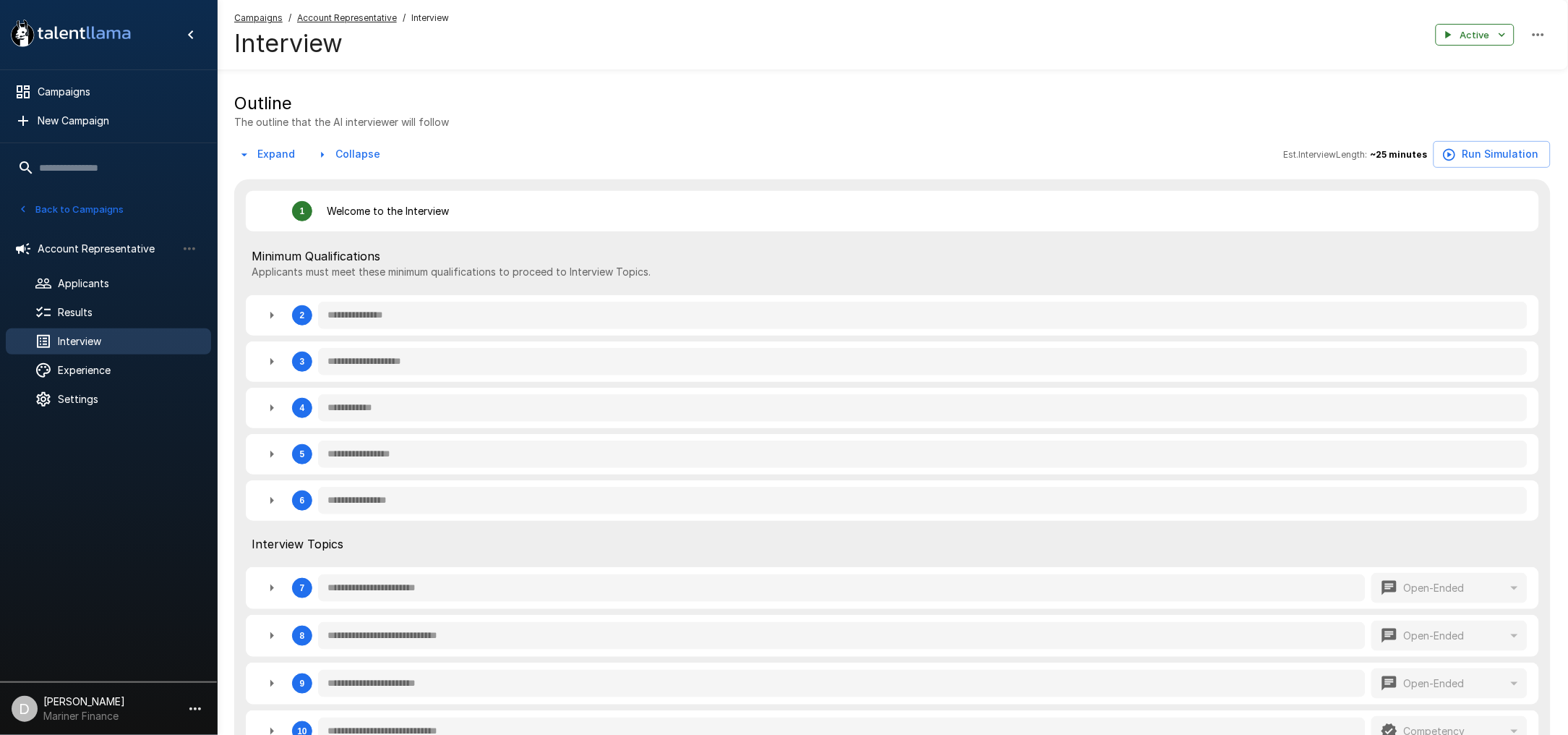
click at [271, 318] on icon "button" at bounding box center [272, 315] width 4 height 7
type textarea "*"
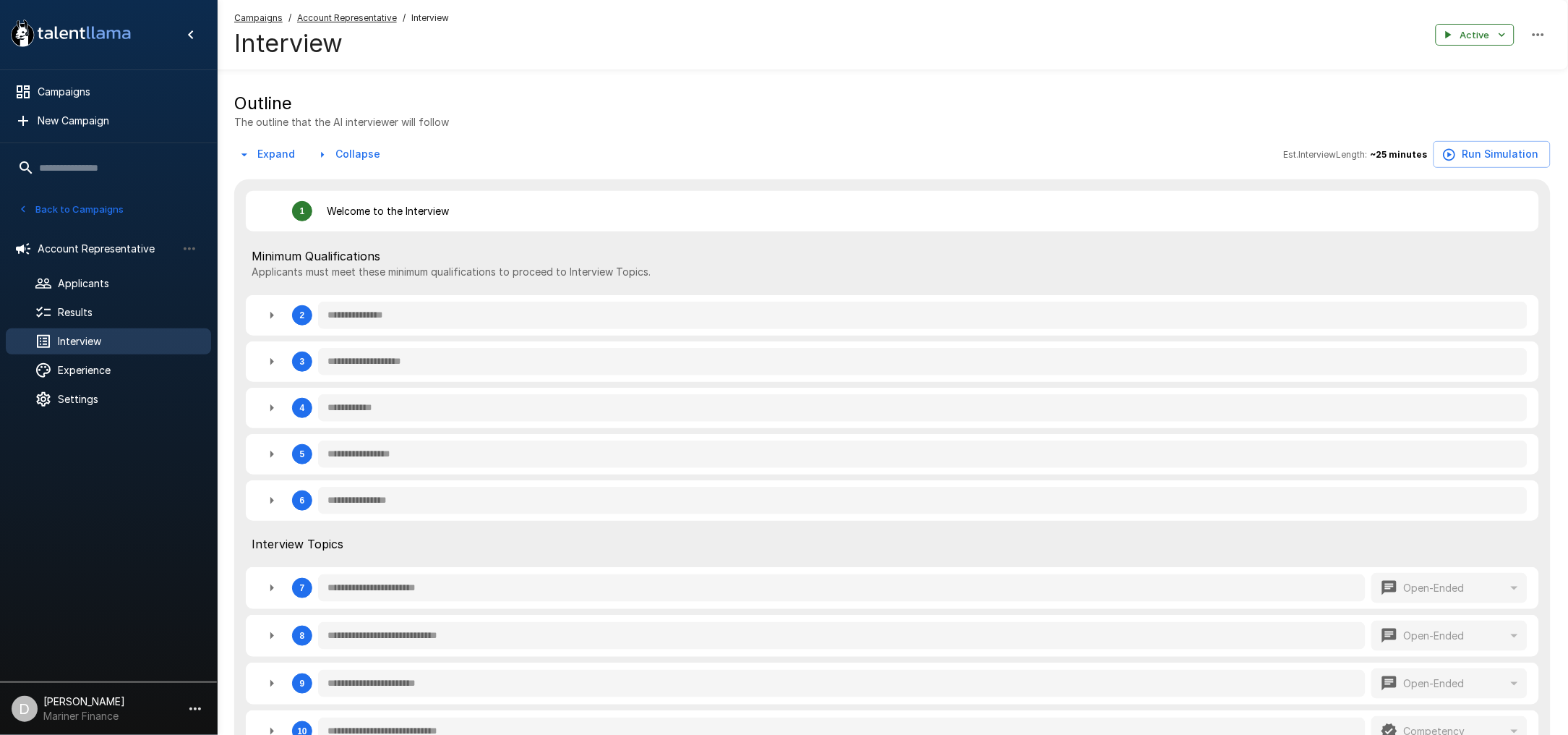
type textarea "*"
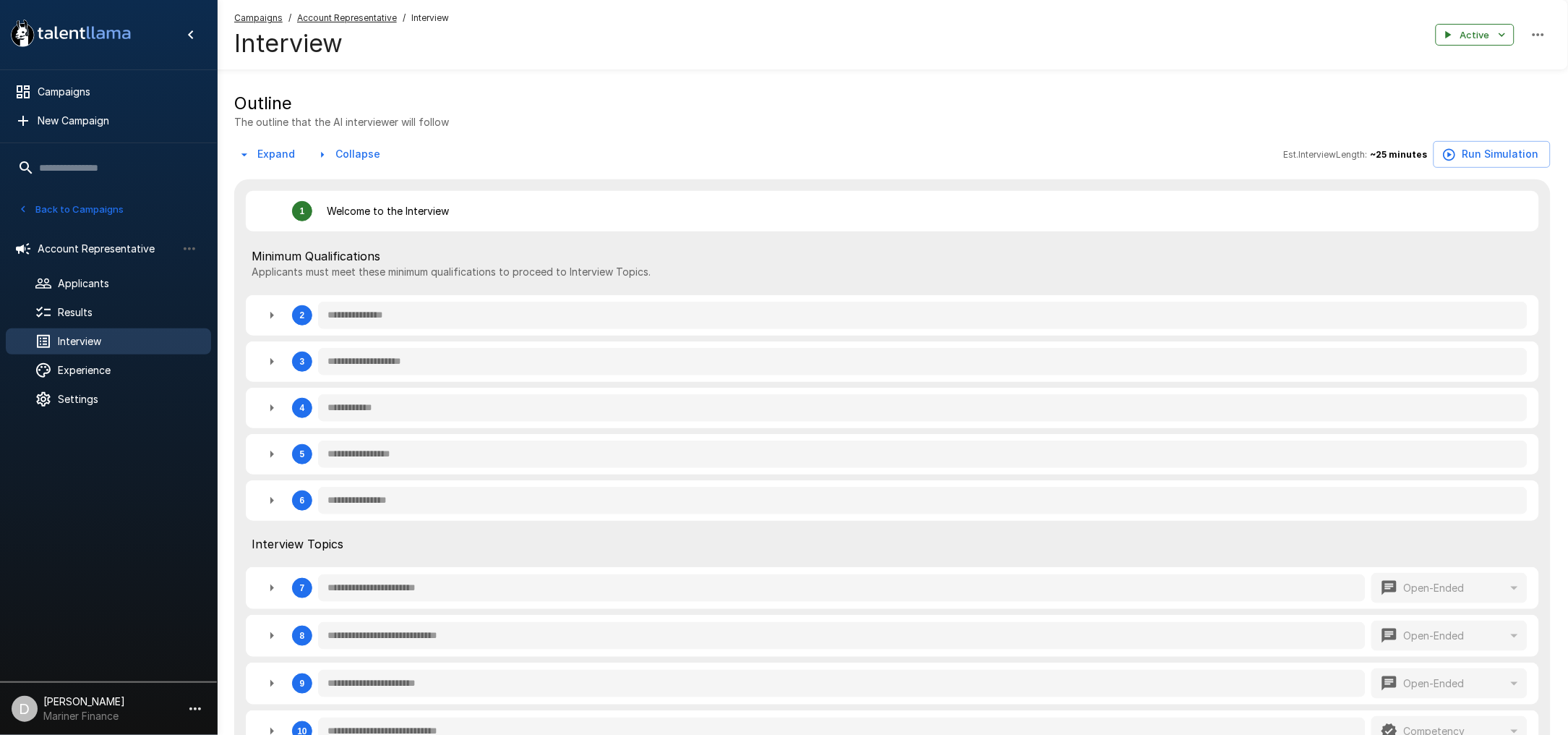
type textarea "*"
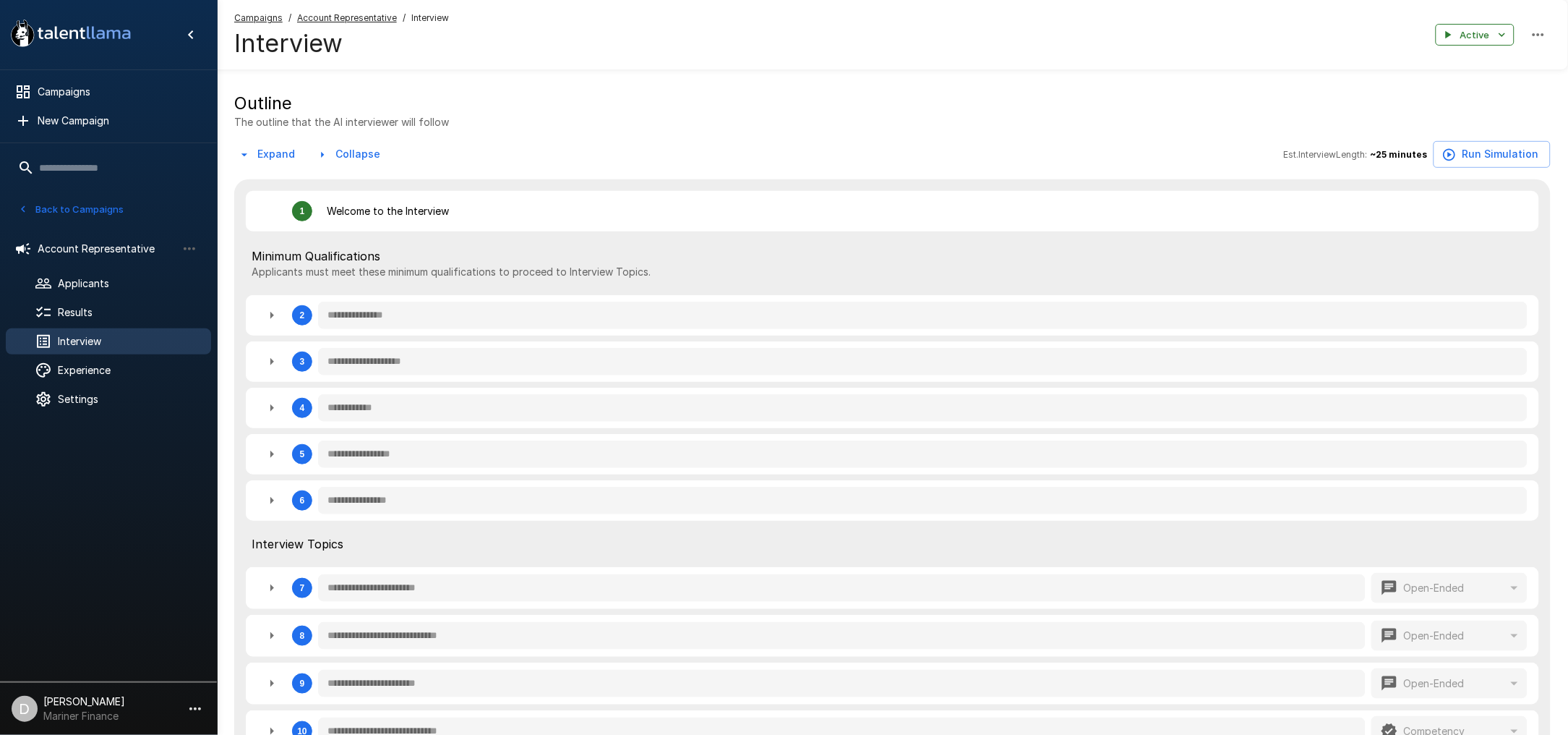
type textarea "*"
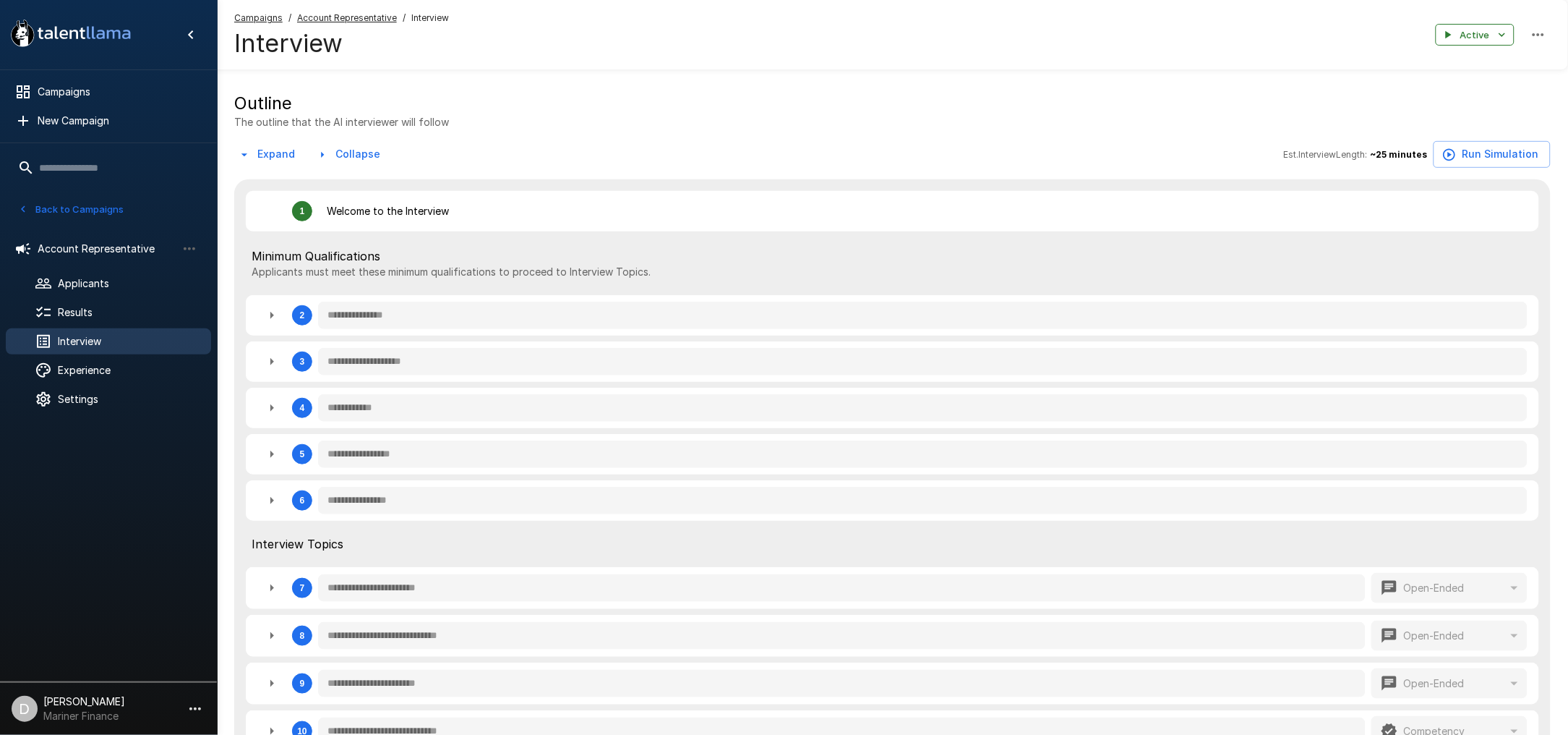
type textarea "*"
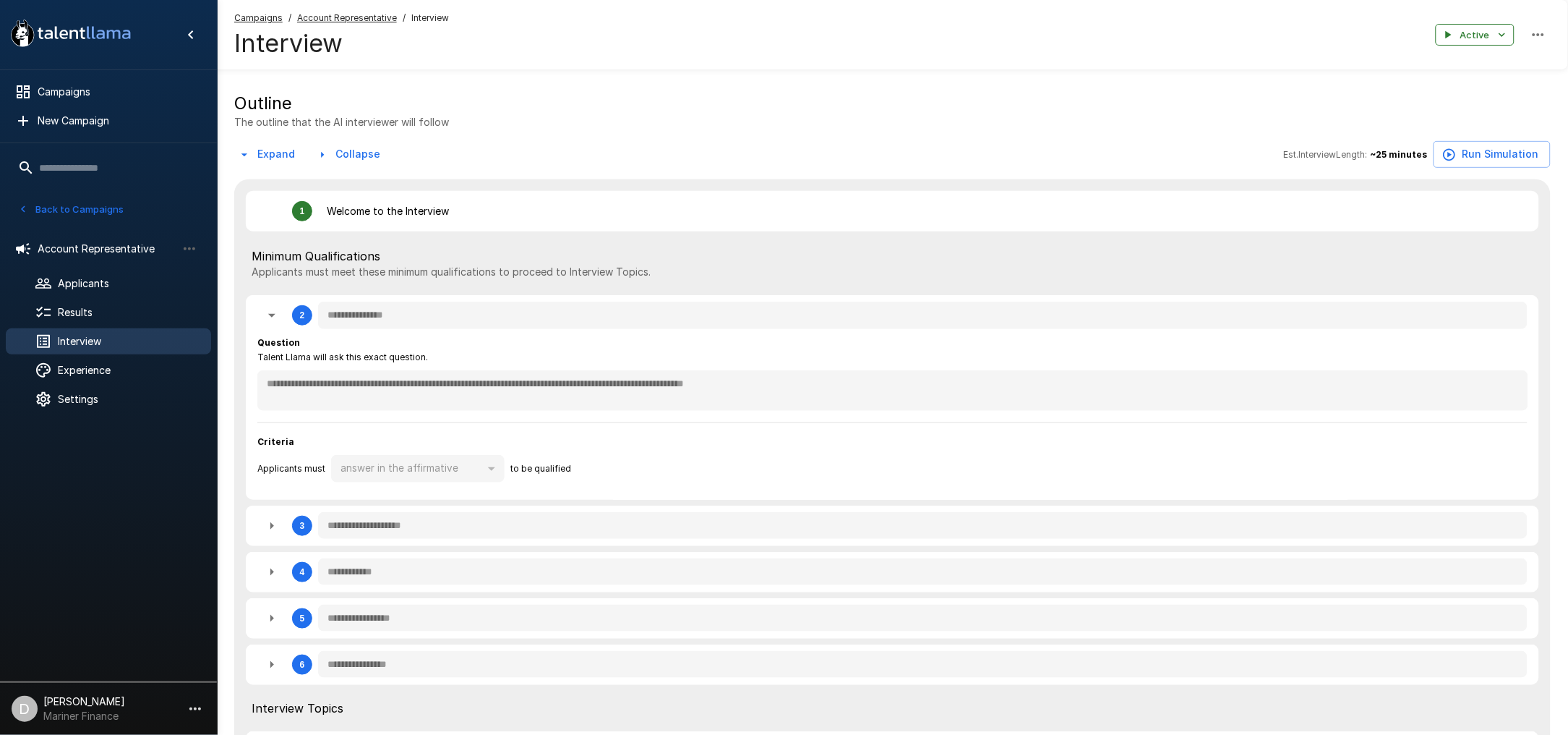
click at [272, 525] on icon "button" at bounding box center [272, 525] width 4 height 7
type textarea "*"
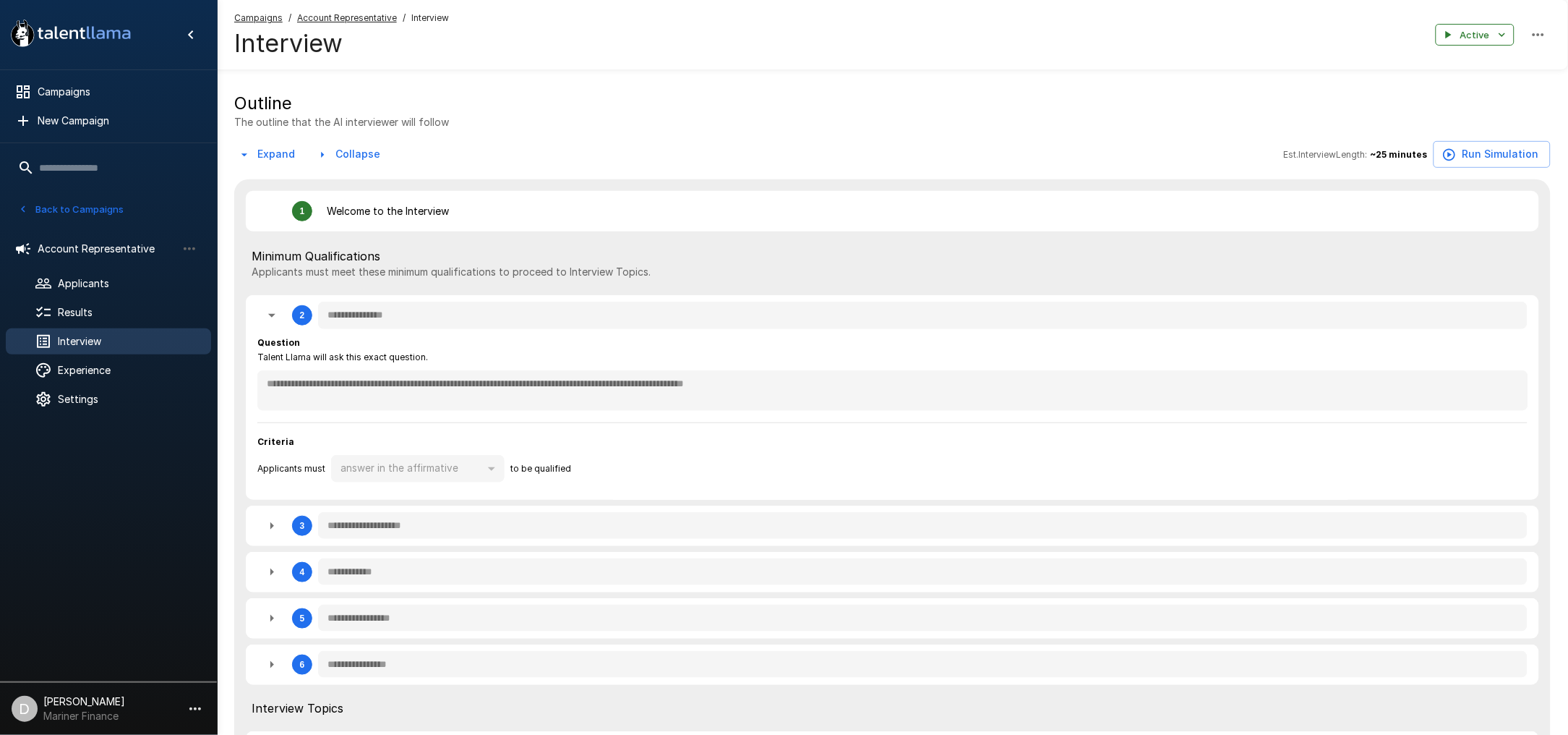
type textarea "*"
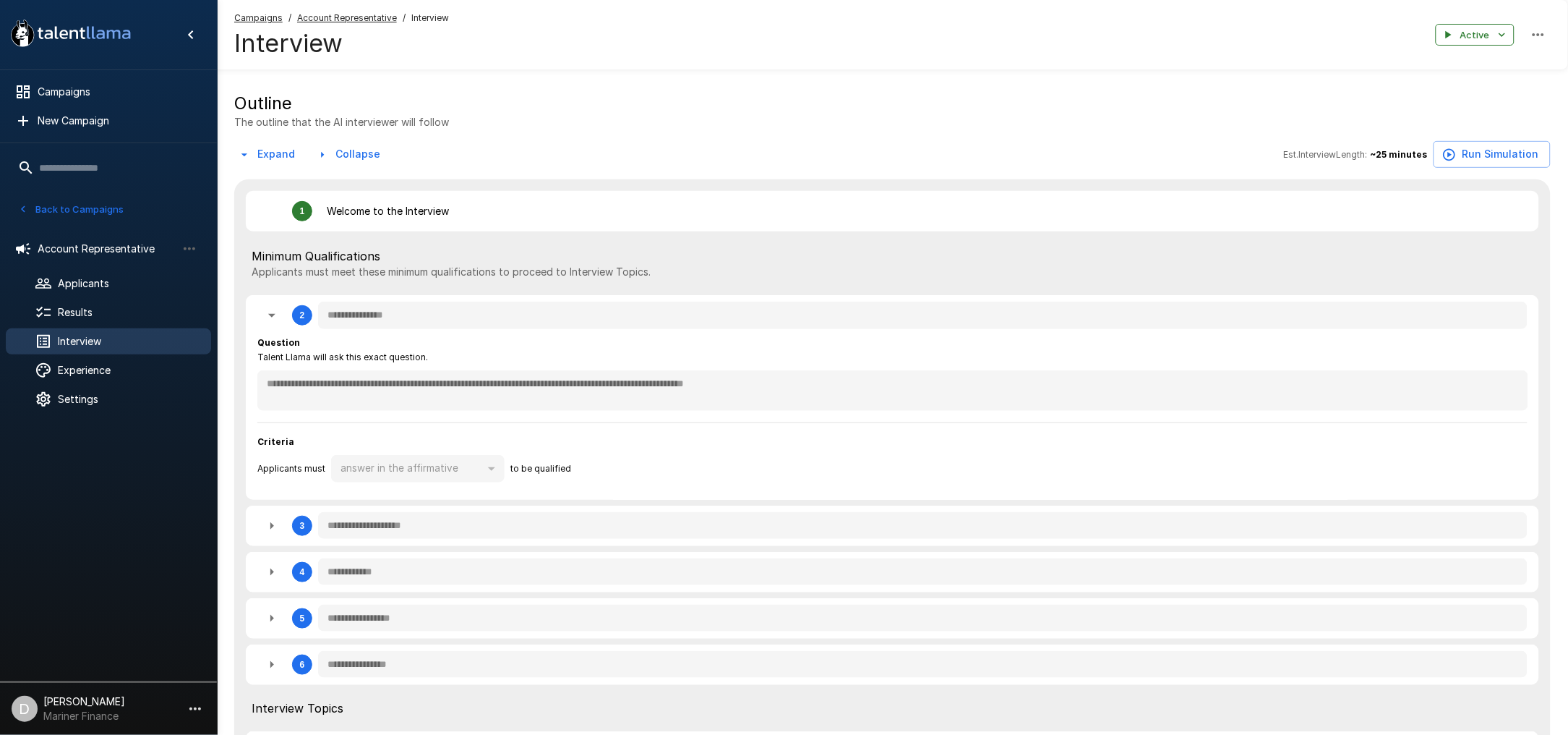
type textarea "*"
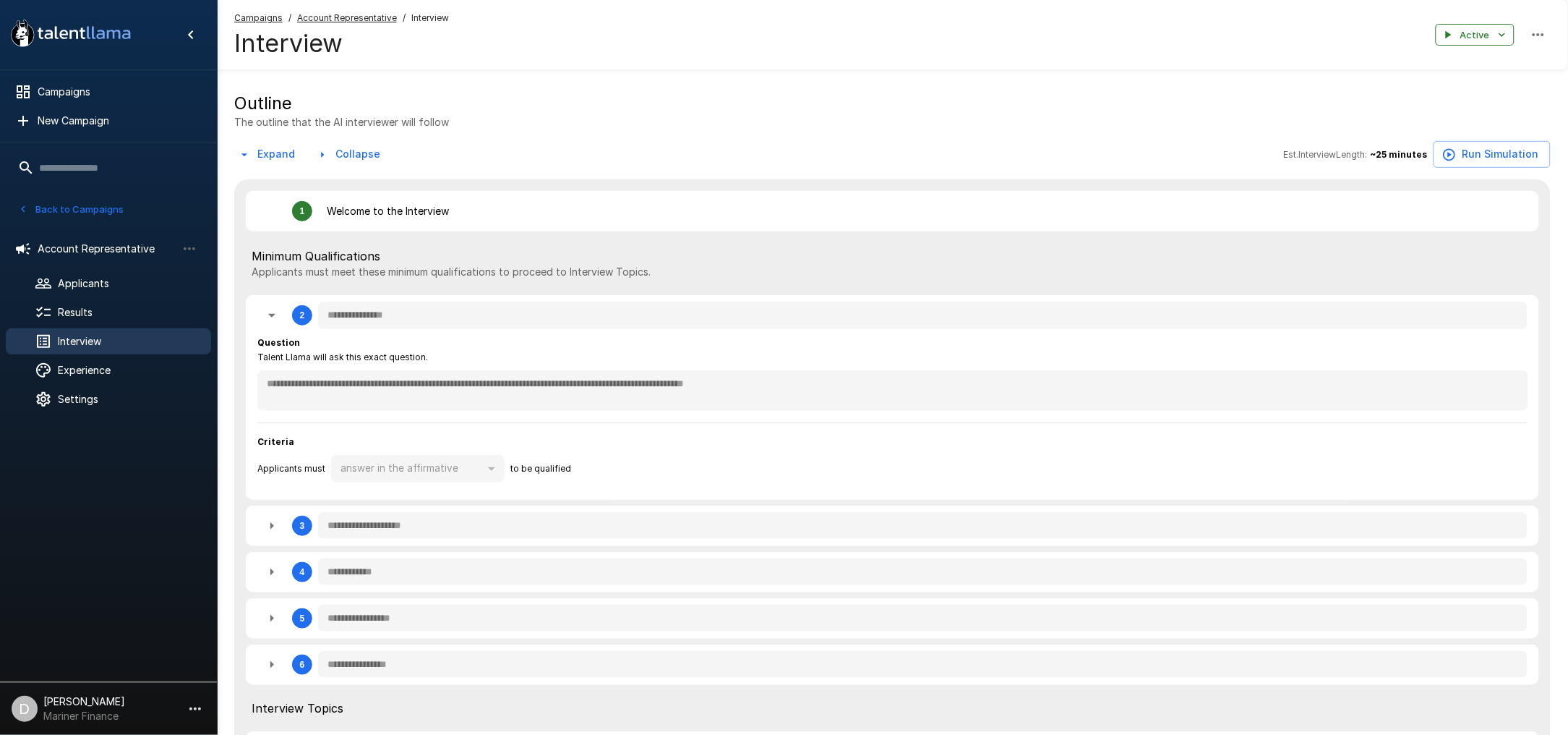
type textarea "*"
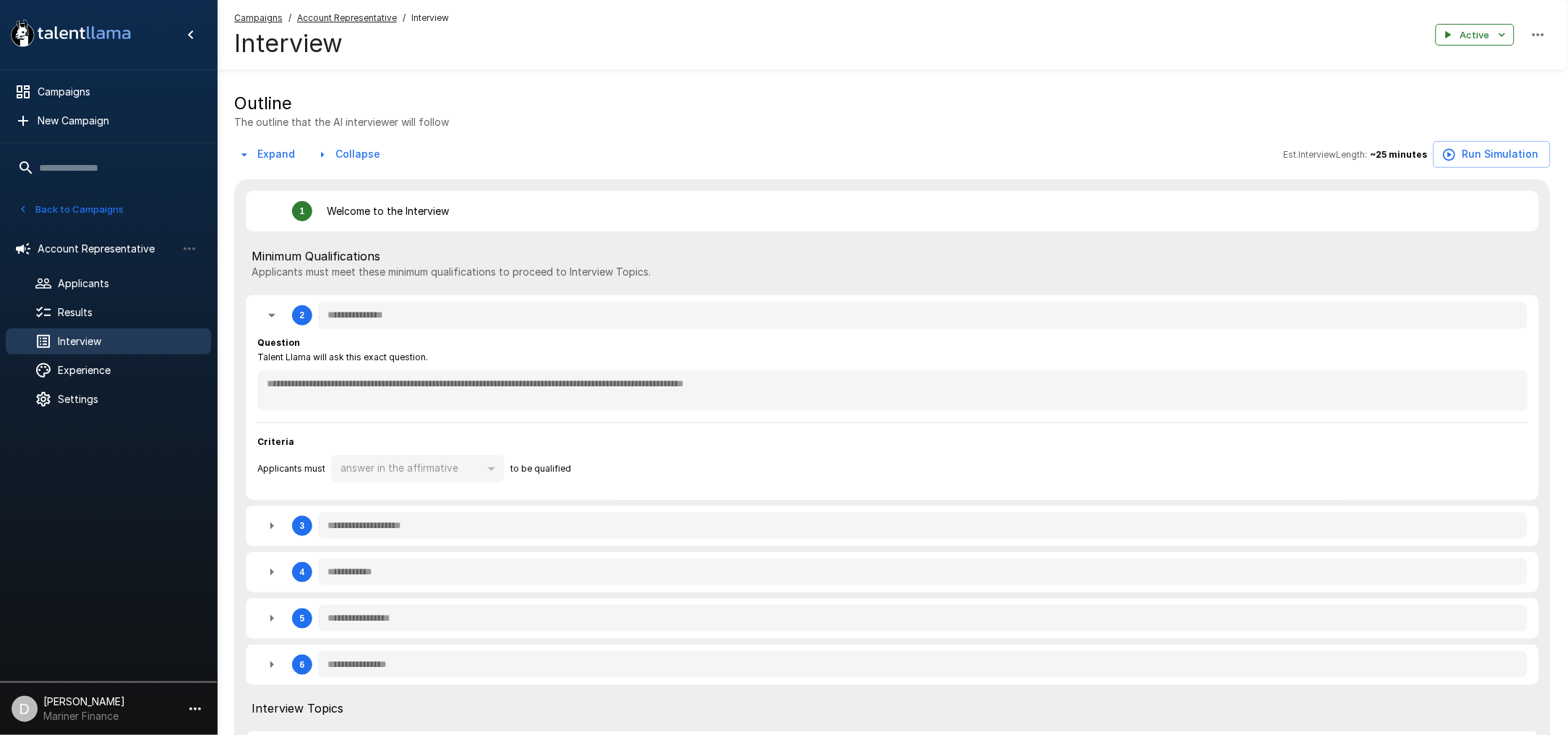
type textarea "*"
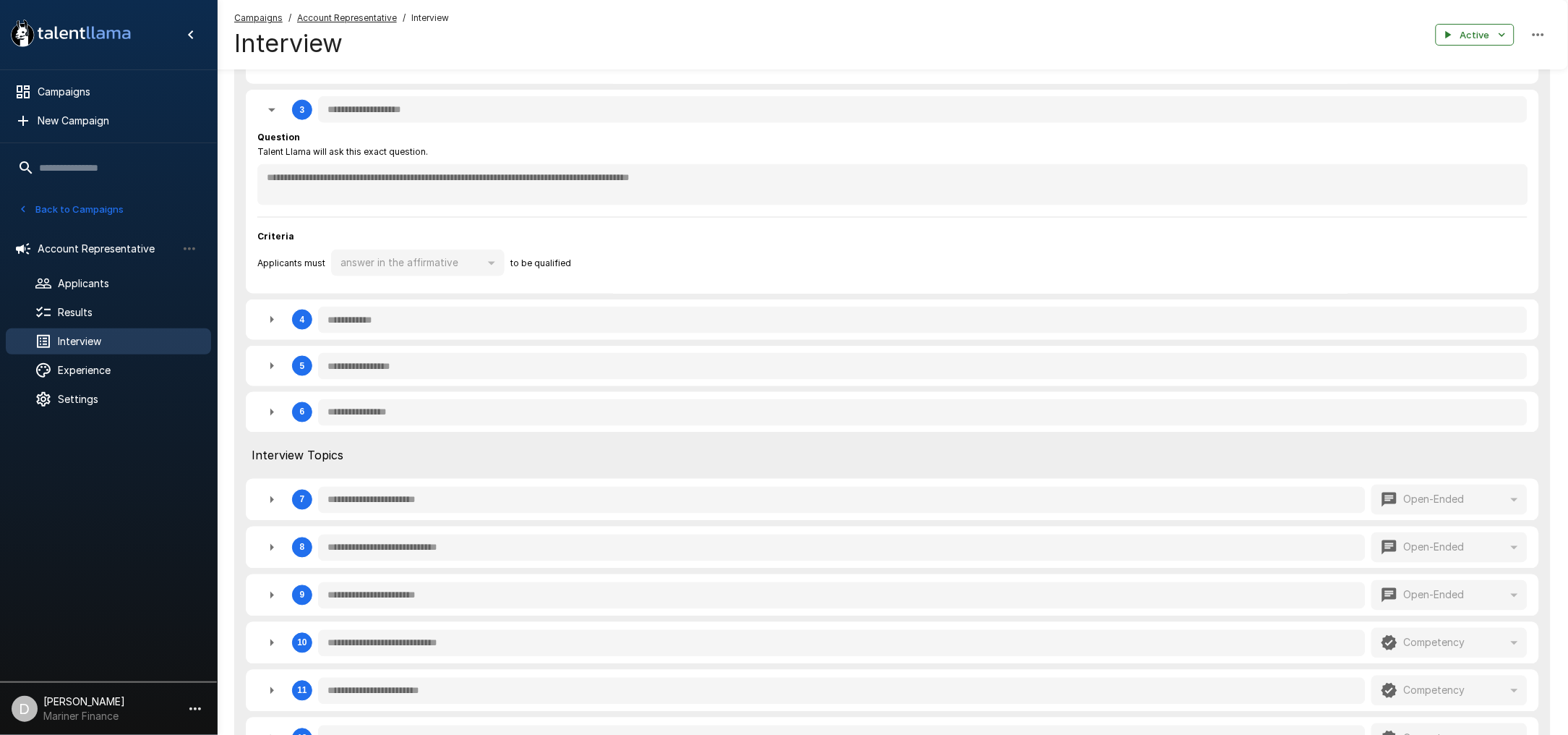
scroll to position [674, 0]
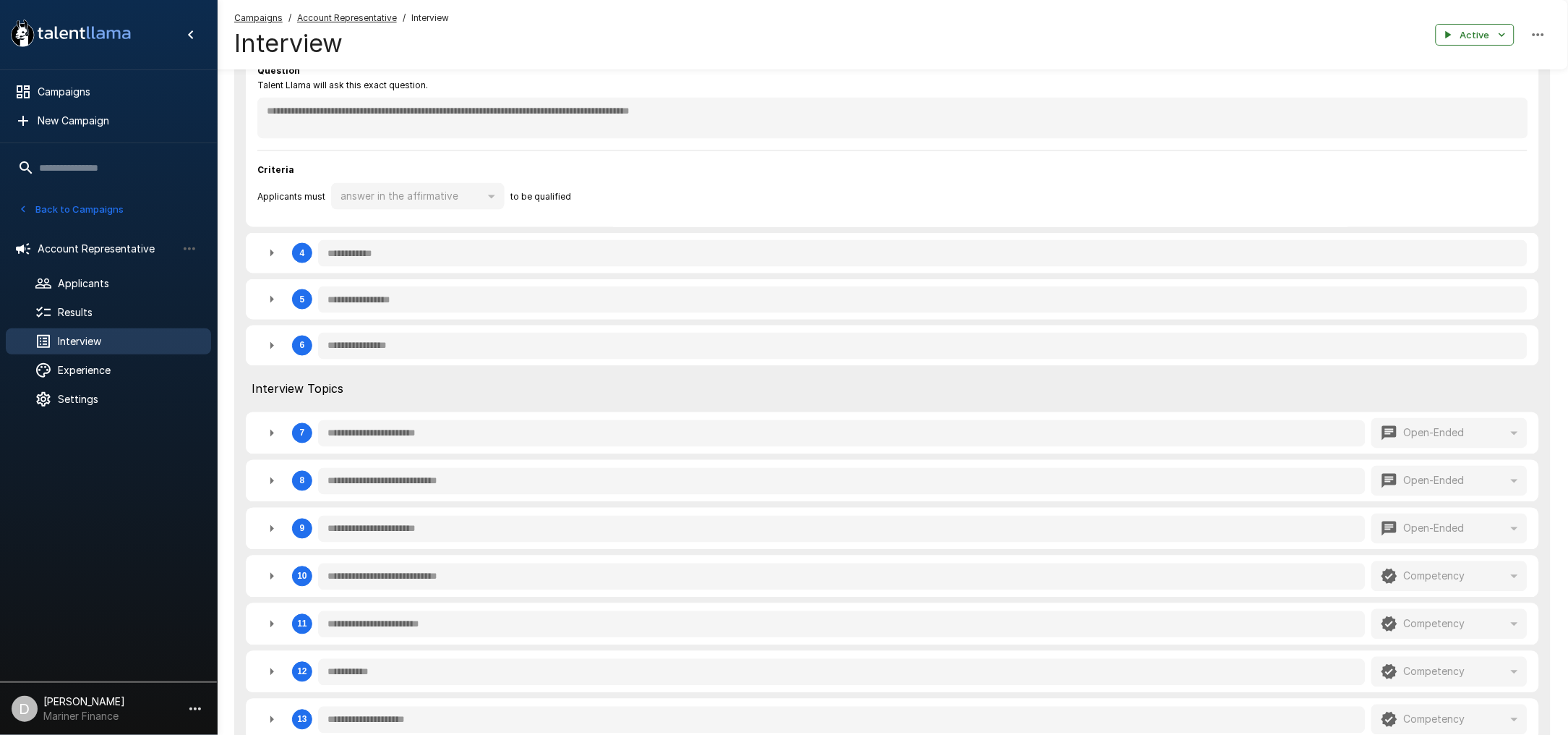
click at [268, 249] on icon "button" at bounding box center [272, 253] width 18 height 18
type textarea "*"
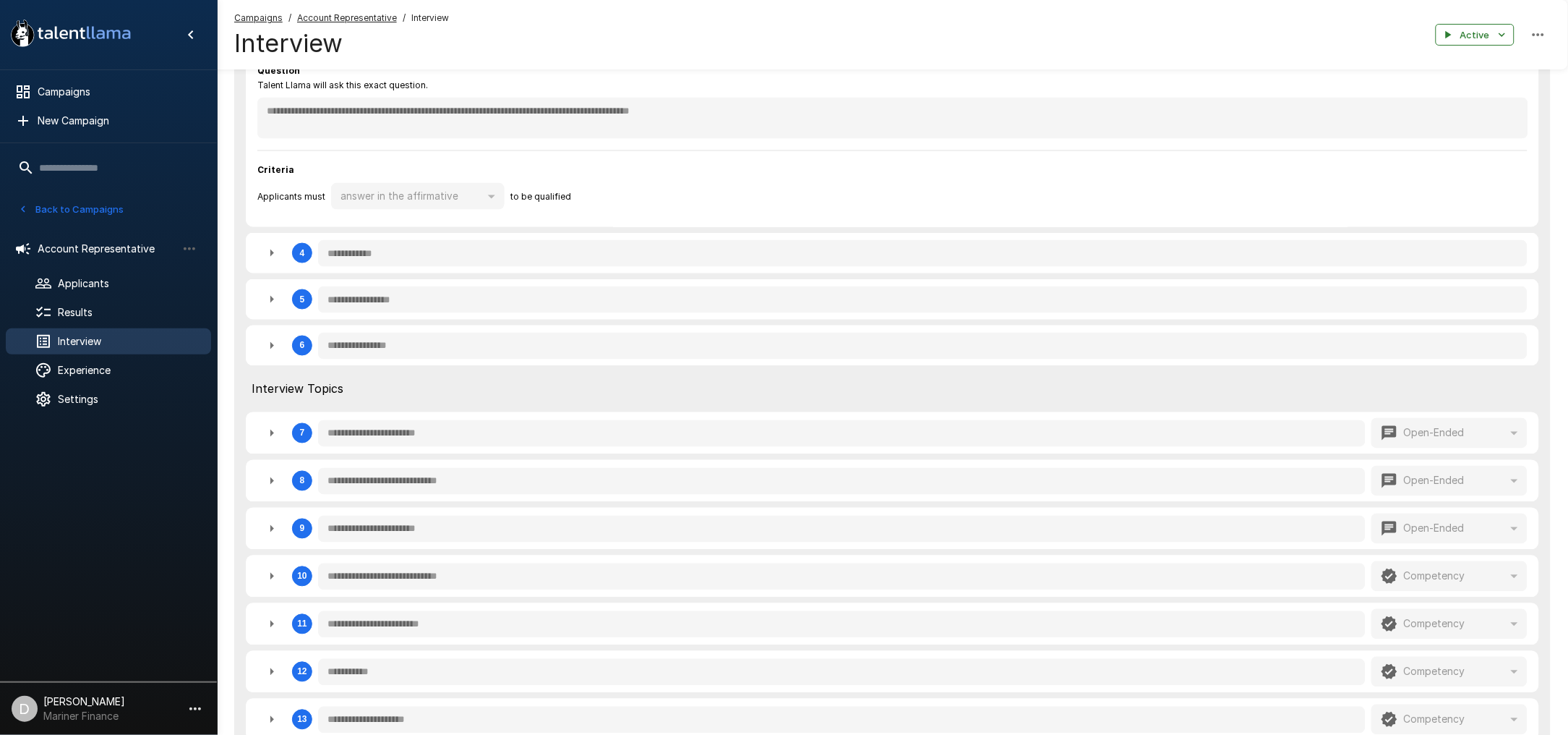
type textarea "*"
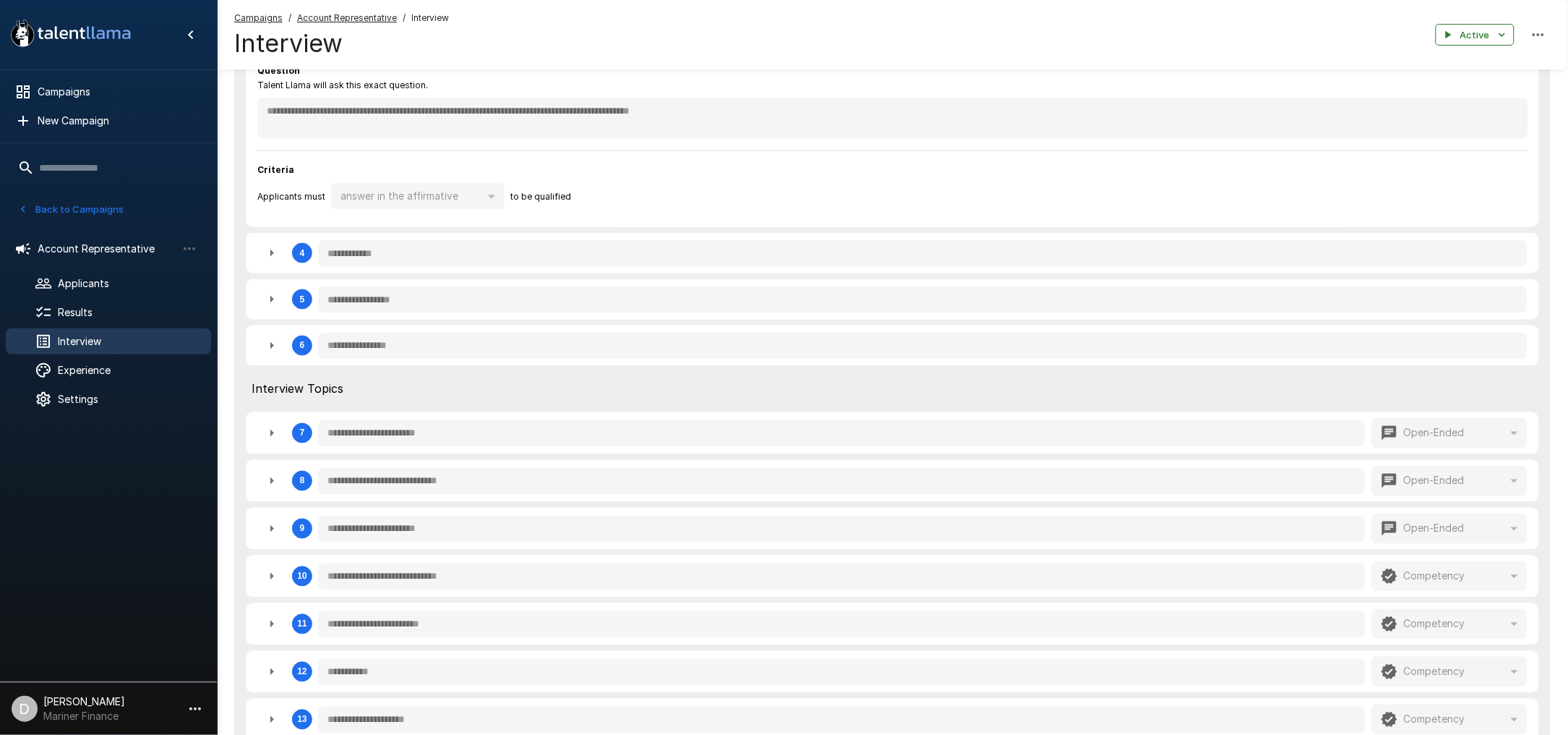
type textarea "*"
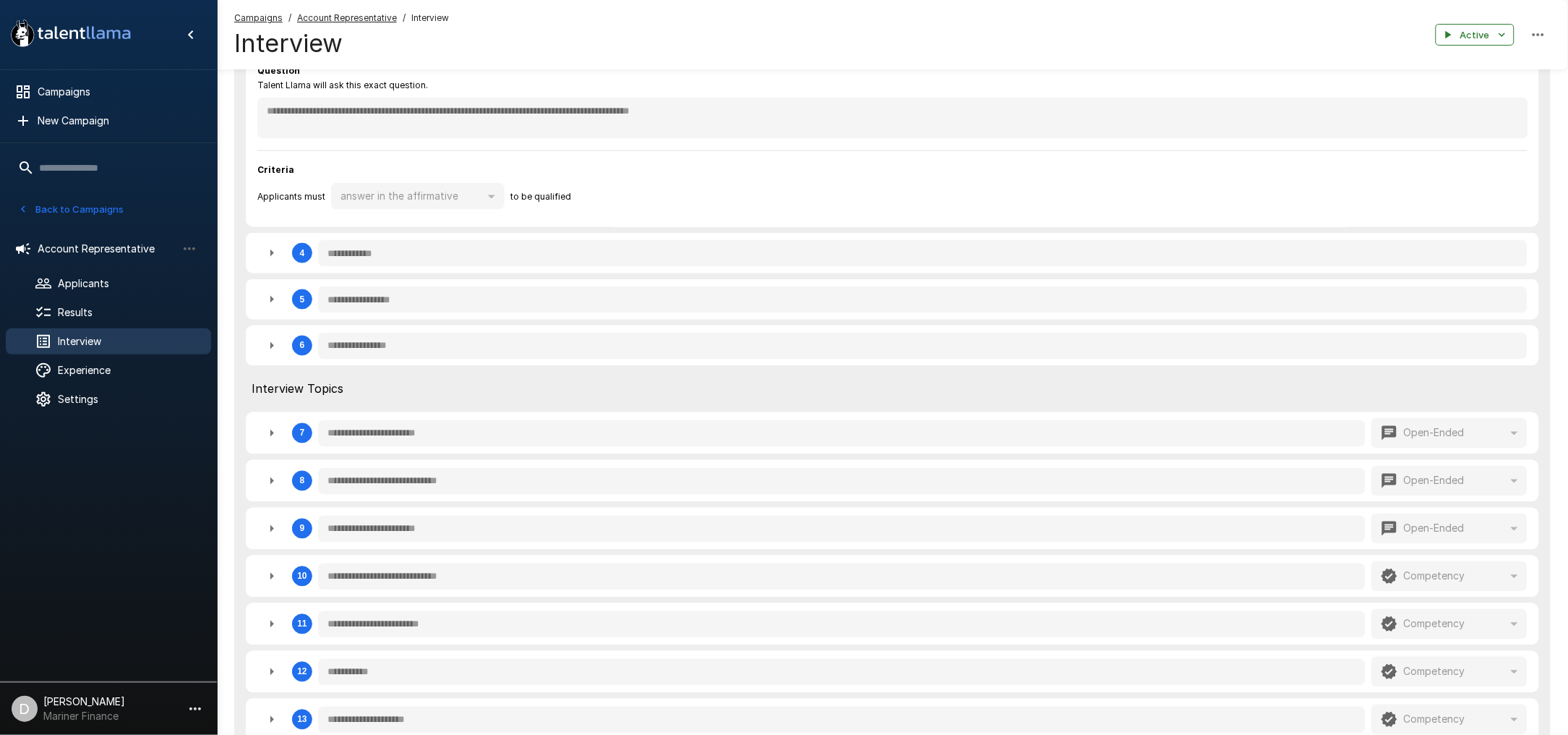
type textarea "*"
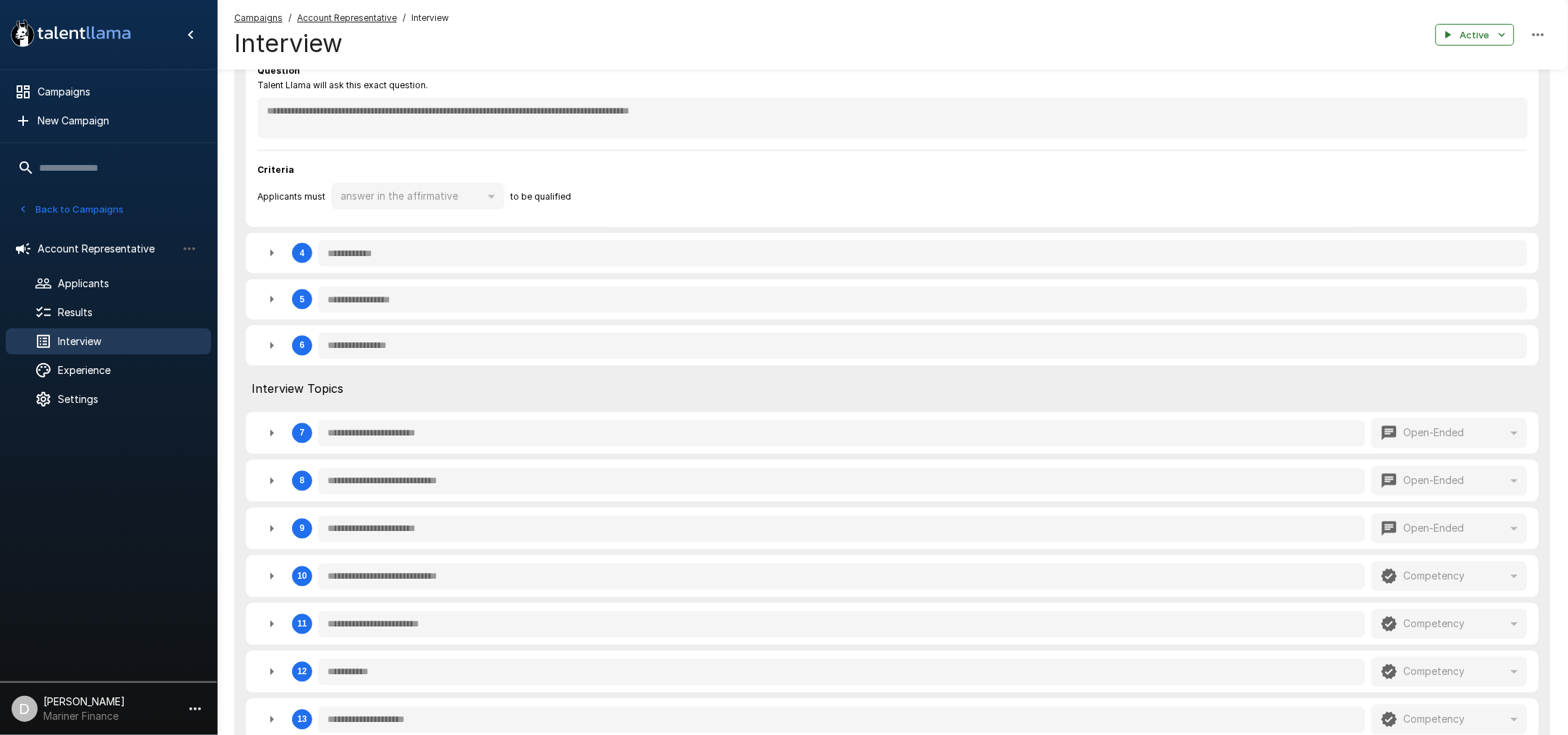
type textarea "*"
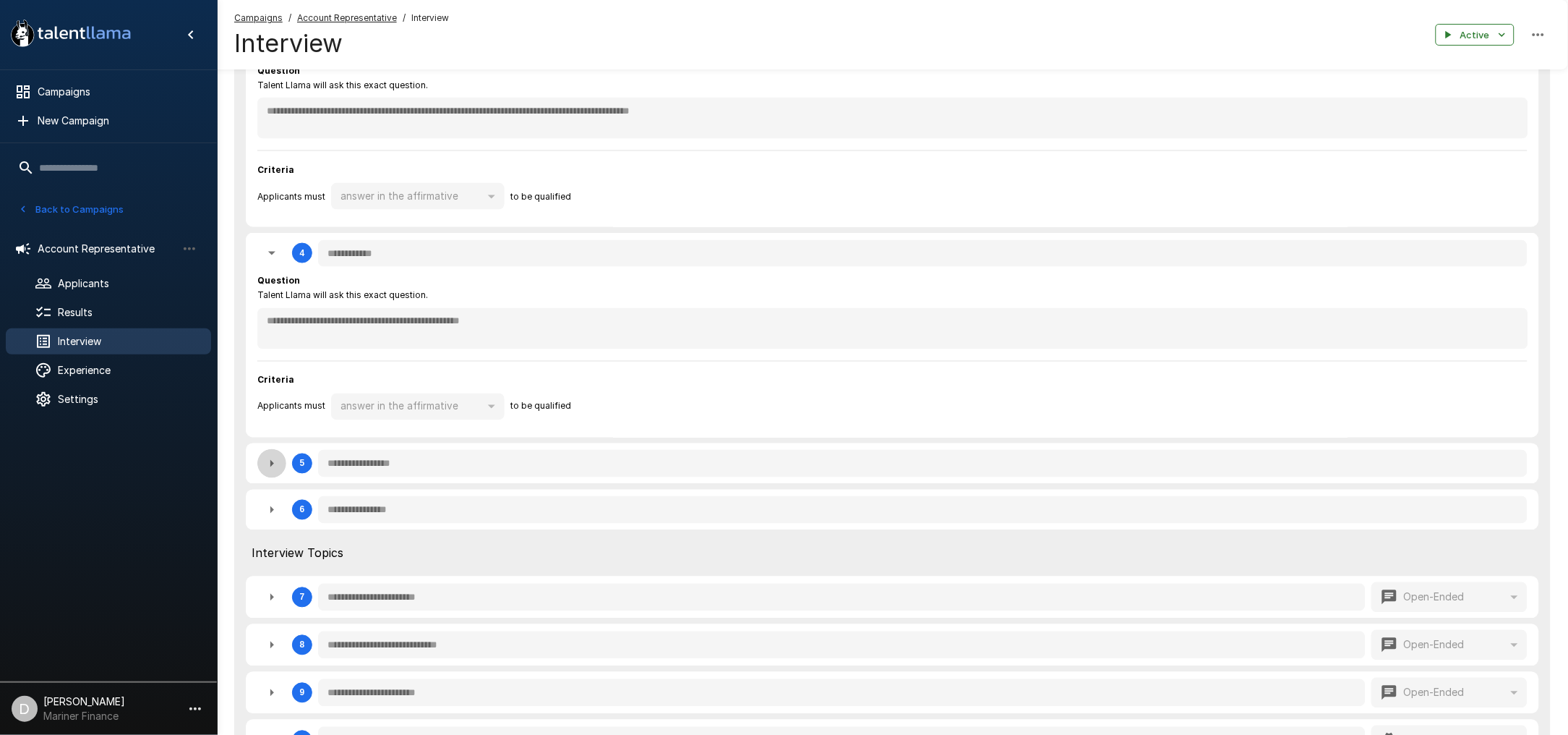
click at [267, 456] on icon "button" at bounding box center [272, 464] width 18 height 18
type textarea "*"
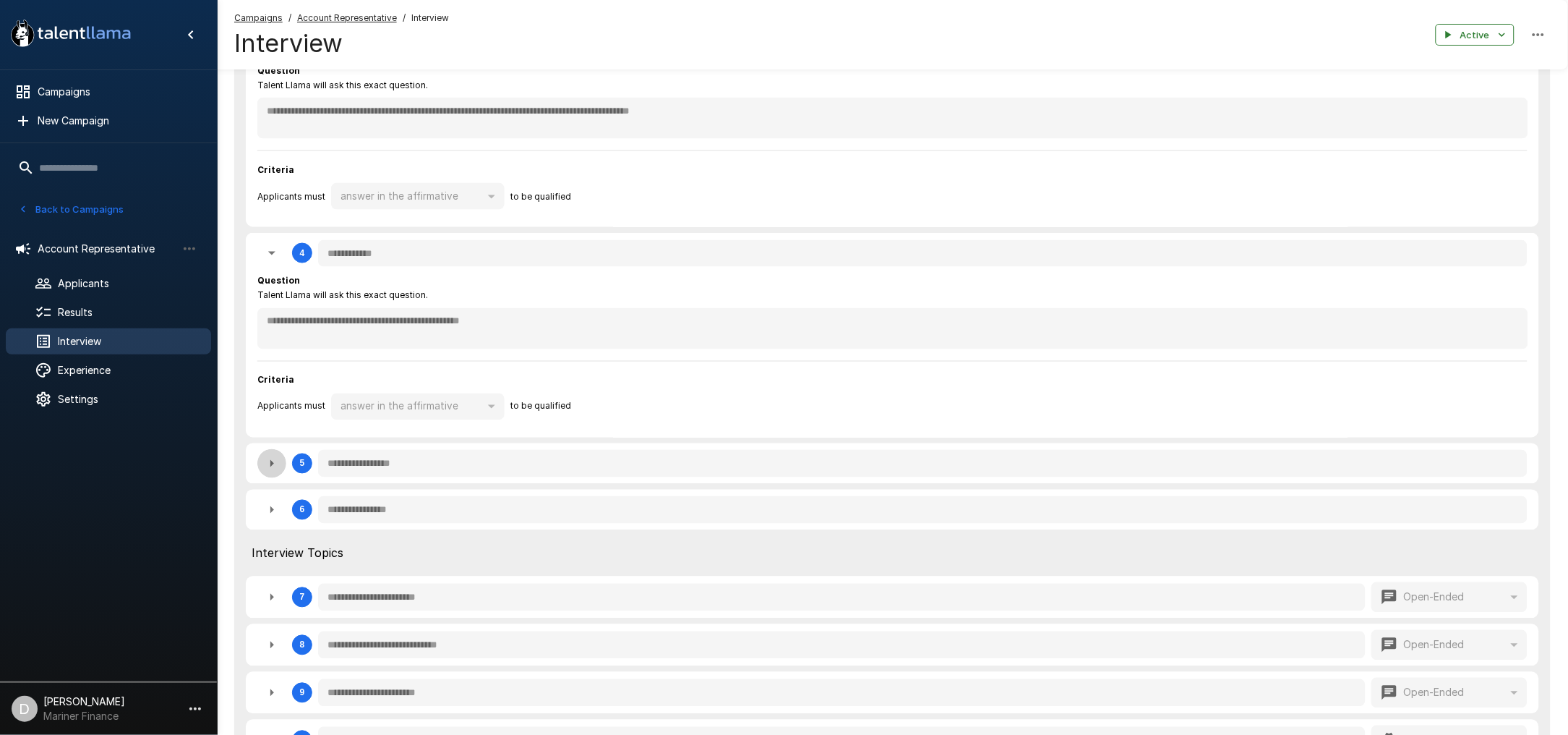
type textarea "*"
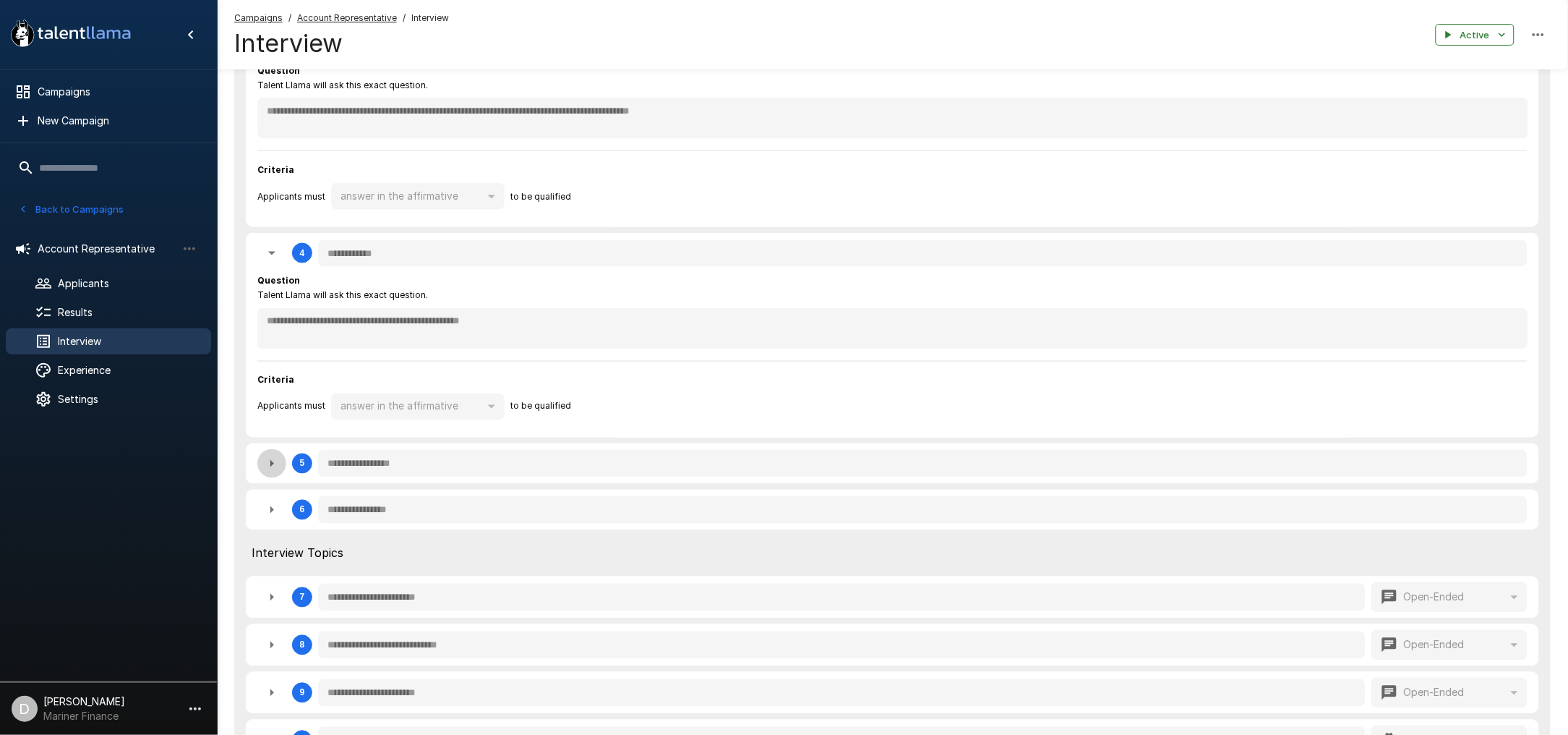
type textarea "*"
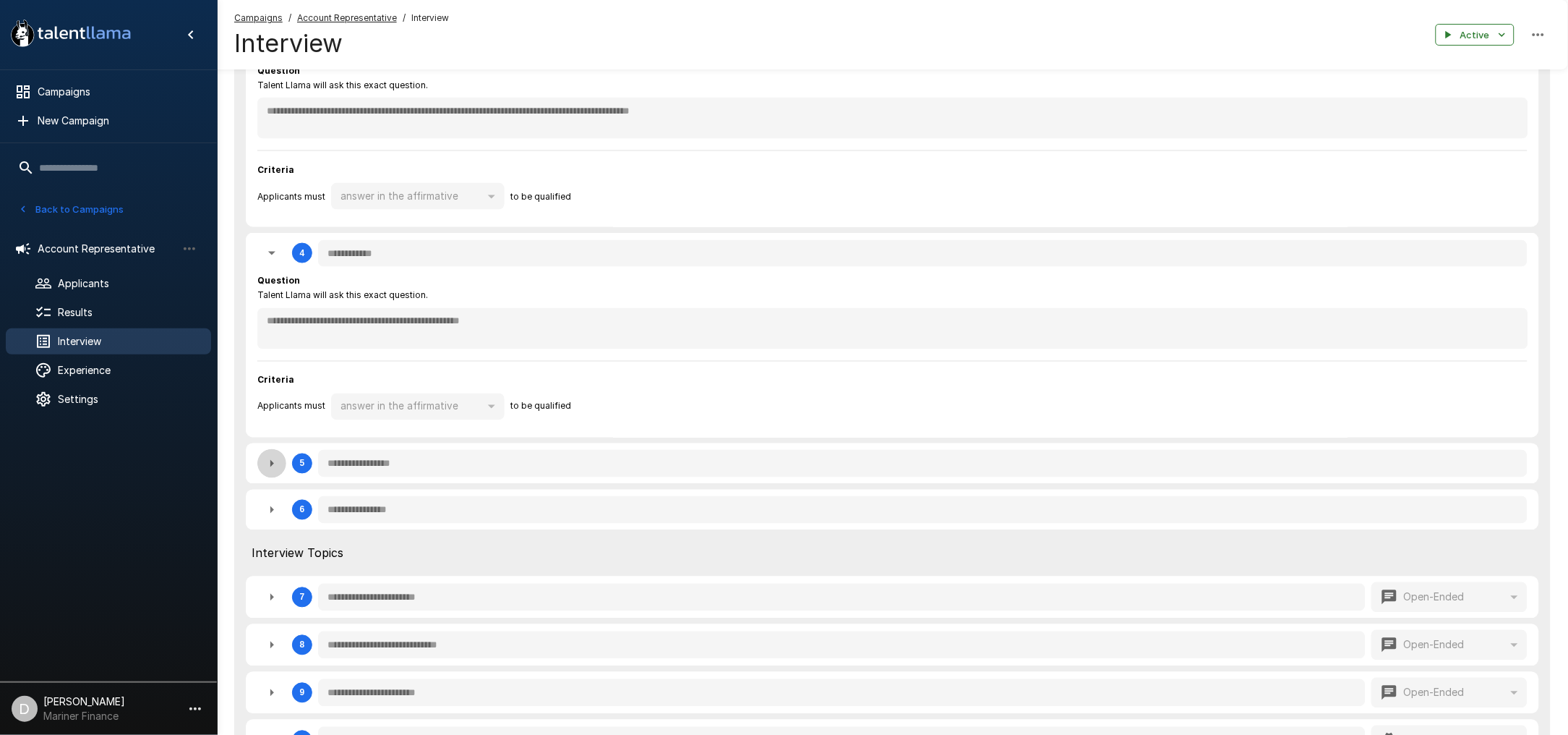
type textarea "*"
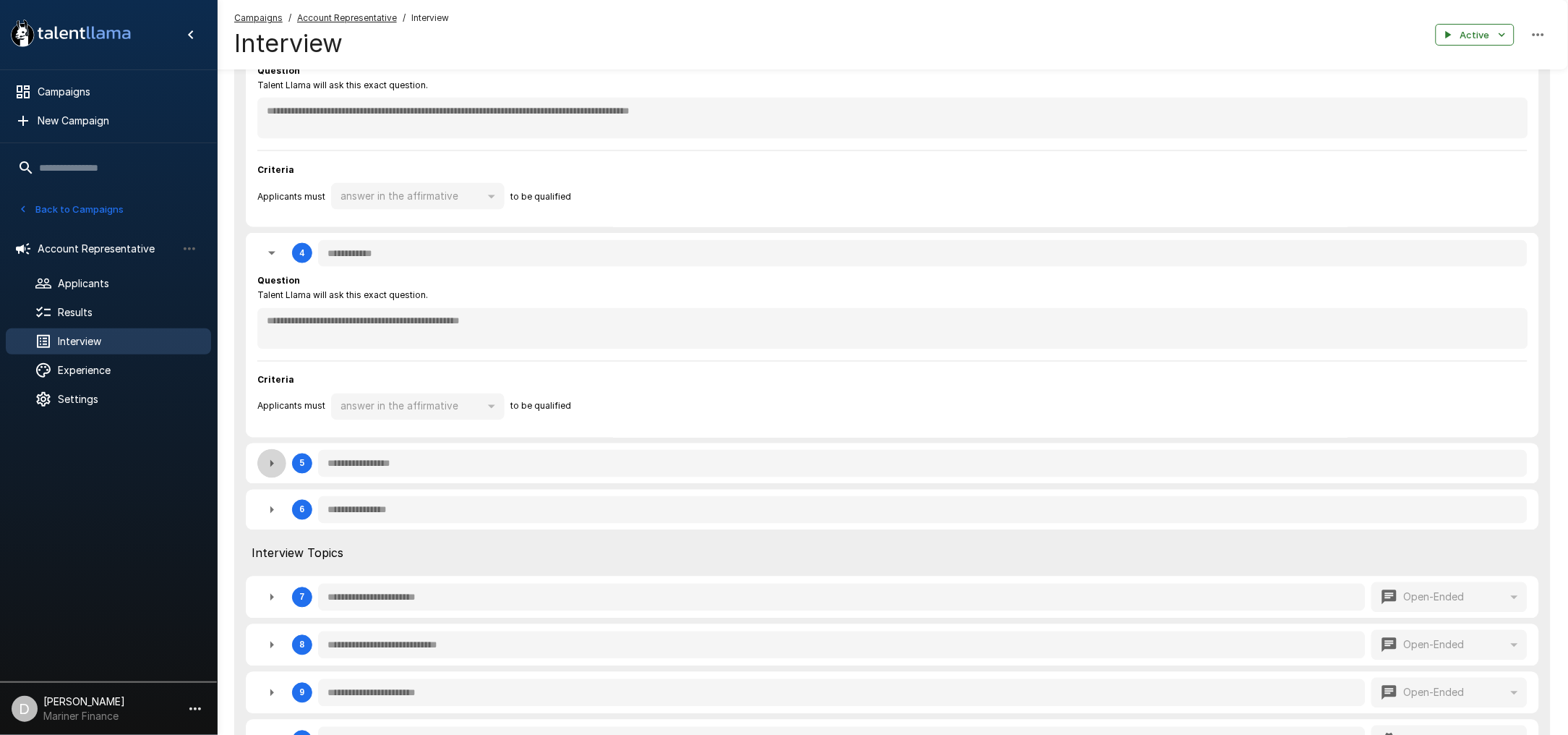
type textarea "*"
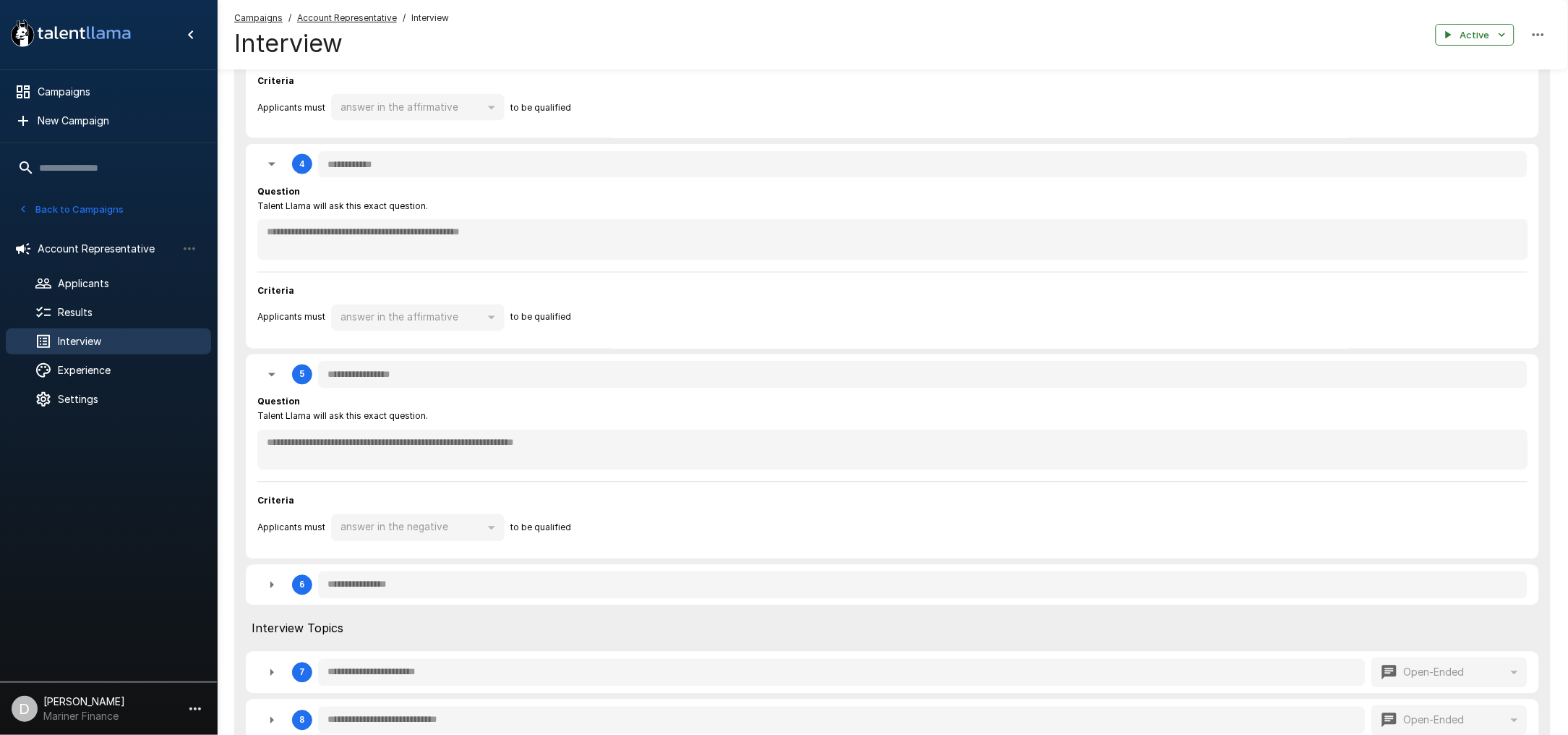
scroll to position [867, 0]
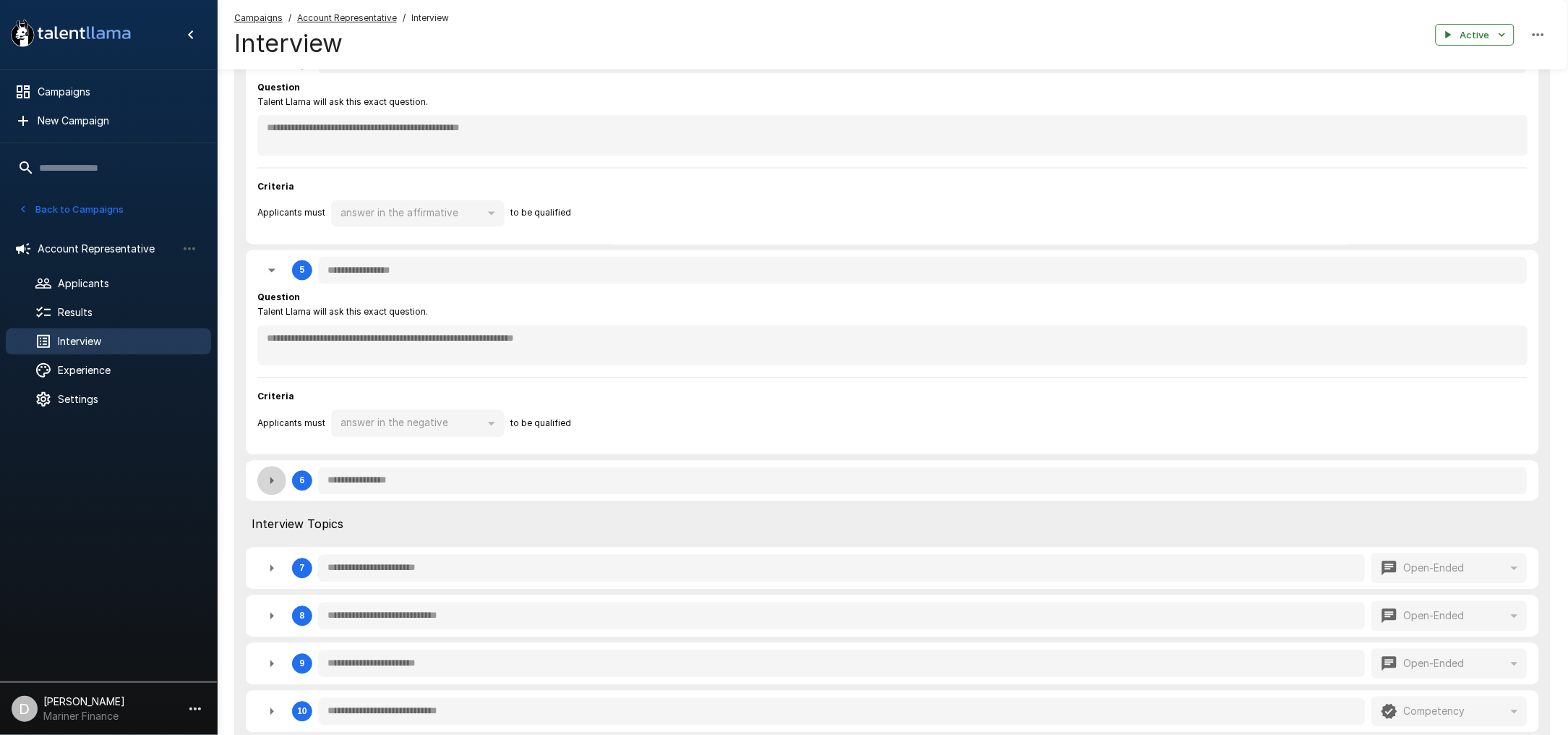
click at [269, 473] on icon "button" at bounding box center [272, 481] width 18 height 18
type textarea "*"
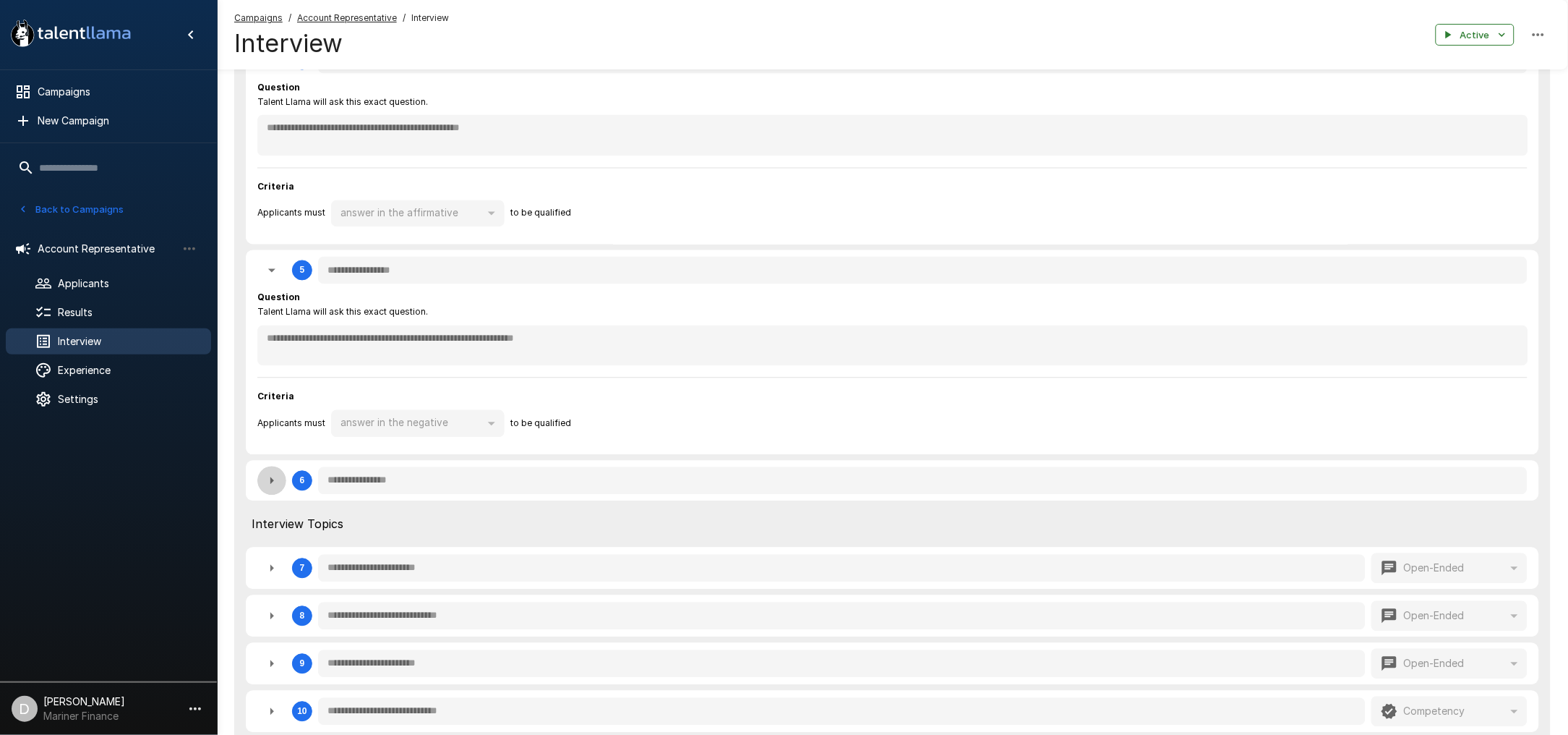
type textarea "*"
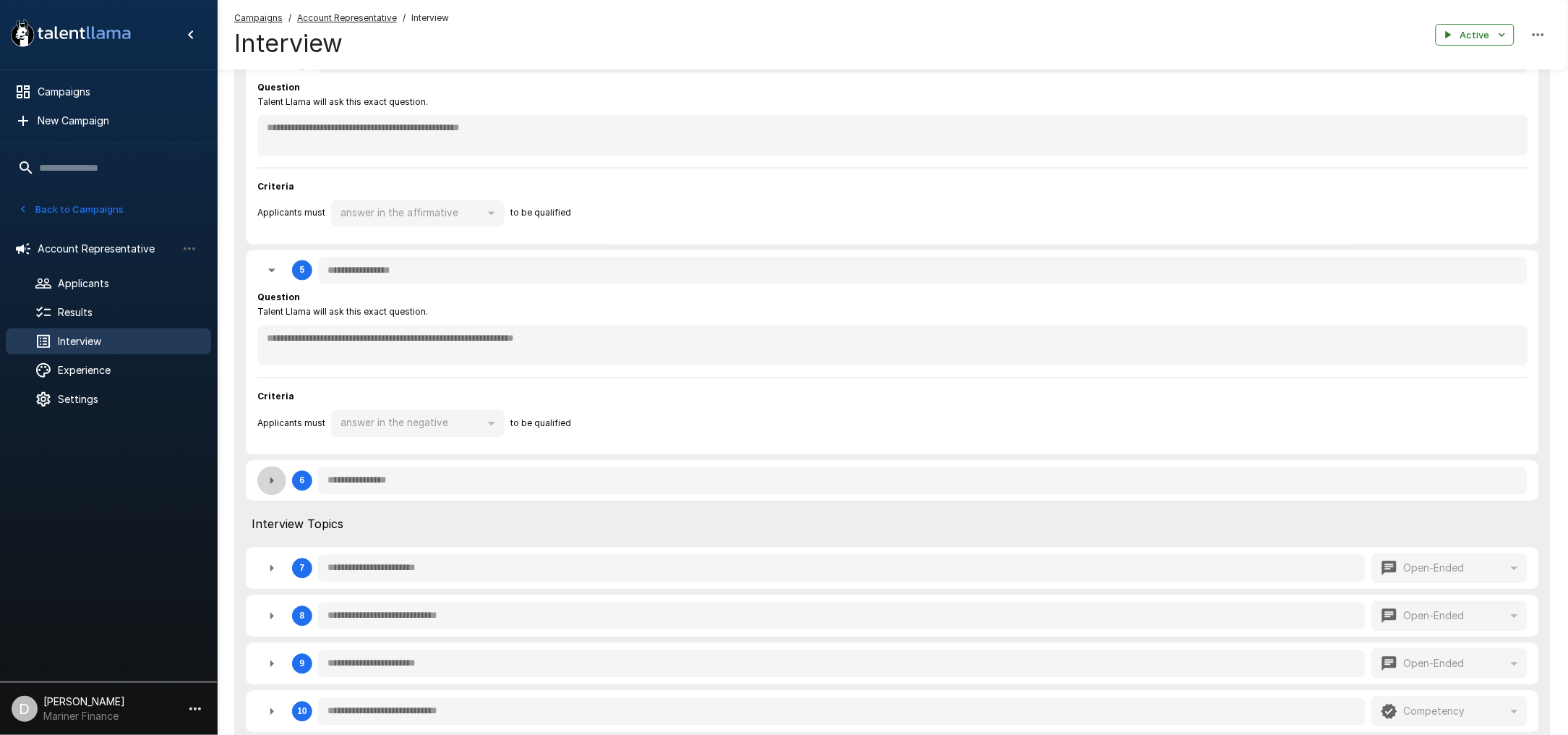
type textarea "*"
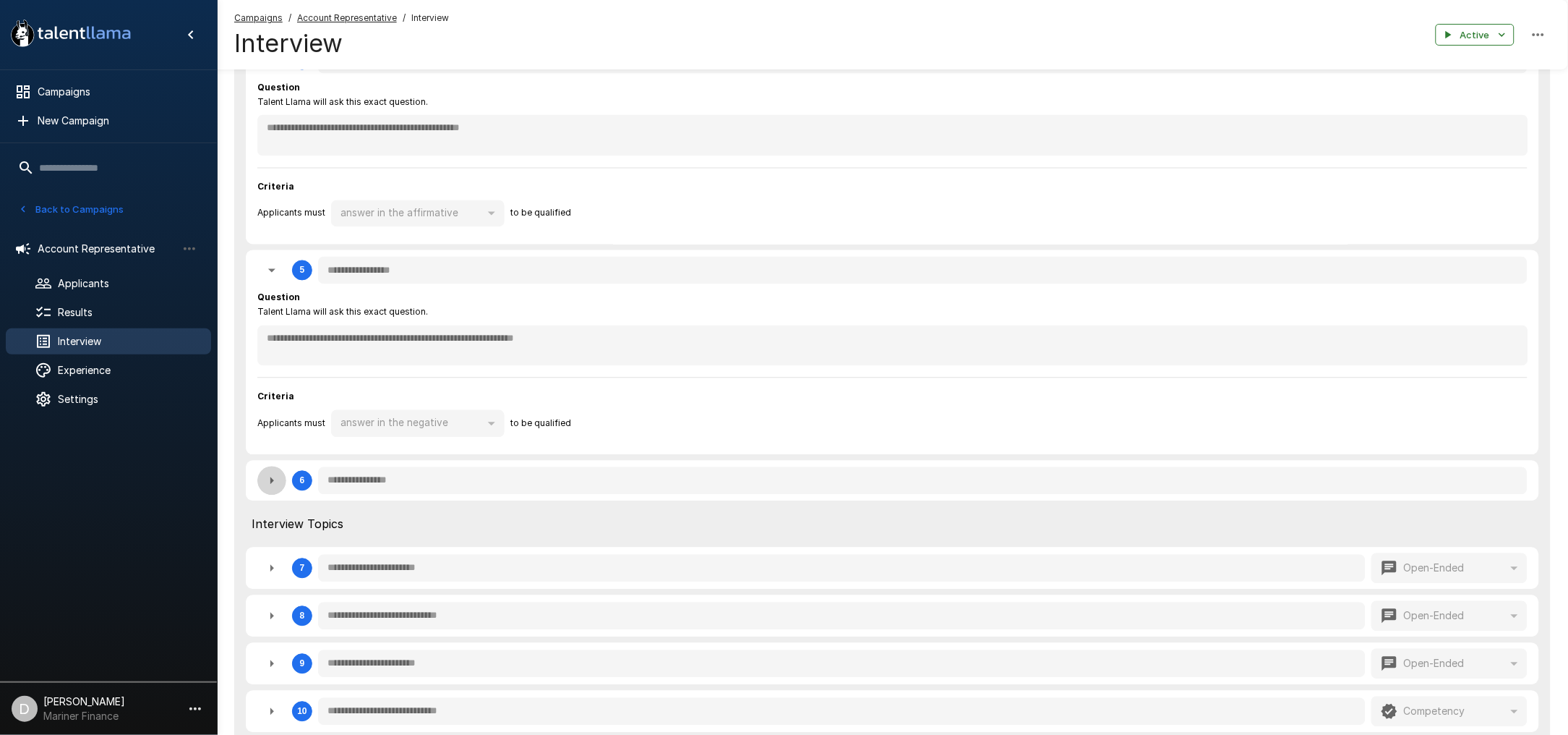
type textarea "*"
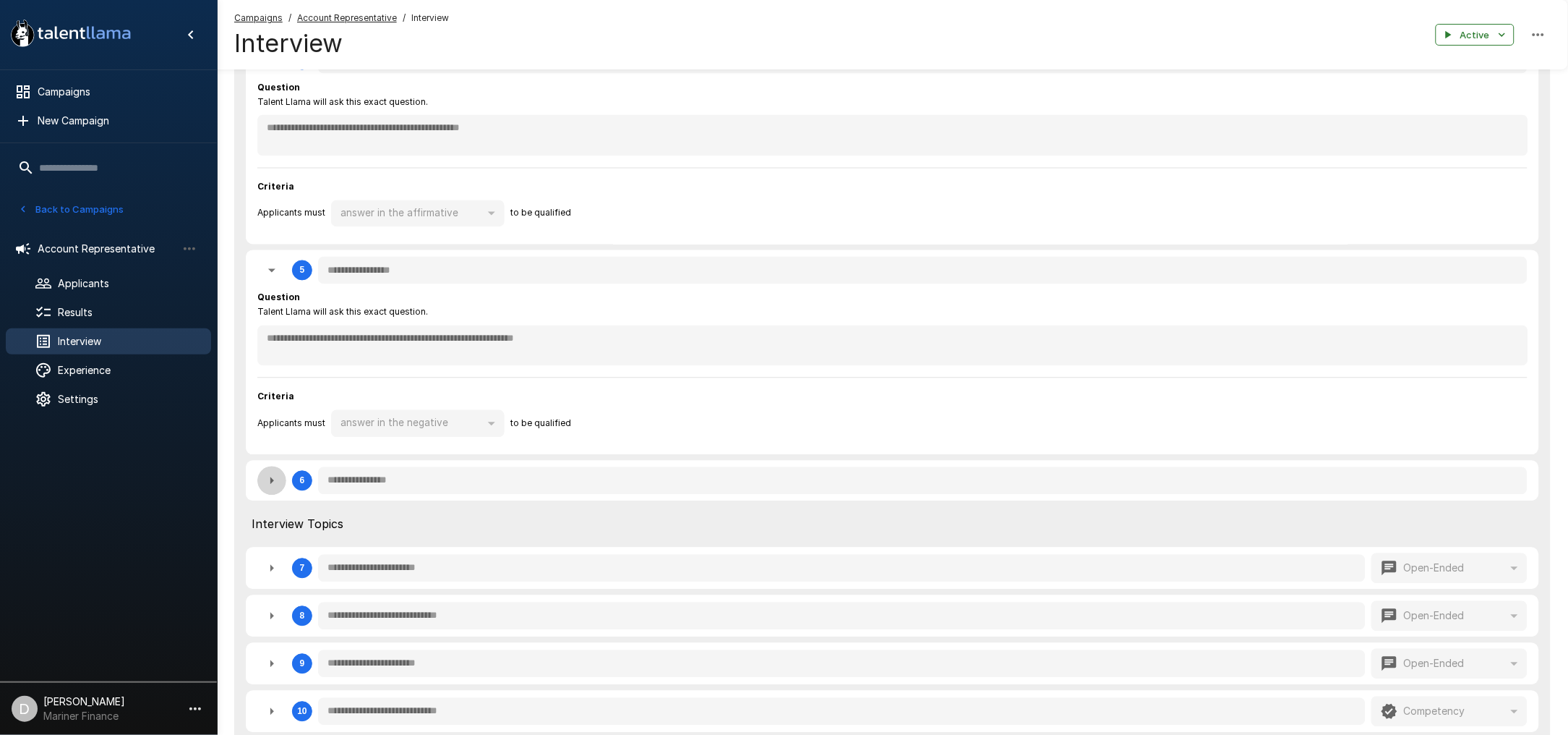
type textarea "*"
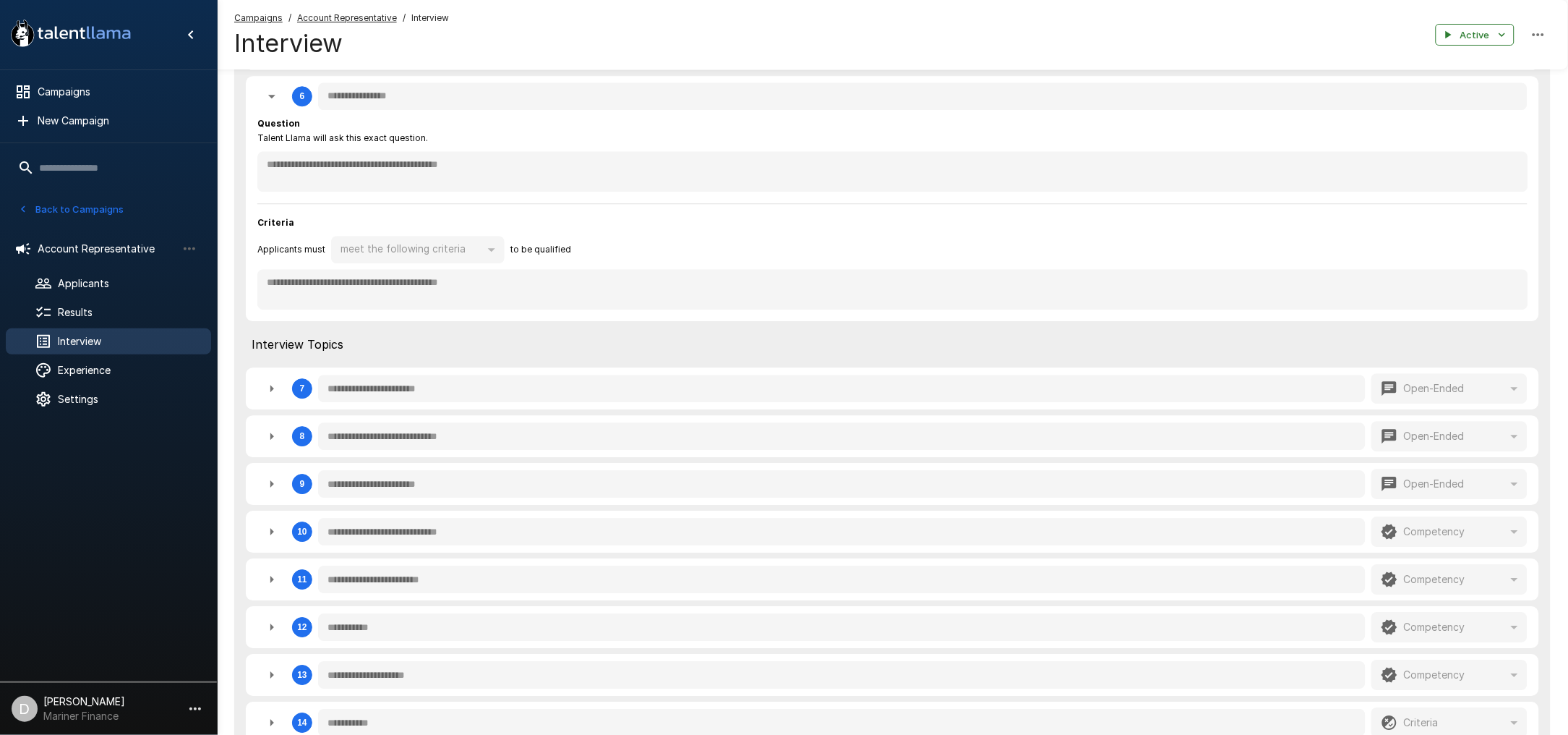
scroll to position [1253, 0]
click at [268, 389] on icon "button" at bounding box center [272, 388] width 18 height 18
type textarea "*"
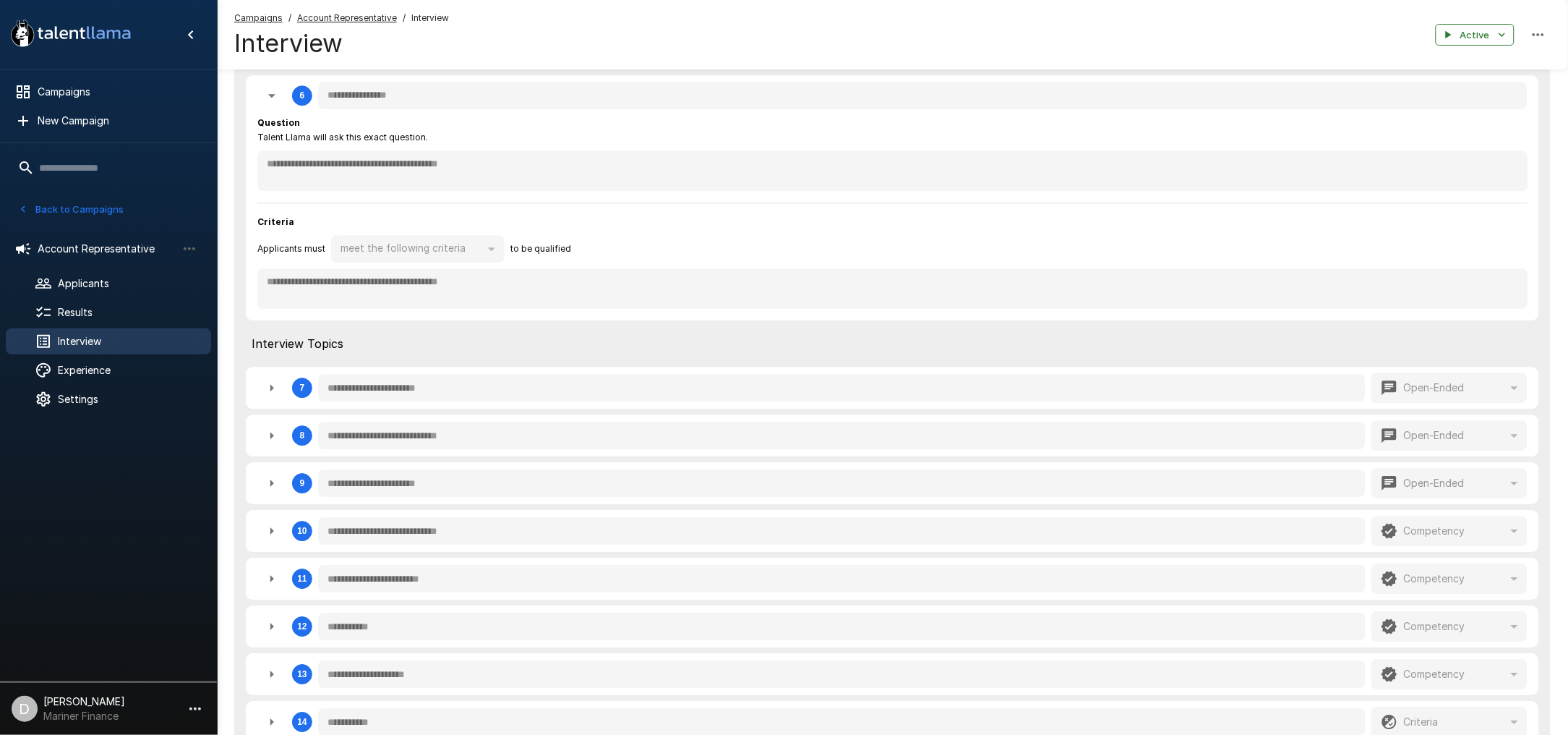
type textarea "*"
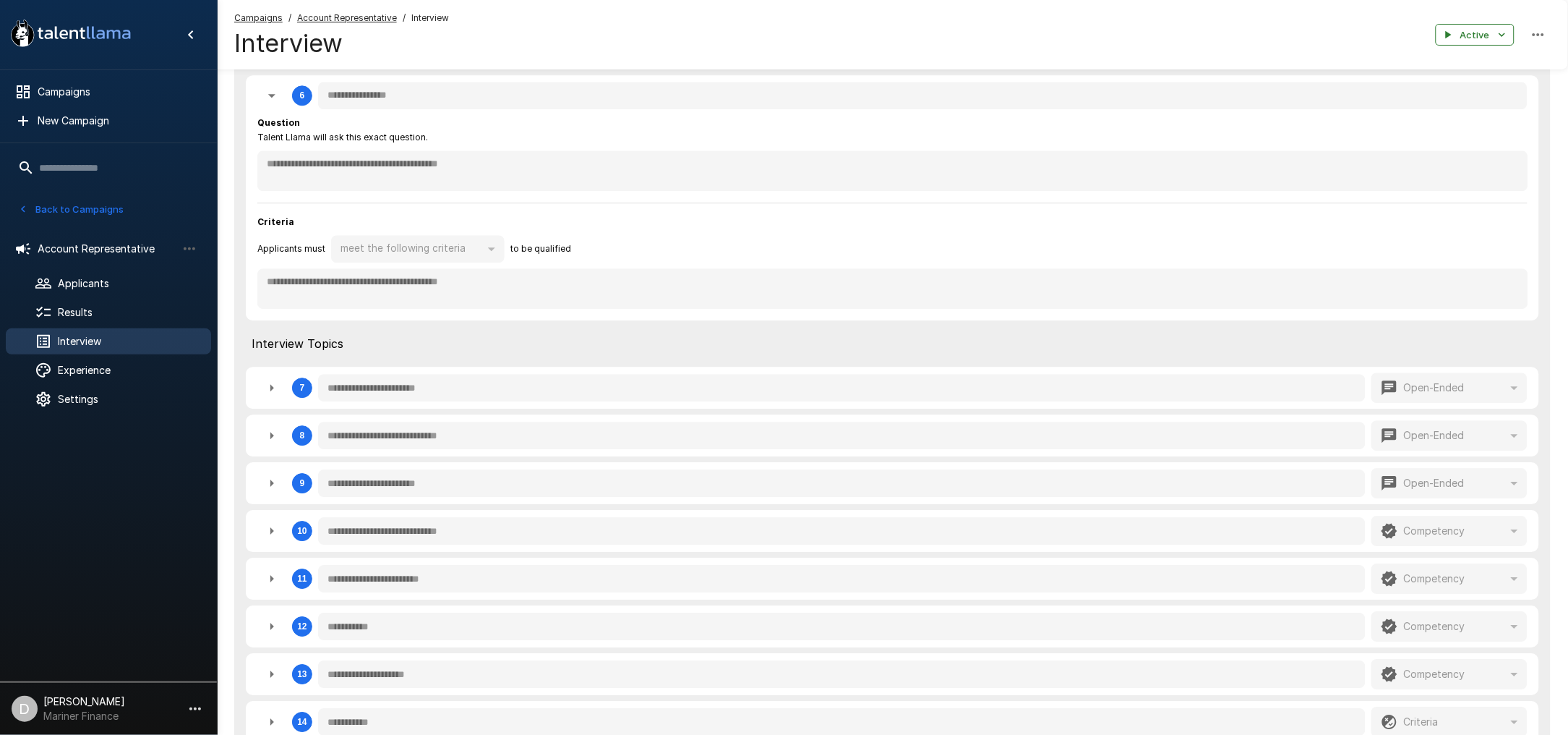
type textarea "*"
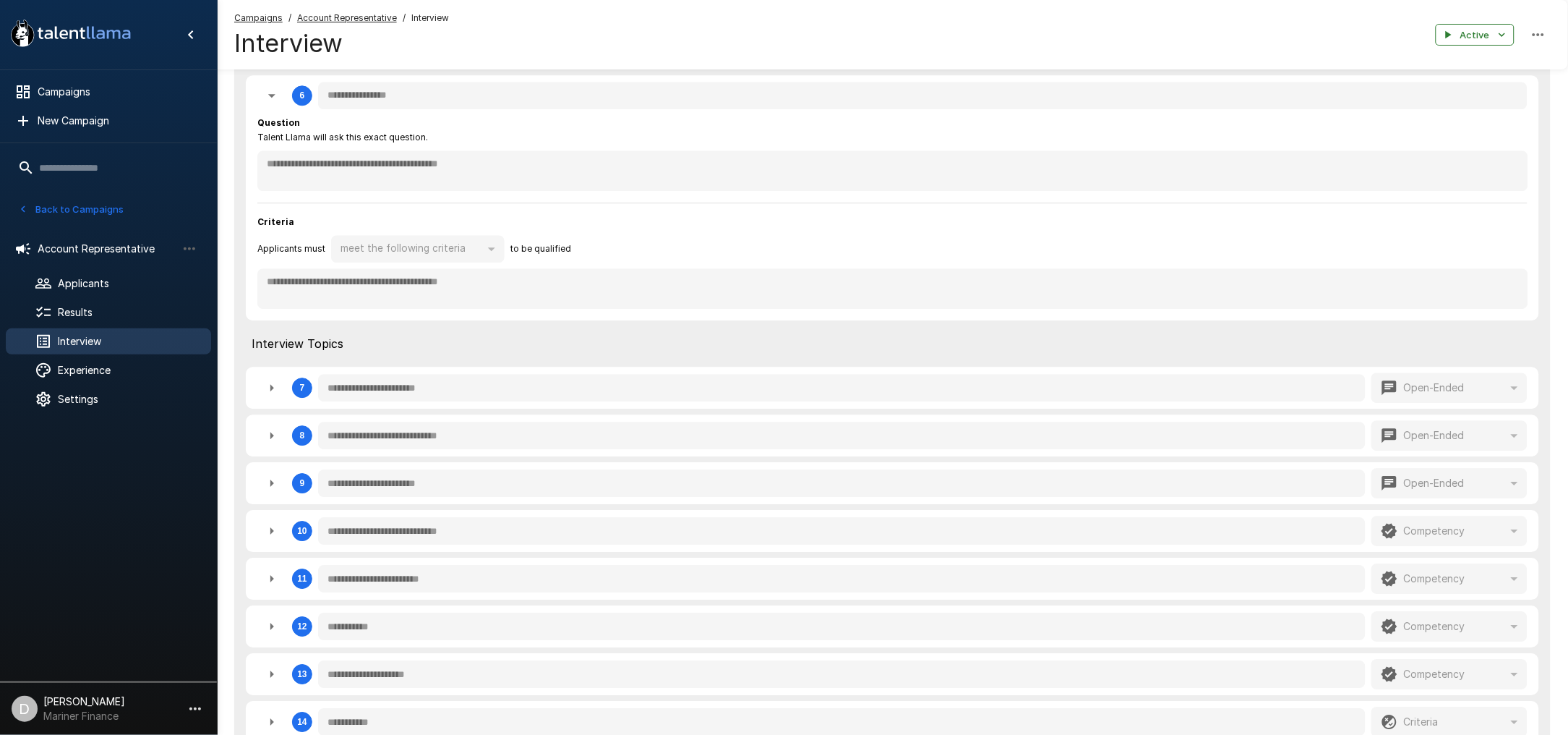
type textarea "*"
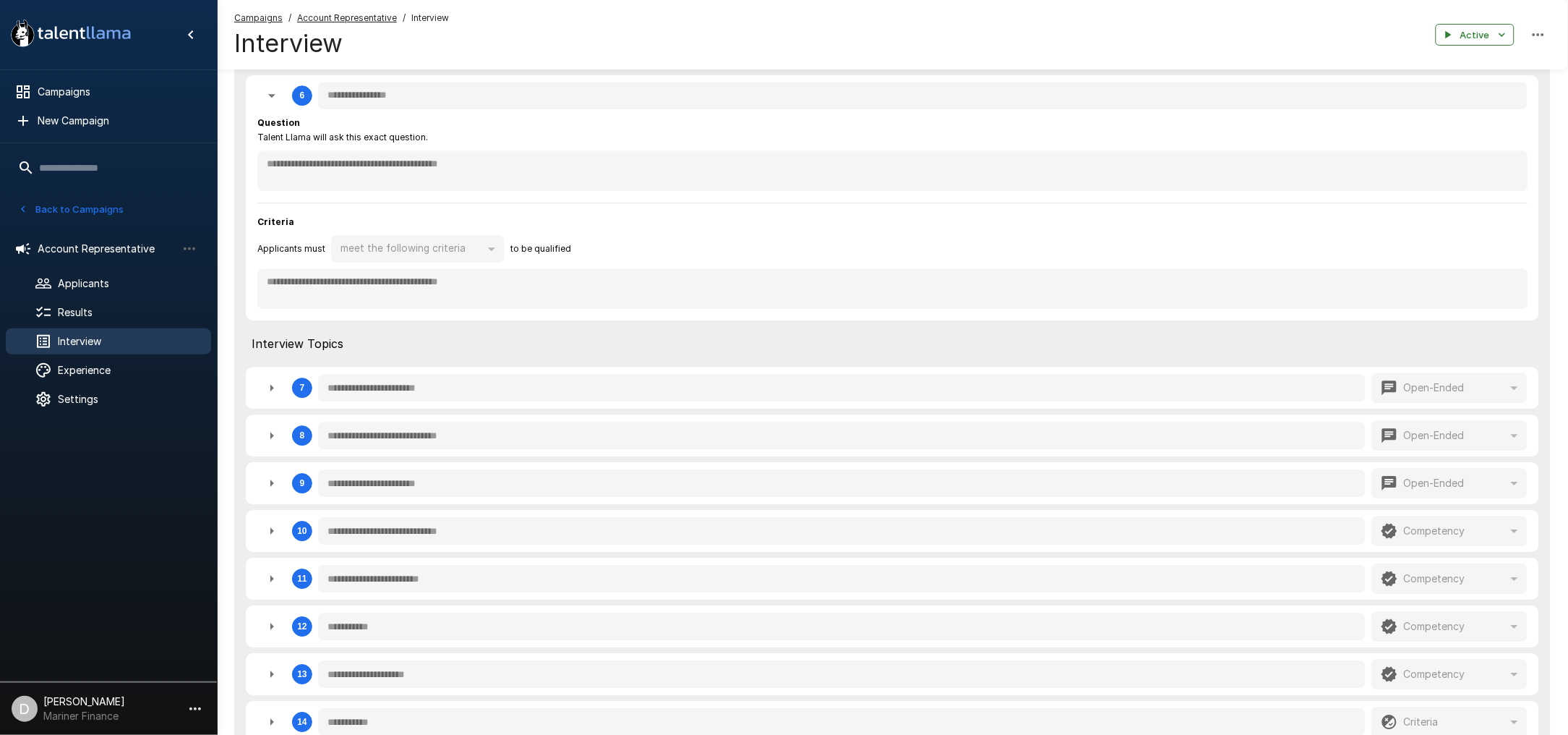
type textarea "*"
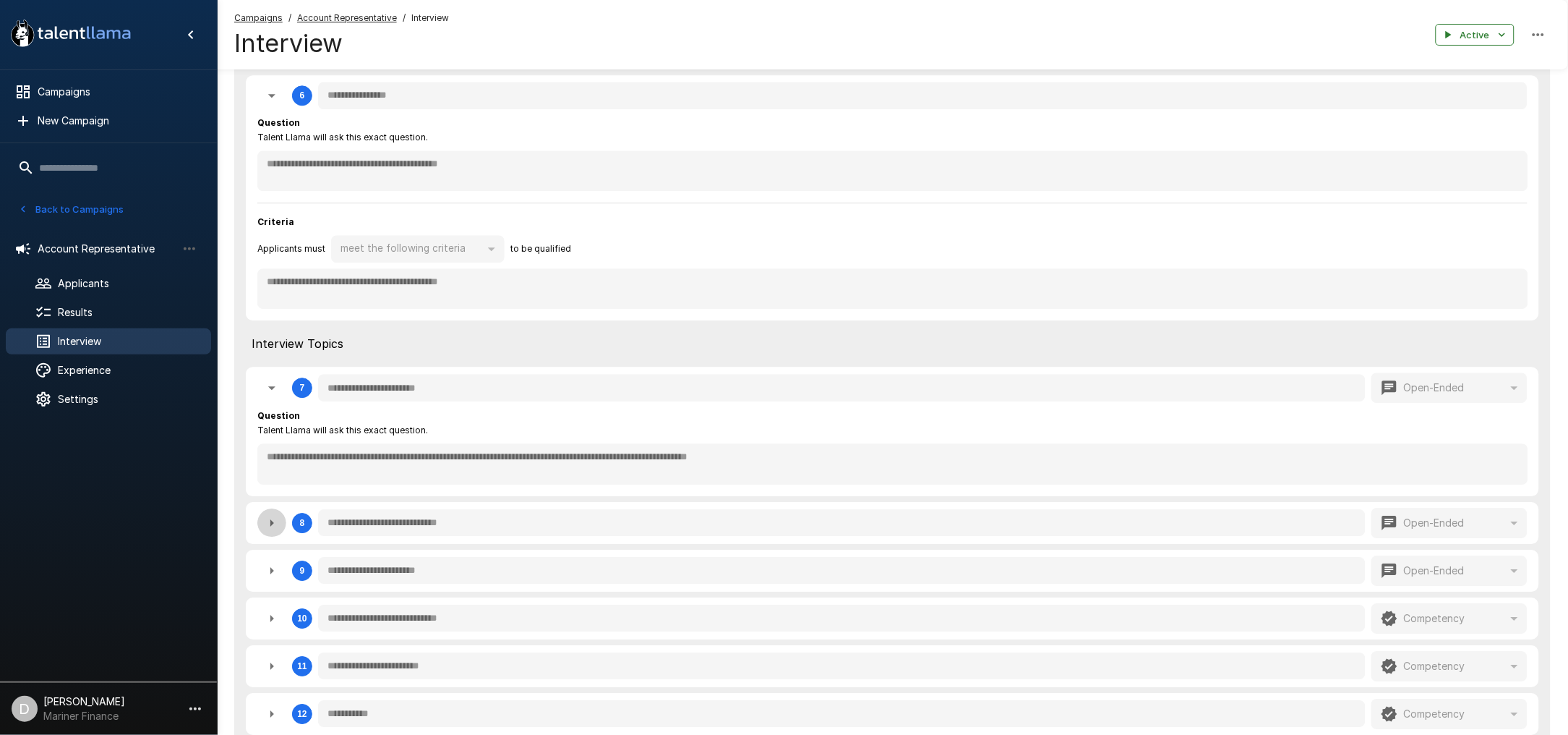
click at [274, 519] on icon "button" at bounding box center [272, 523] width 18 height 18
type textarea "*"
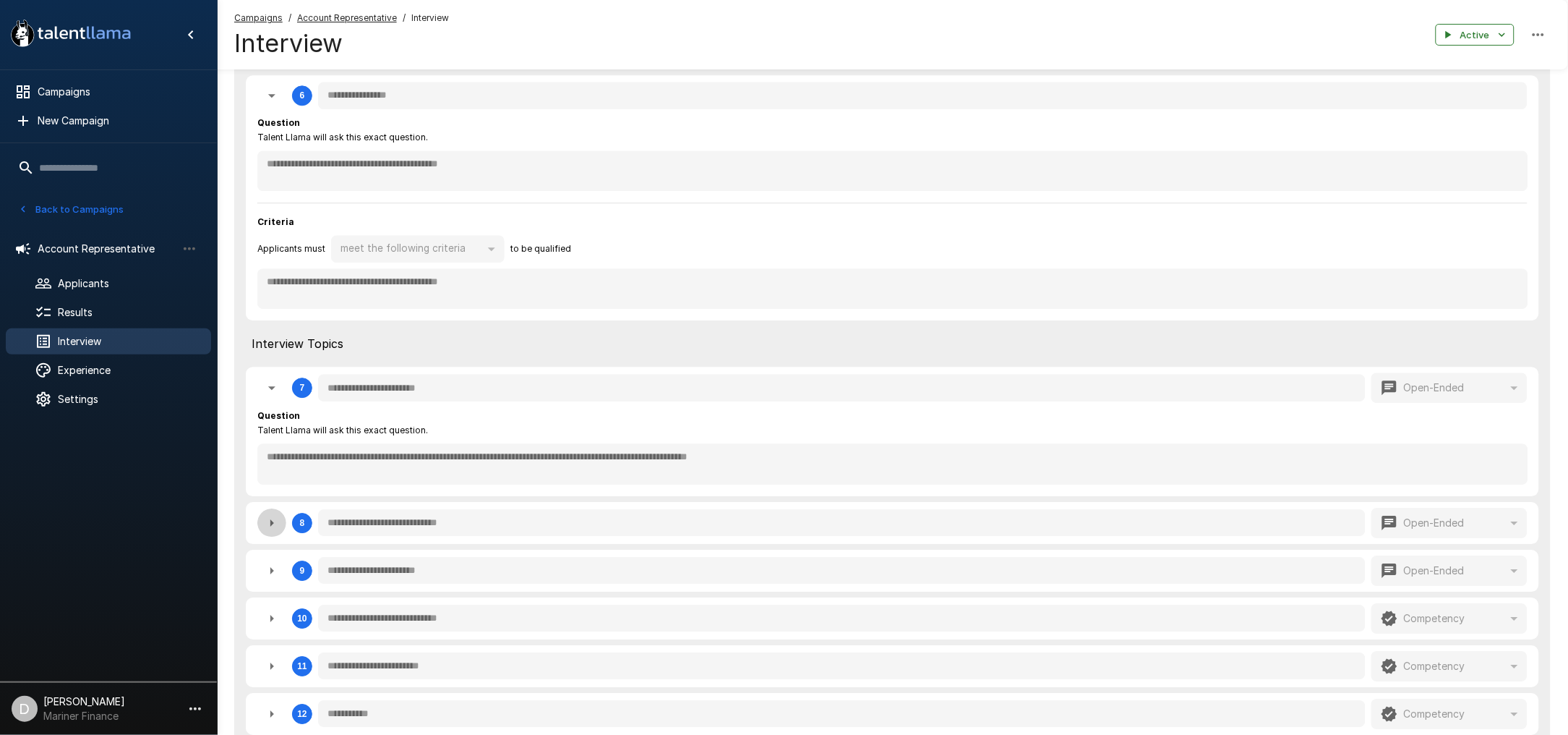
type textarea "*"
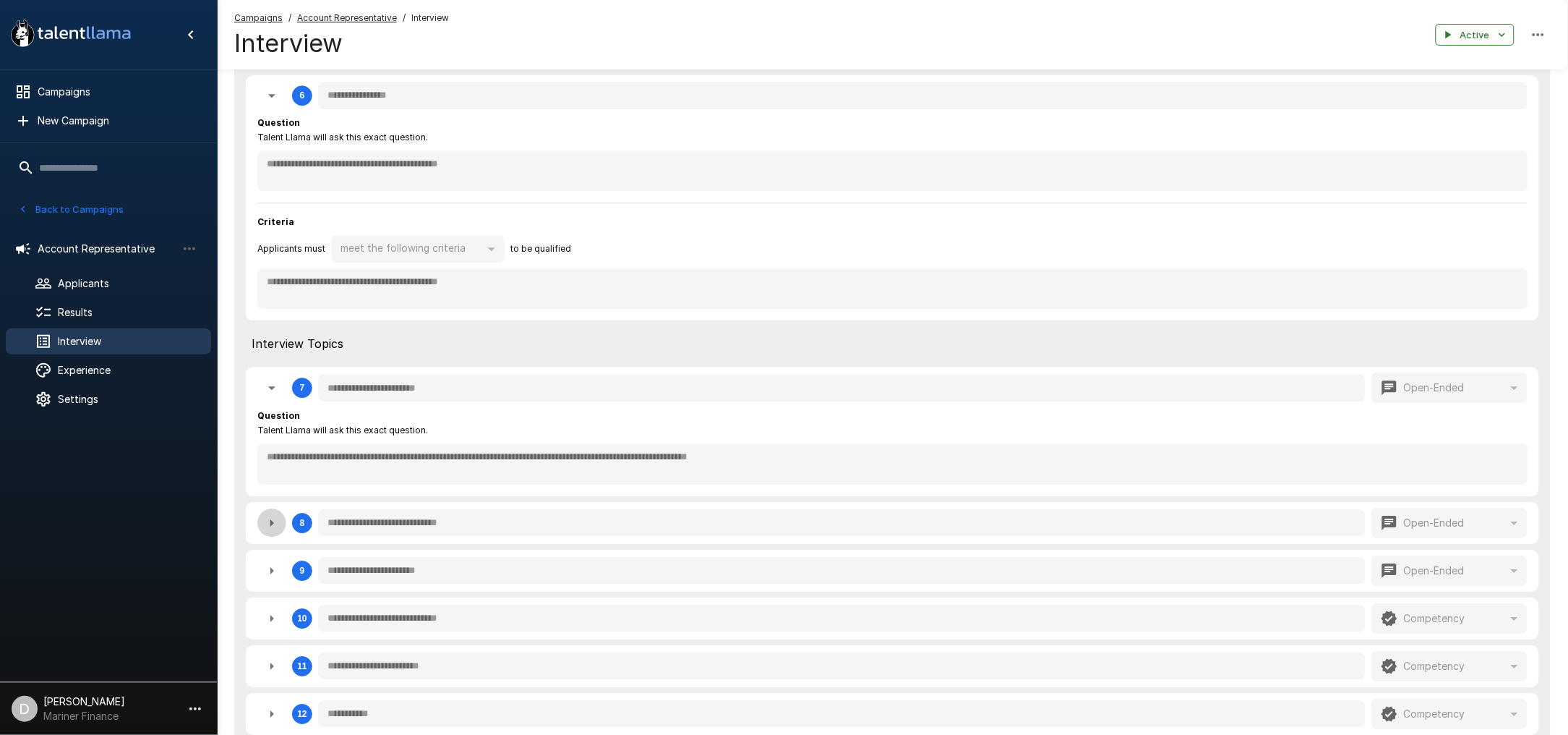
type textarea "*"
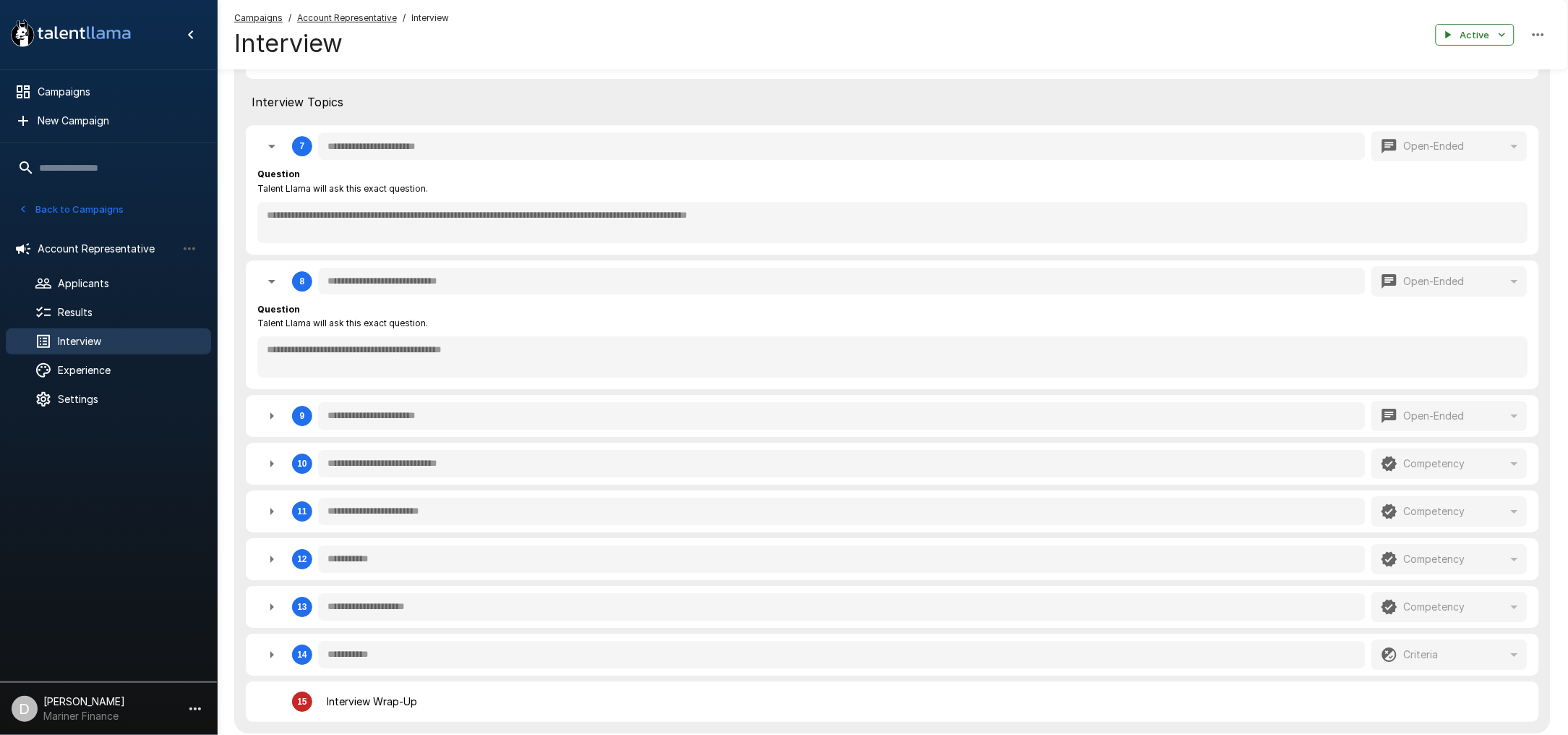
scroll to position [1543, 0]
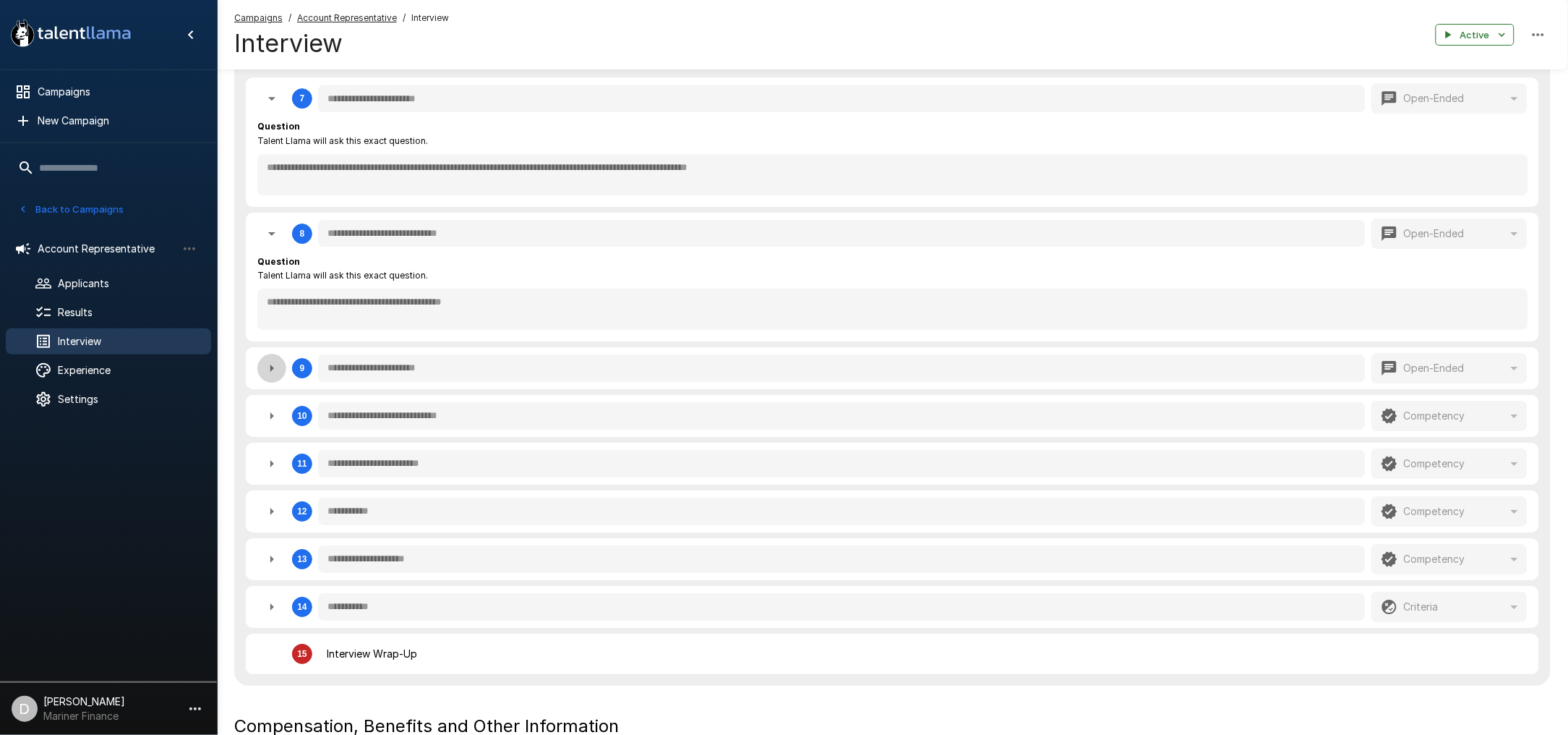
click at [268, 359] on icon "button" at bounding box center [272, 368] width 18 height 18
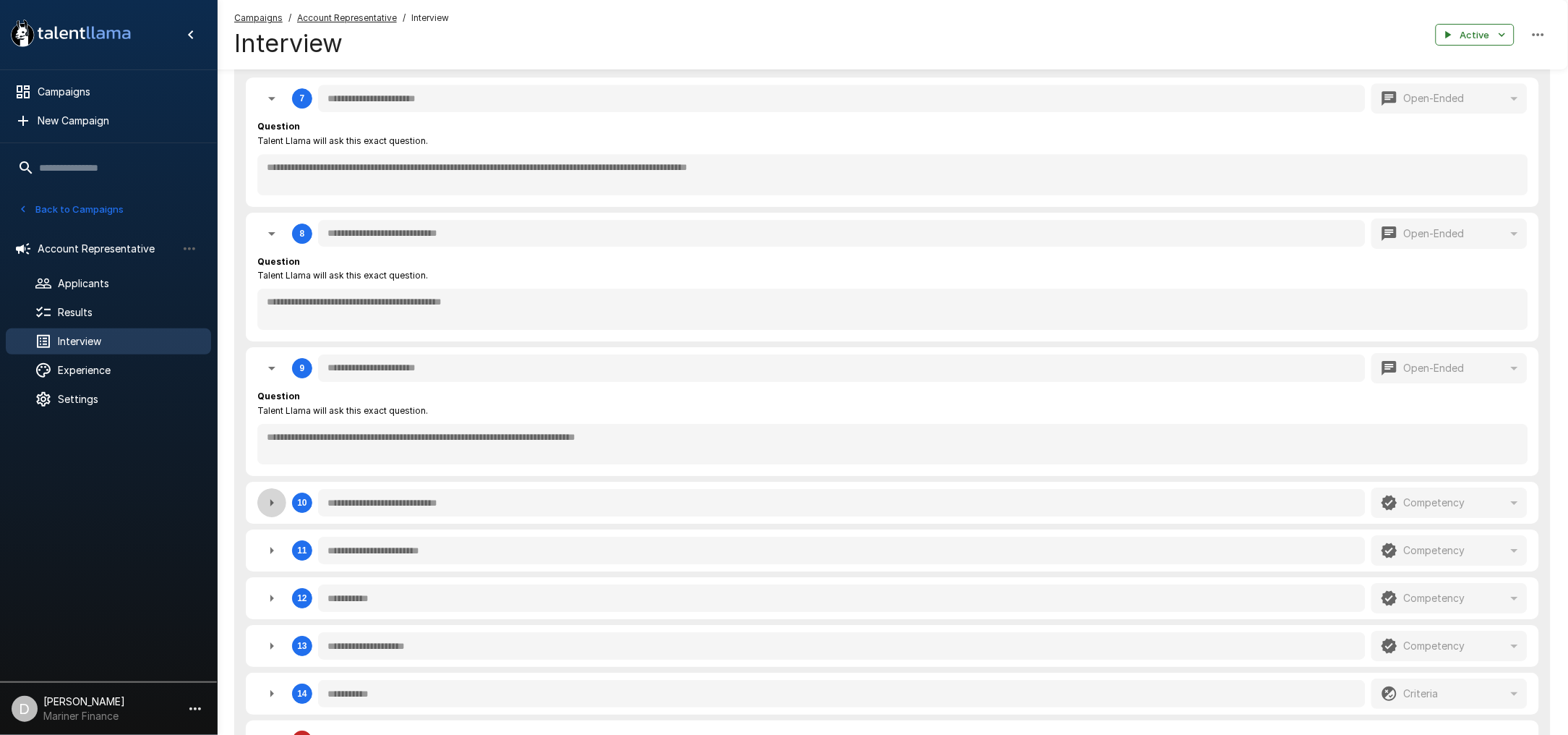
click at [266, 497] on icon "button" at bounding box center [272, 503] width 18 height 18
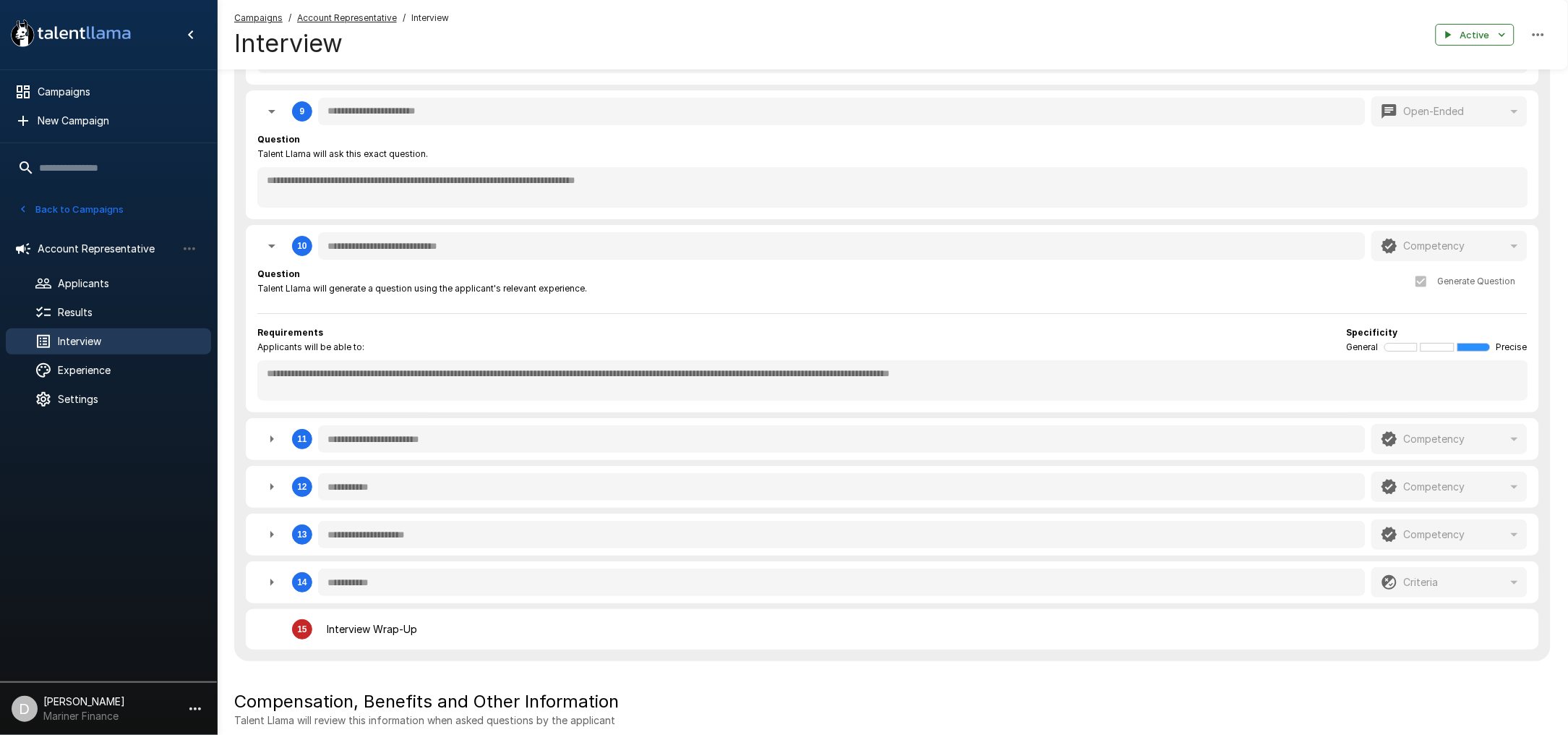
scroll to position [1832, 0]
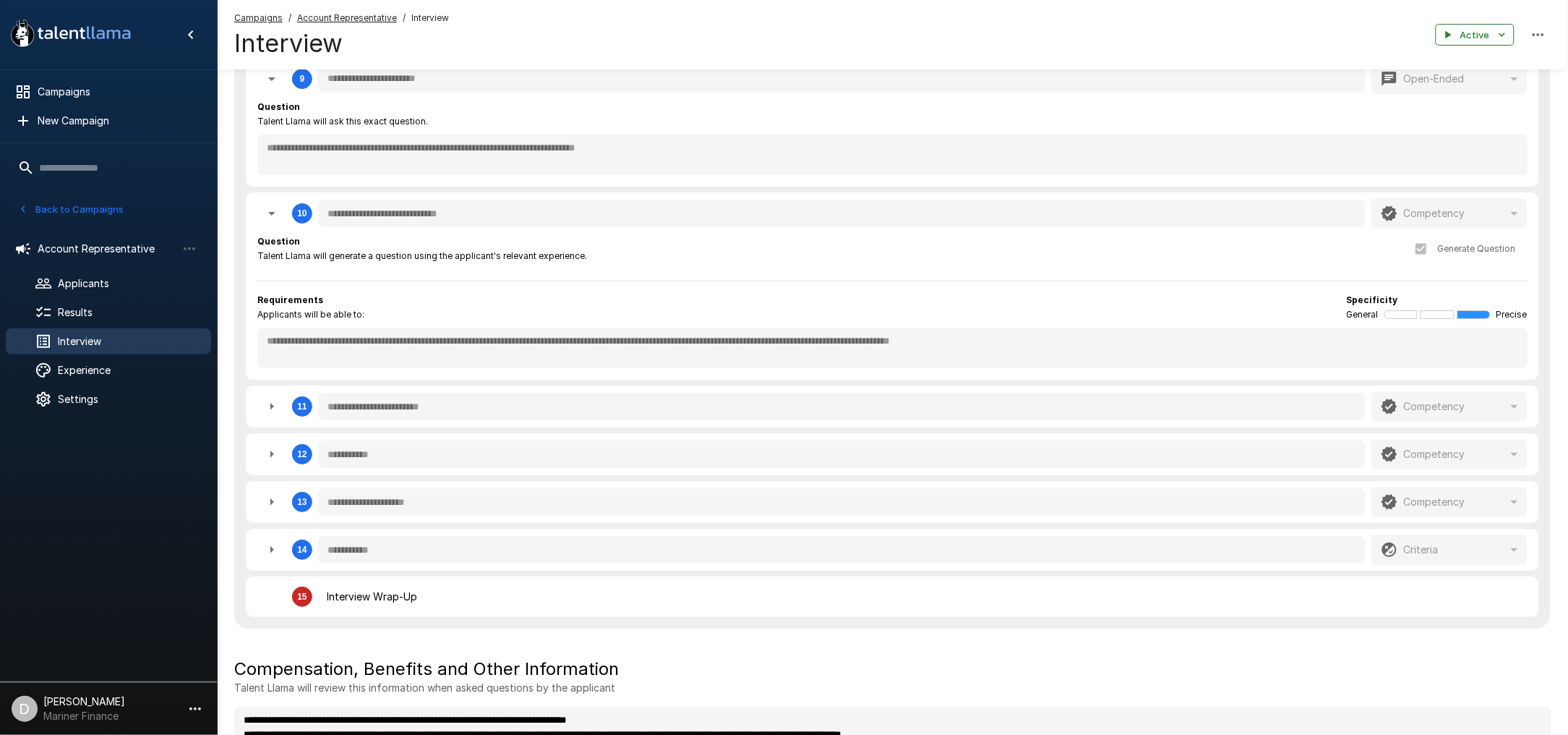
click at [271, 397] on icon "button" at bounding box center [272, 406] width 18 height 18
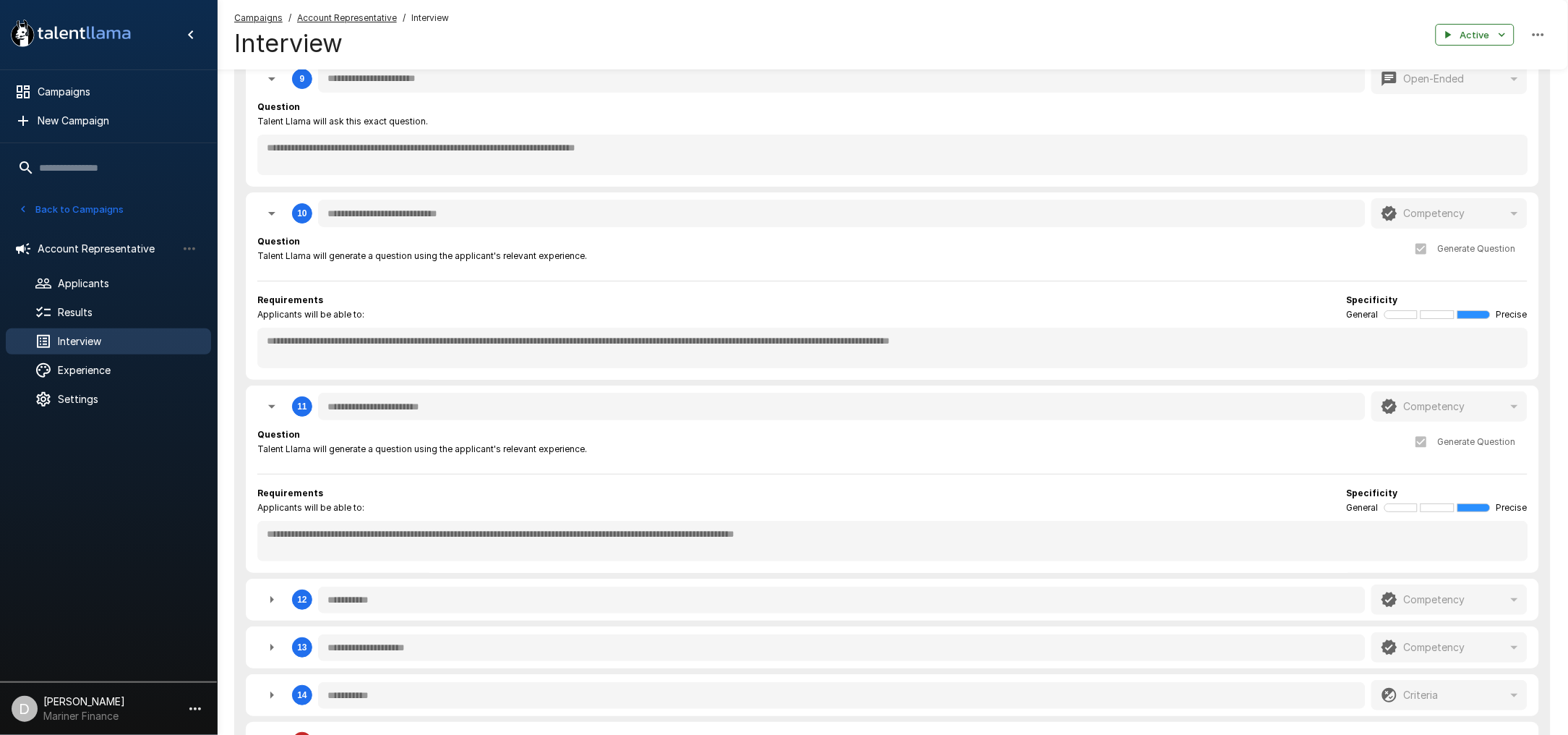
click at [274, 595] on icon "button" at bounding box center [272, 599] width 18 height 18
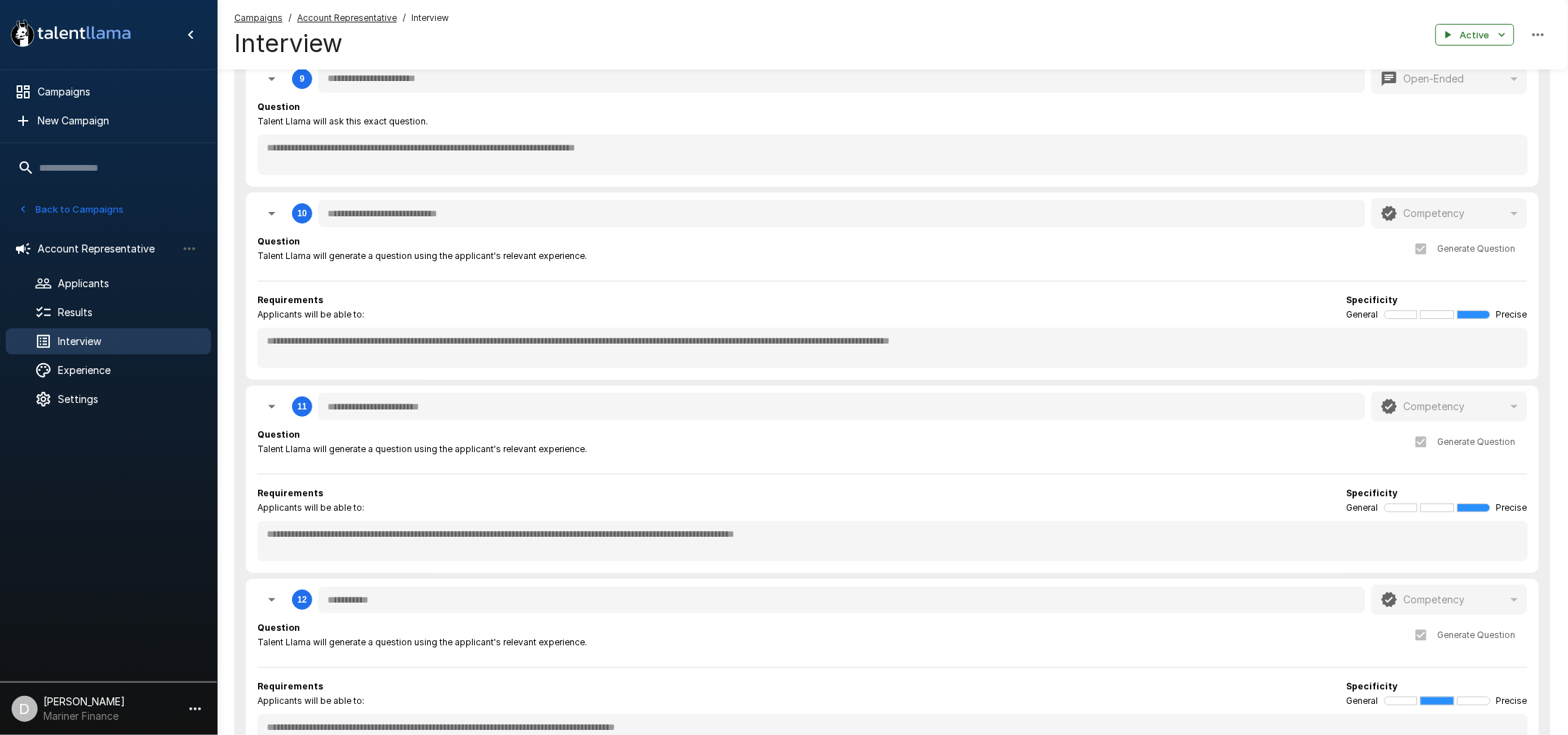
scroll to position [2025, 0]
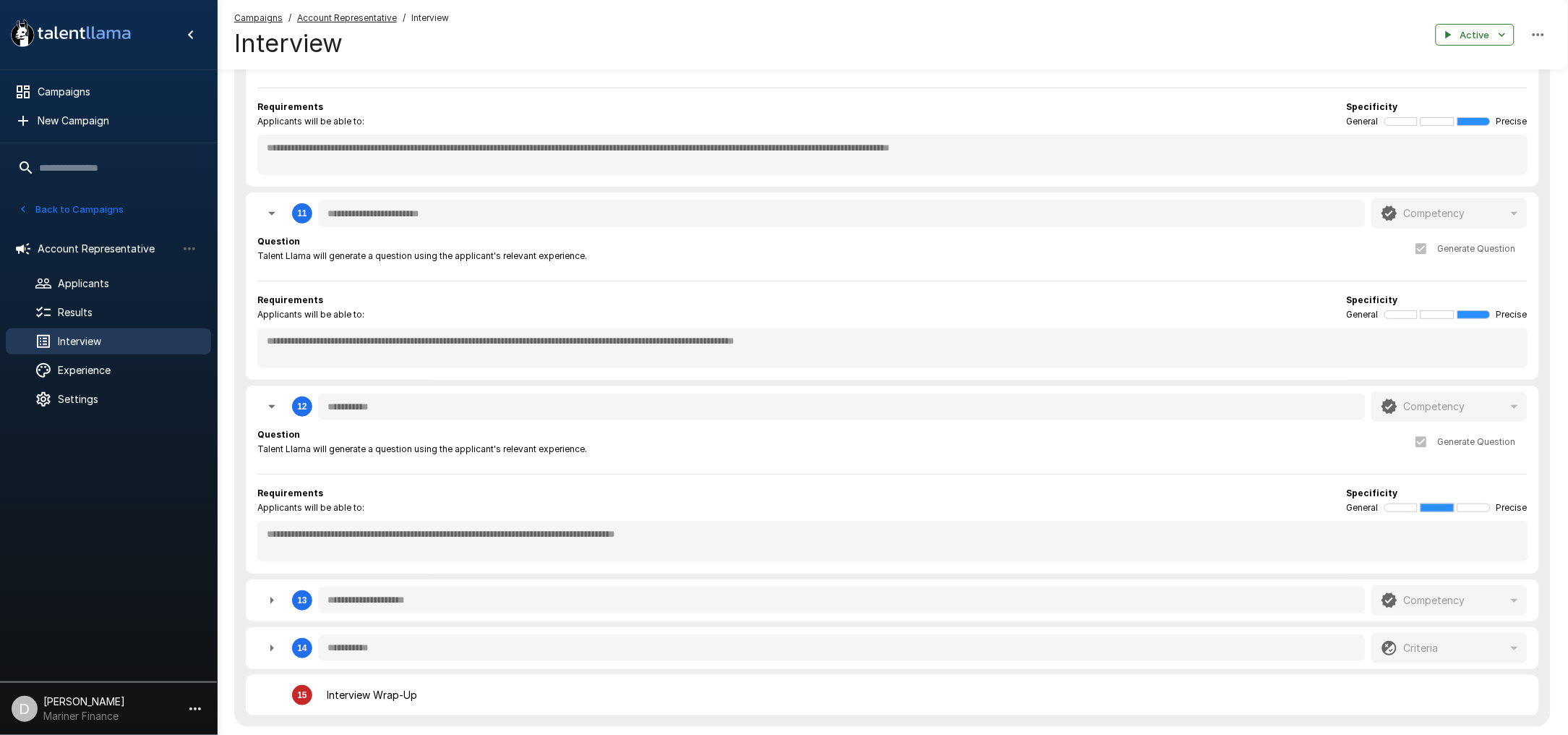
click at [269, 597] on icon "button" at bounding box center [272, 600] width 18 height 18
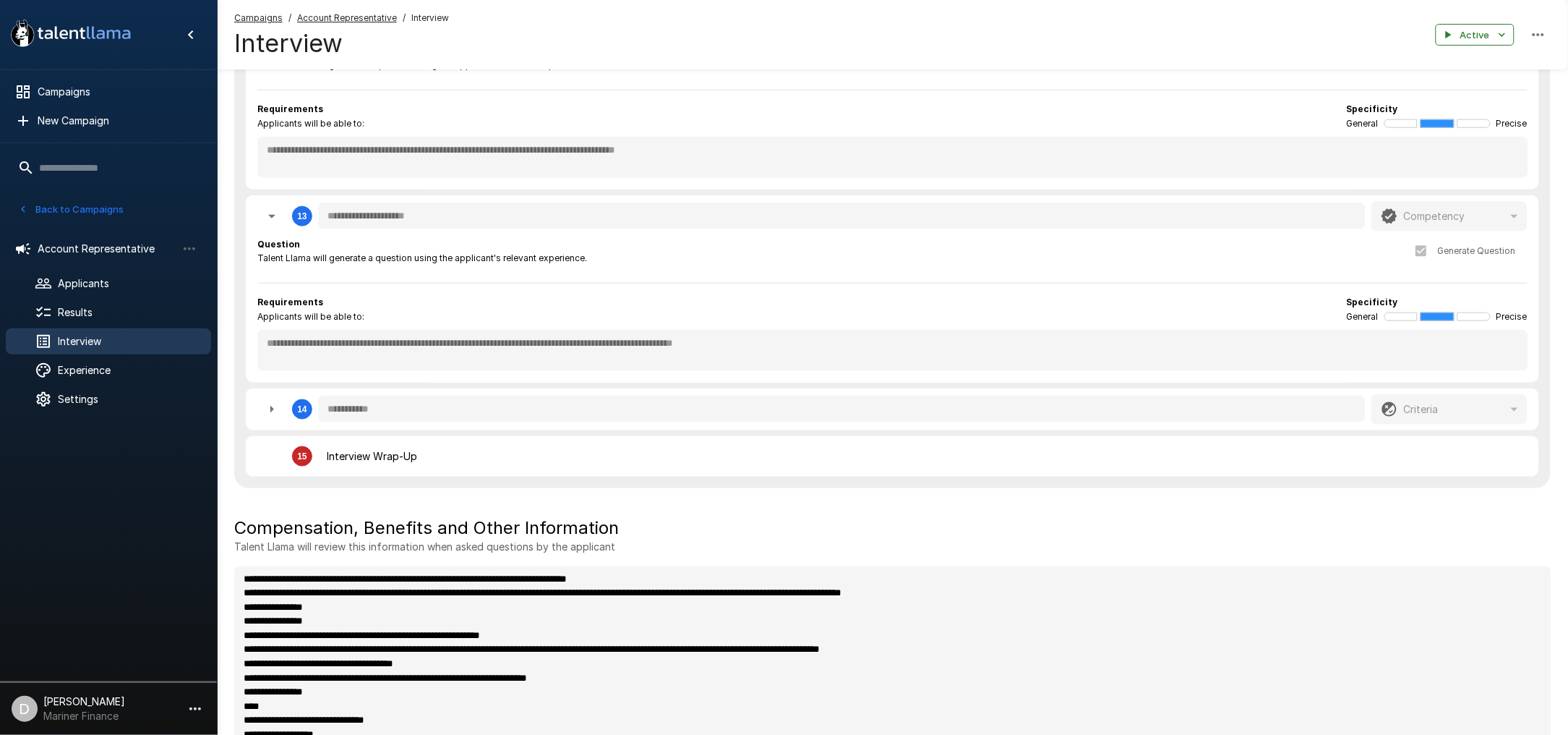
scroll to position [2410, 0]
click at [260, 397] on button "button" at bounding box center [272, 408] width 29 height 29
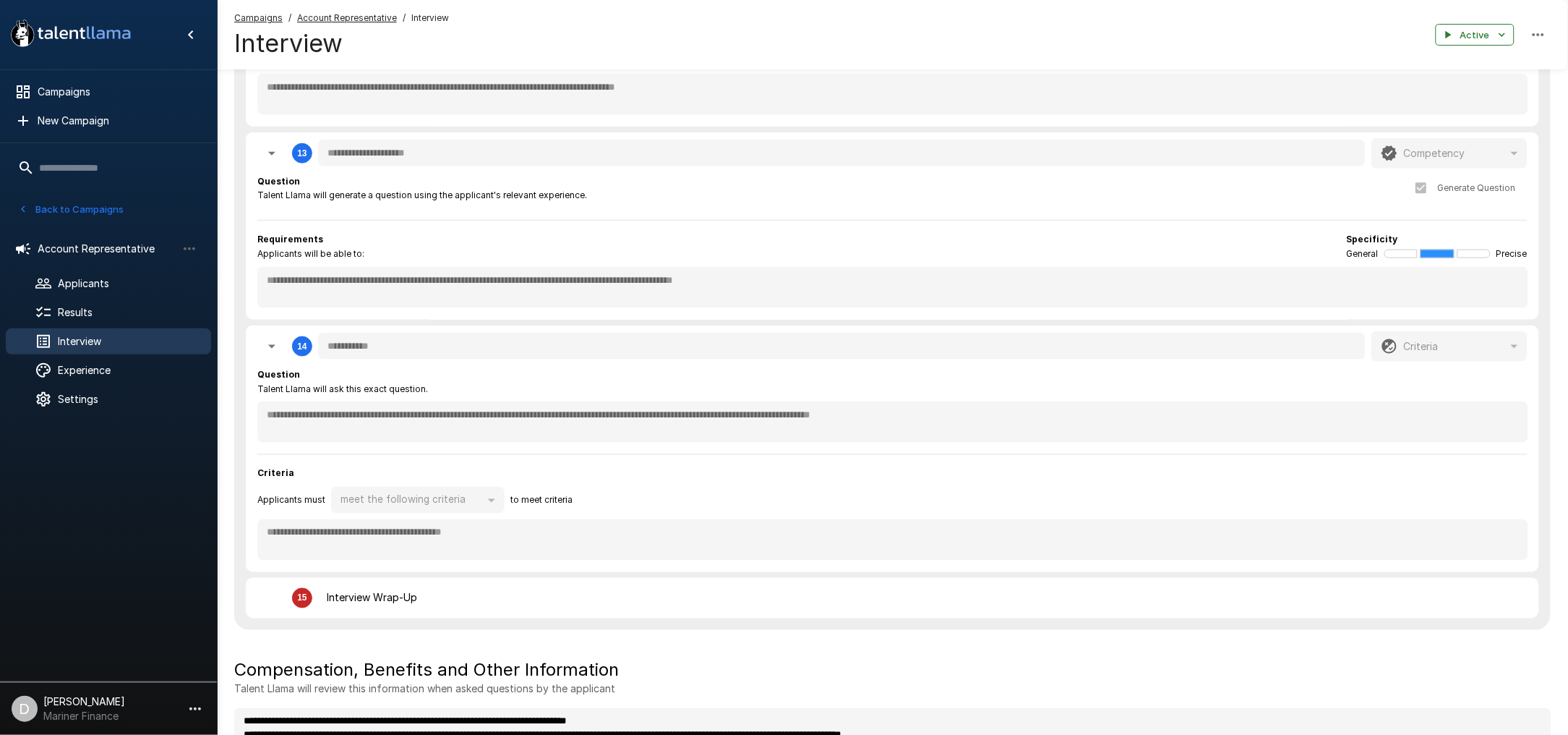
scroll to position [2569, 0]
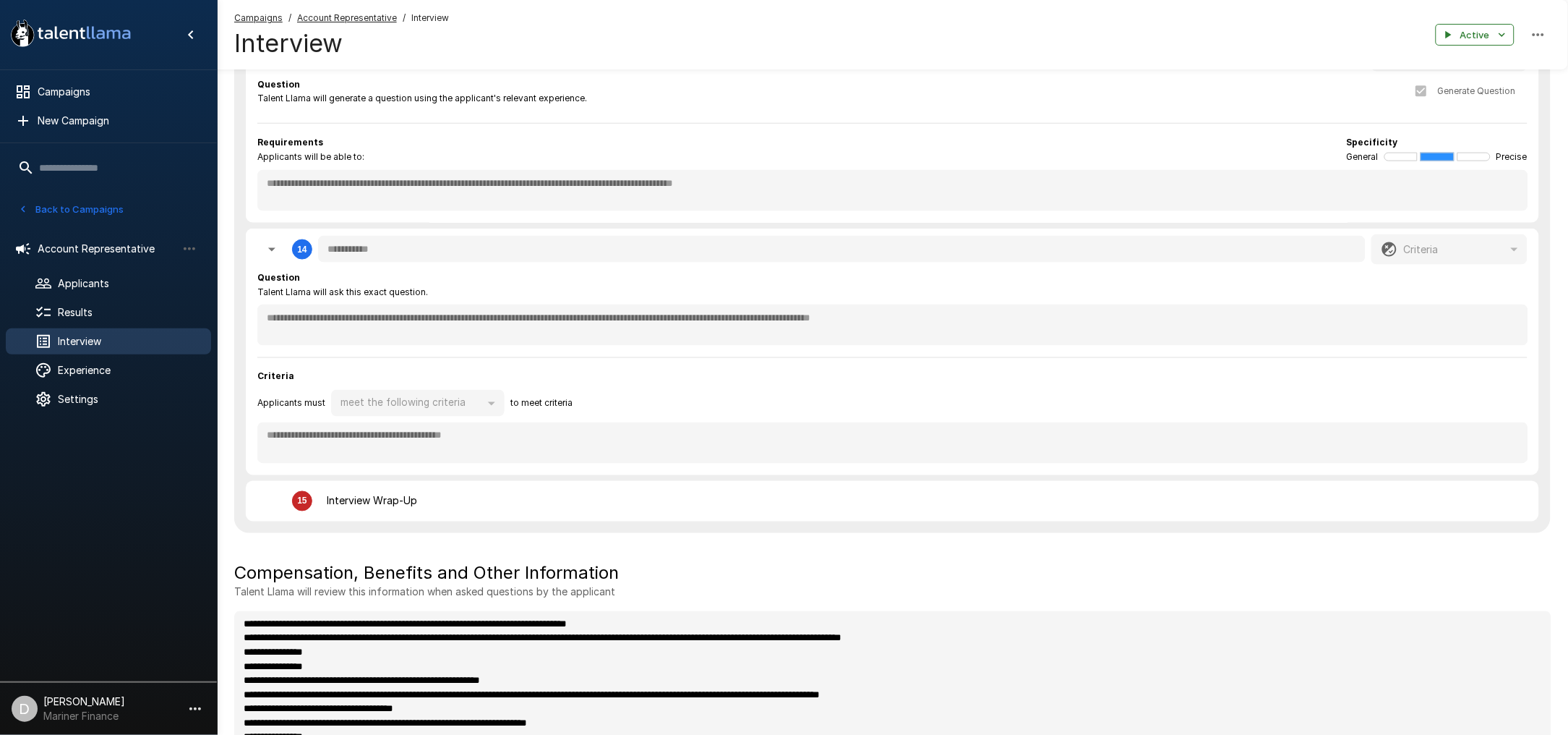
click at [602, 489] on div "15 Interview Wrap-Up" at bounding box center [840, 501] width 1165 height 29
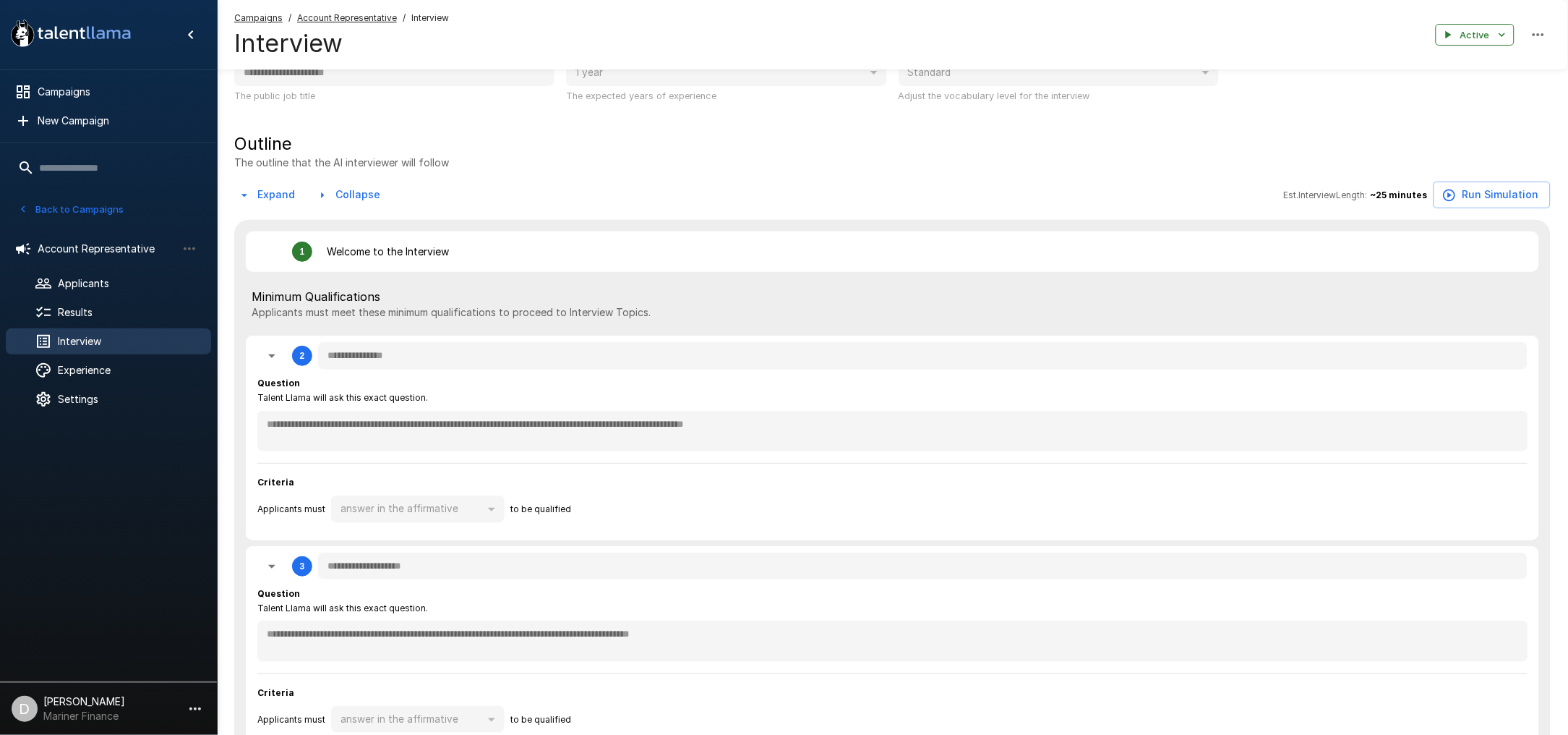
scroll to position [192, 0]
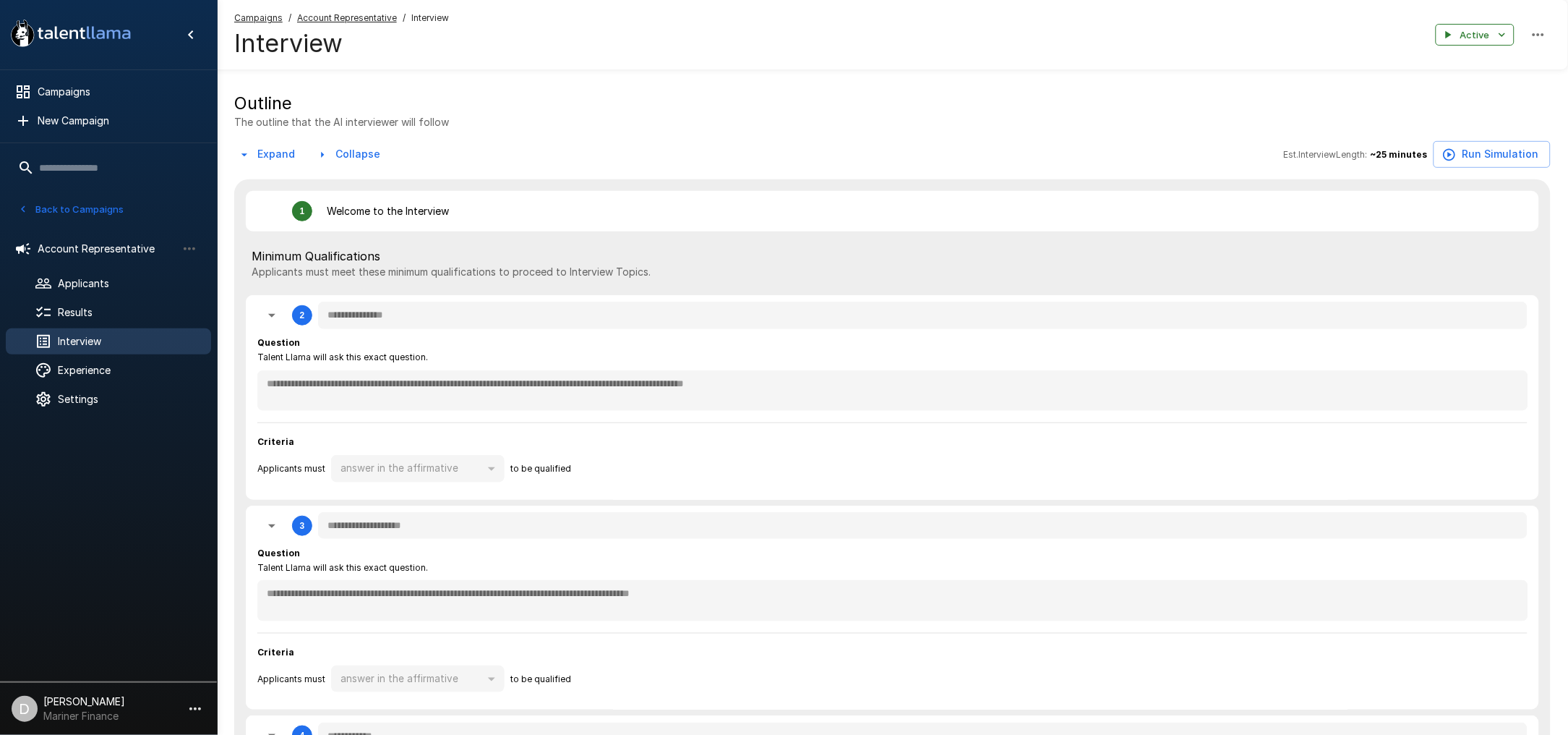
click at [705, 122] on div "Outline The outline that the AI interviewer will follow" at bounding box center [893, 110] width 1317 height 38
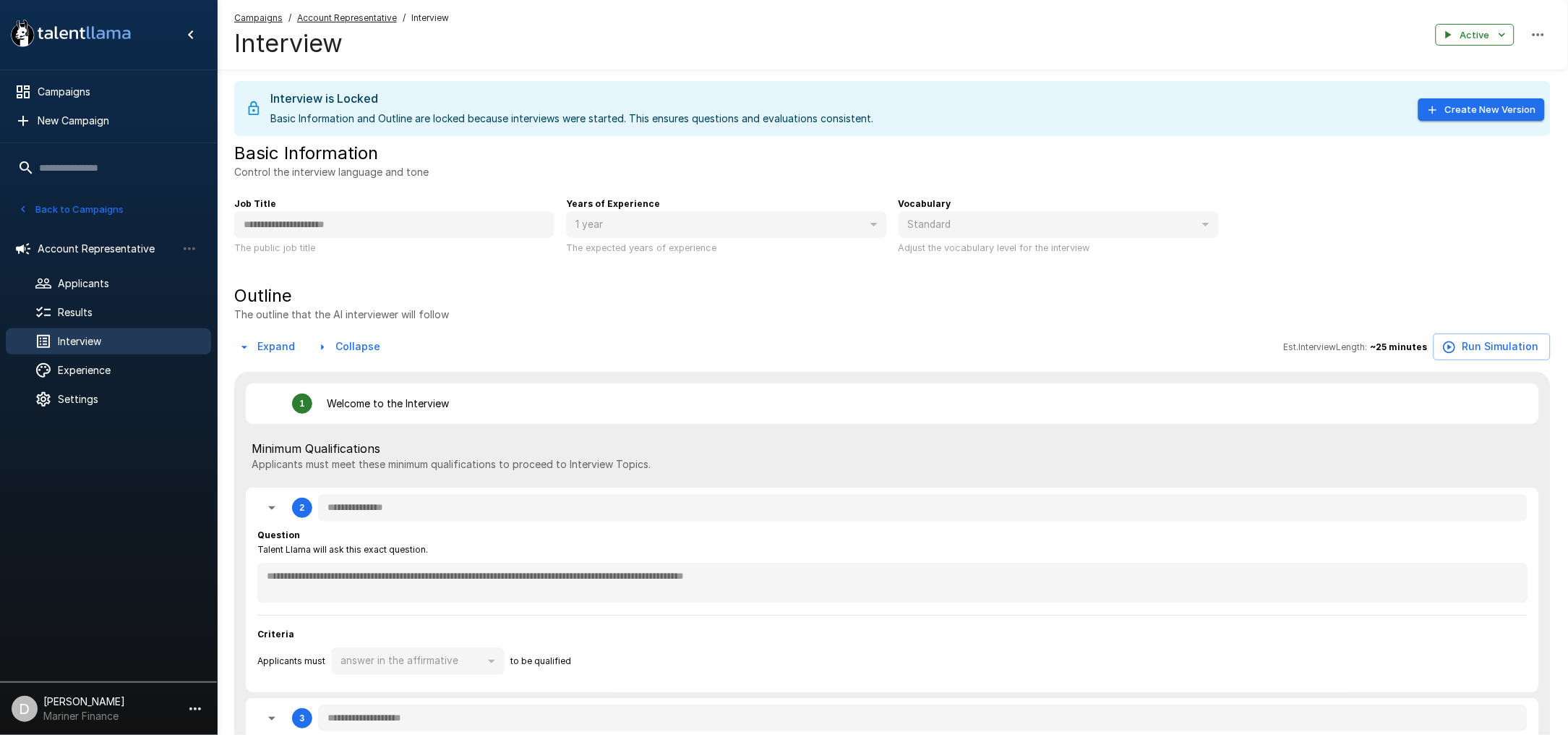
click at [680, 287] on div "Outline The outline that the AI interviewer will follow" at bounding box center [893, 302] width 1317 height 38
click at [662, 411] on div "1 Welcome to the Interview" at bounding box center [840, 404] width 1165 height 29
click at [1225, 395] on div "1 Welcome to the Interview" at bounding box center [840, 404] width 1165 height 29
click at [438, 433] on div "Minimum Qualifications Applicants must meet these minimum qualifications to pro…" at bounding box center [892, 455] width 1294 height 52
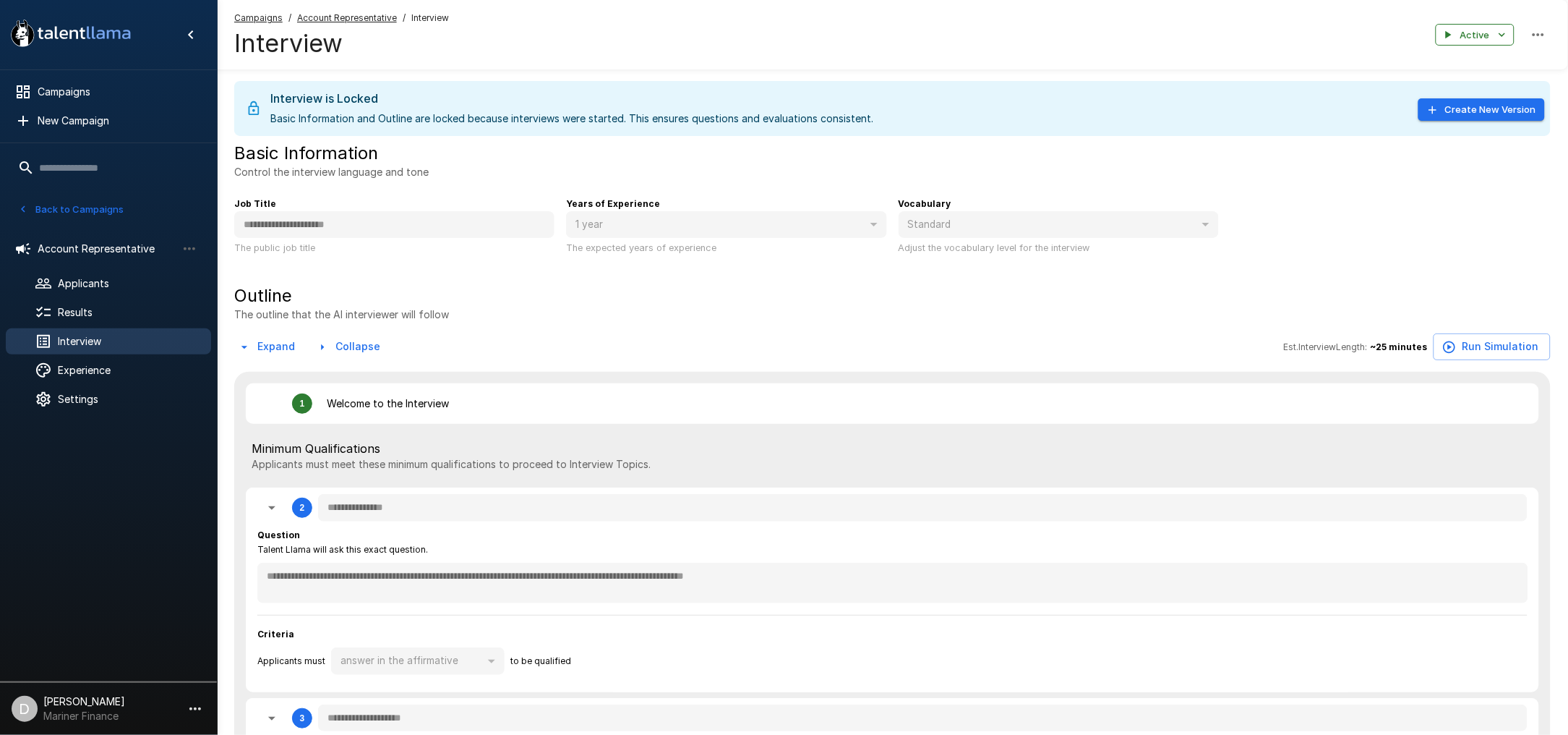
click at [300, 404] on div "1" at bounding box center [302, 403] width 5 height 10
click at [258, 349] on button "Expand" at bounding box center [267, 347] width 66 height 27
click at [1507, 343] on button "Run Simulation" at bounding box center [1492, 347] width 117 height 27
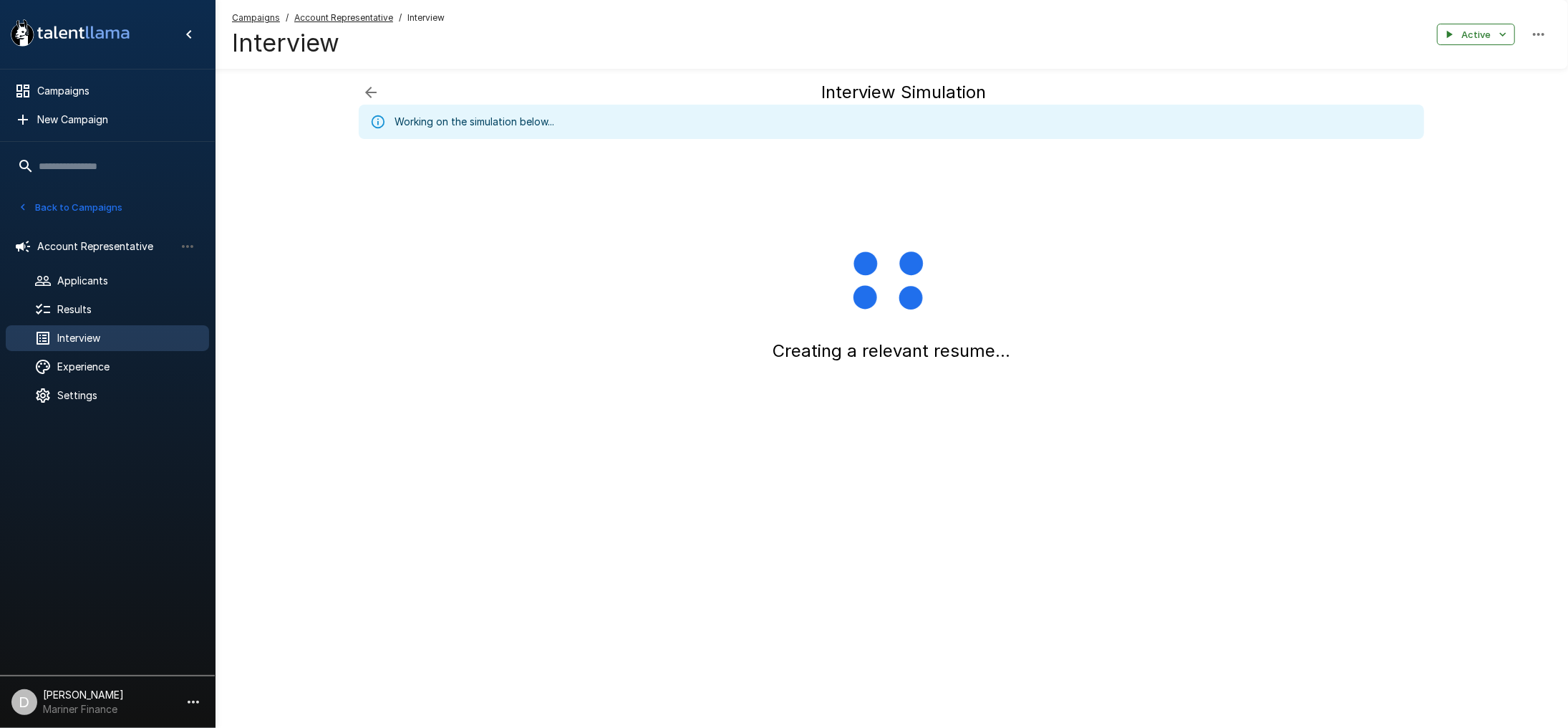
click at [371, 89] on icon "button" at bounding box center [371, 92] width 17 height 17
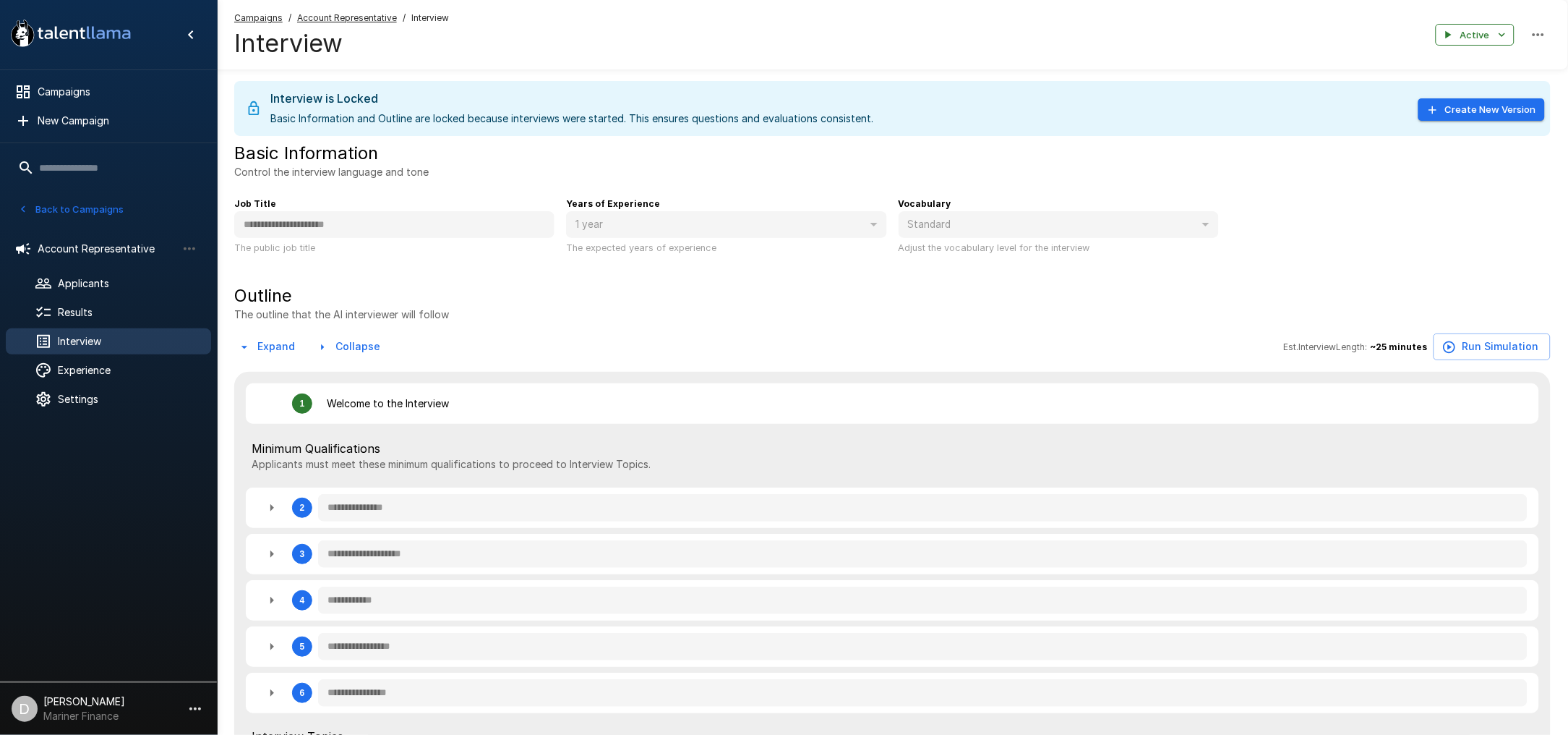
click at [800, 285] on div "Outline The outline that the AI interviewer will follow" at bounding box center [893, 302] width 1317 height 38
click at [128, 306] on span "Results" at bounding box center [128, 312] width 142 height 14
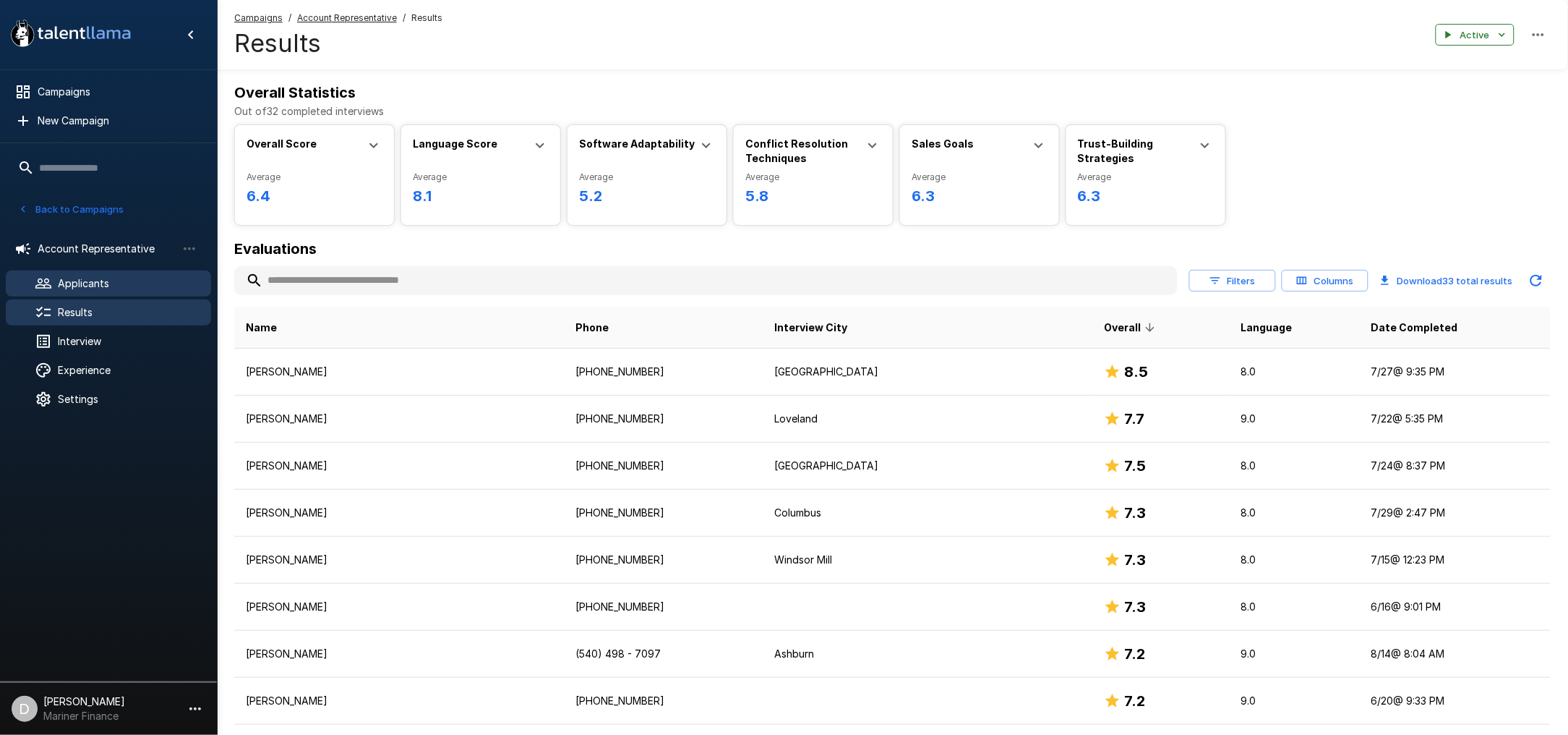
click at [125, 284] on span "Applicants" at bounding box center [128, 283] width 142 height 14
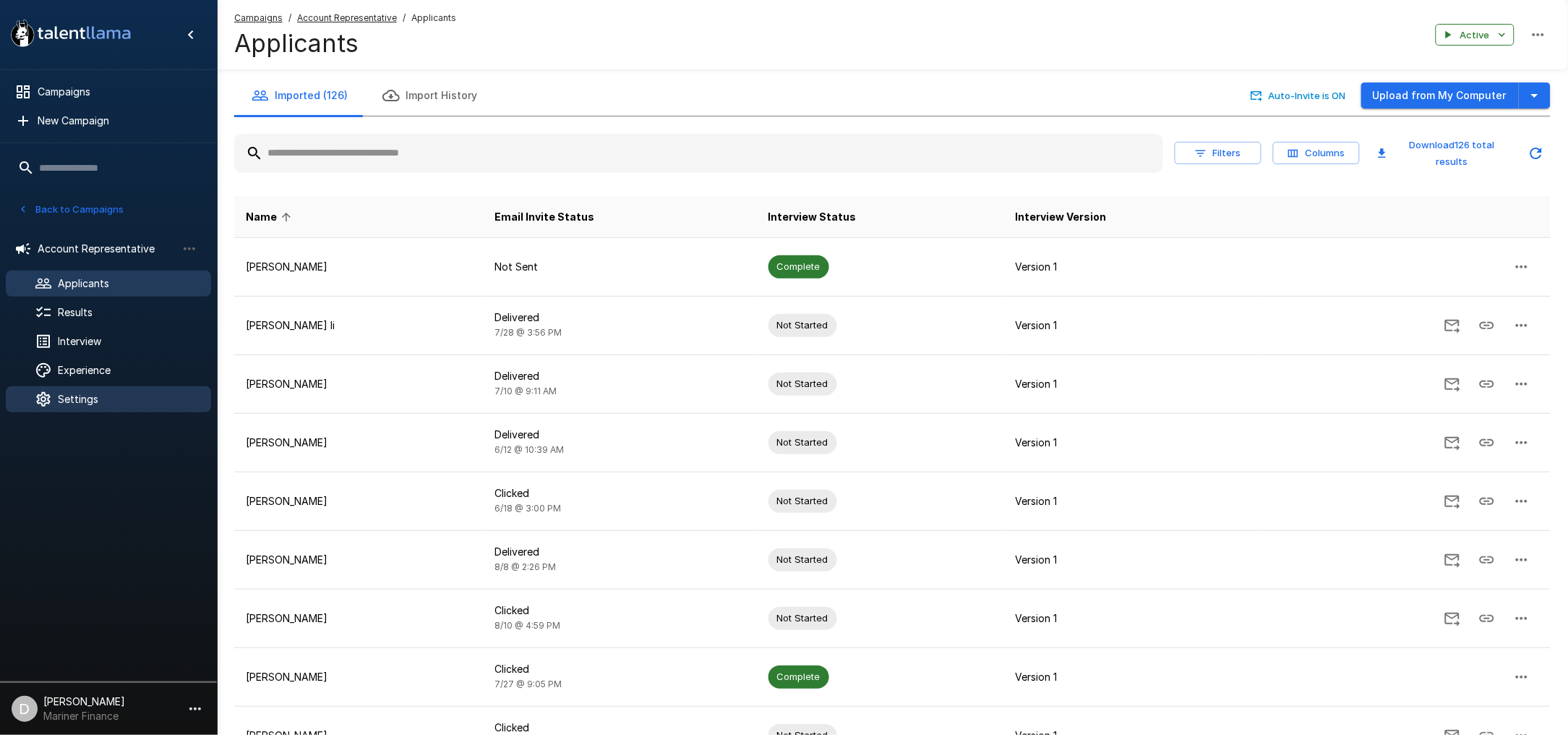
drag, startPoint x: 104, startPoint y: 342, endPoint x: 137, endPoint y: 402, distance: 68.5
click at [104, 342] on span "Interview" at bounding box center [128, 342] width 142 height 14
